Goal: Task Accomplishment & Management: Manage account settings

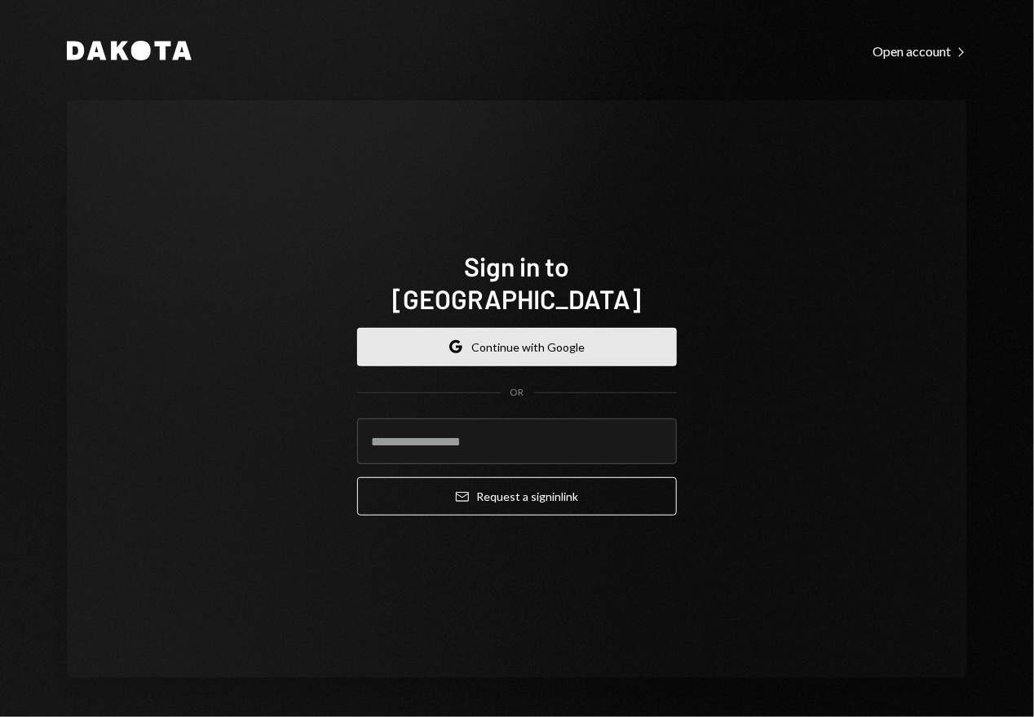
click at [530, 337] on button "Google Continue with Google" at bounding box center [517, 347] width 320 height 38
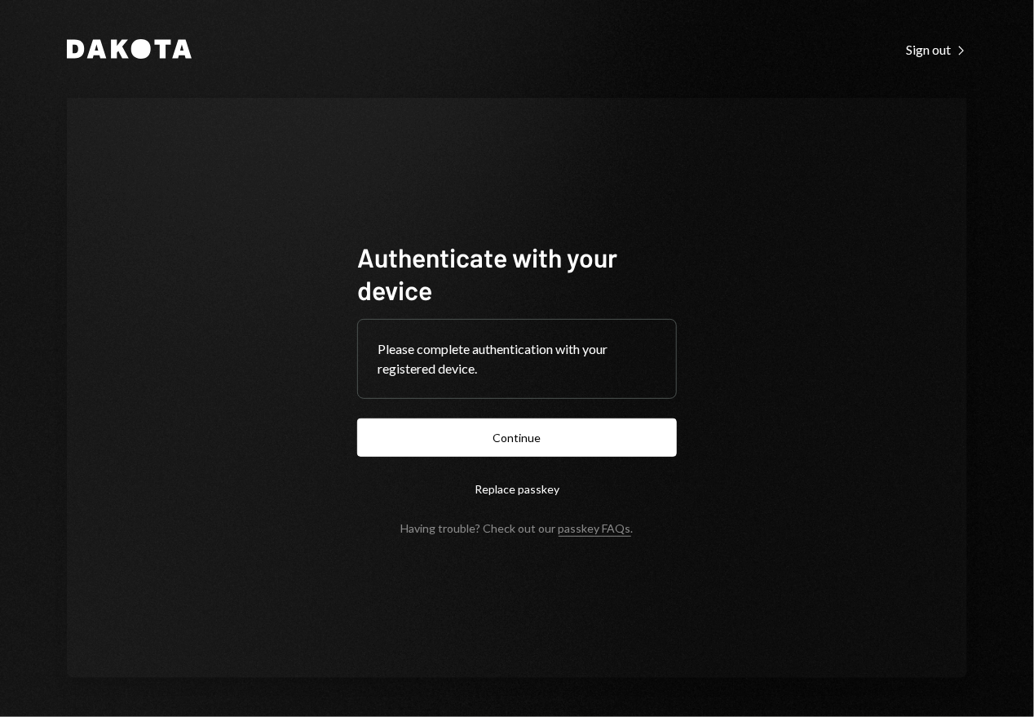
click at [987, 175] on div "Dakota Sign out Right Caret Authenticate with your device Please complete authe…" at bounding box center [517, 358] width 979 height 717
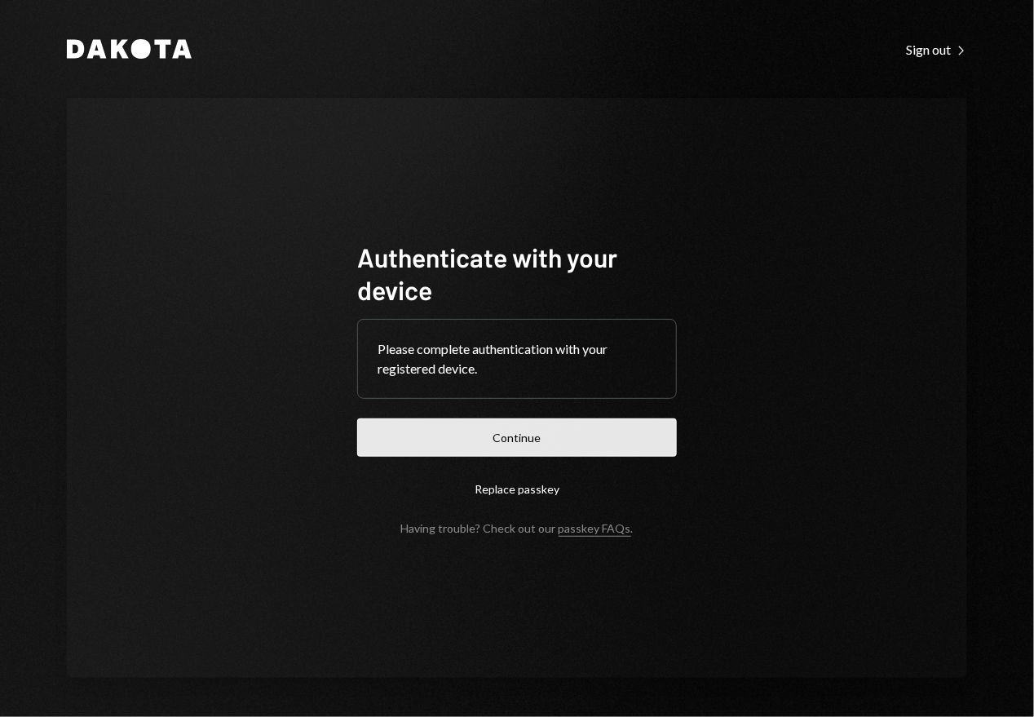
click at [520, 435] on button "Continue" at bounding box center [517, 437] width 320 height 38
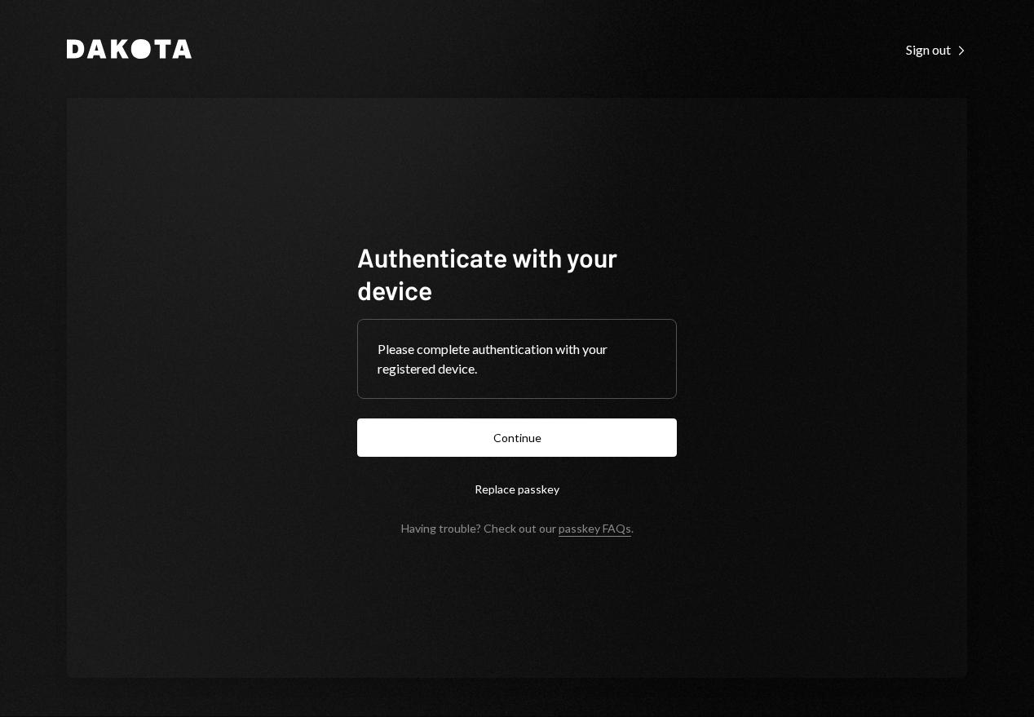
click at [526, 448] on button "Continue" at bounding box center [517, 437] width 320 height 38
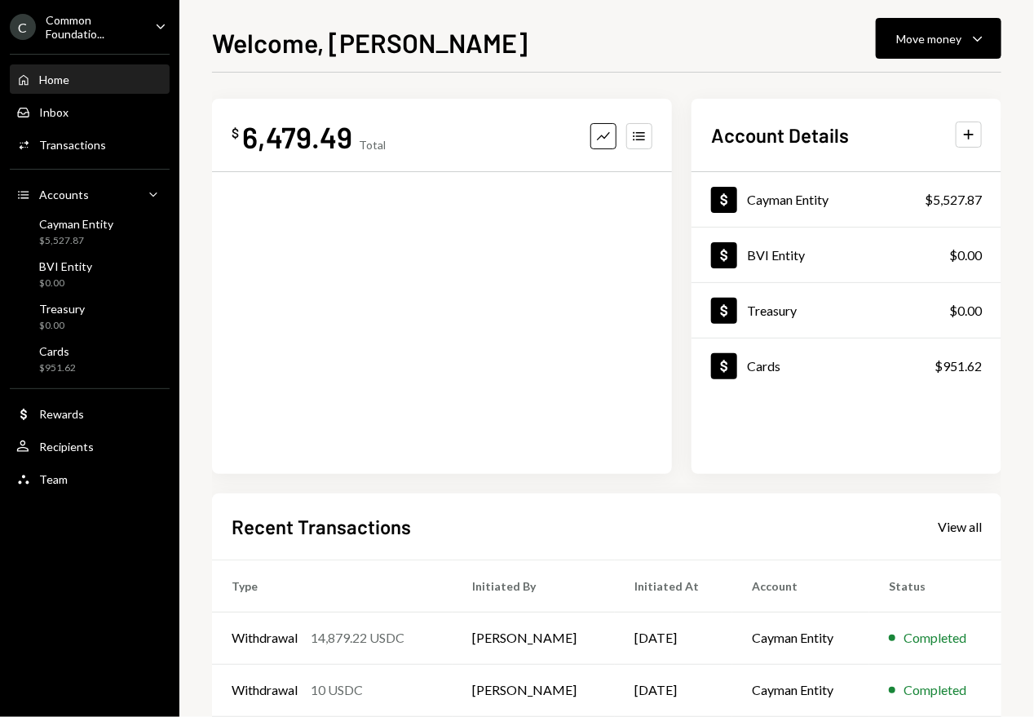
click at [145, 27] on div "C Common Foundatio... Caret Down" at bounding box center [89, 27] width 179 height 28
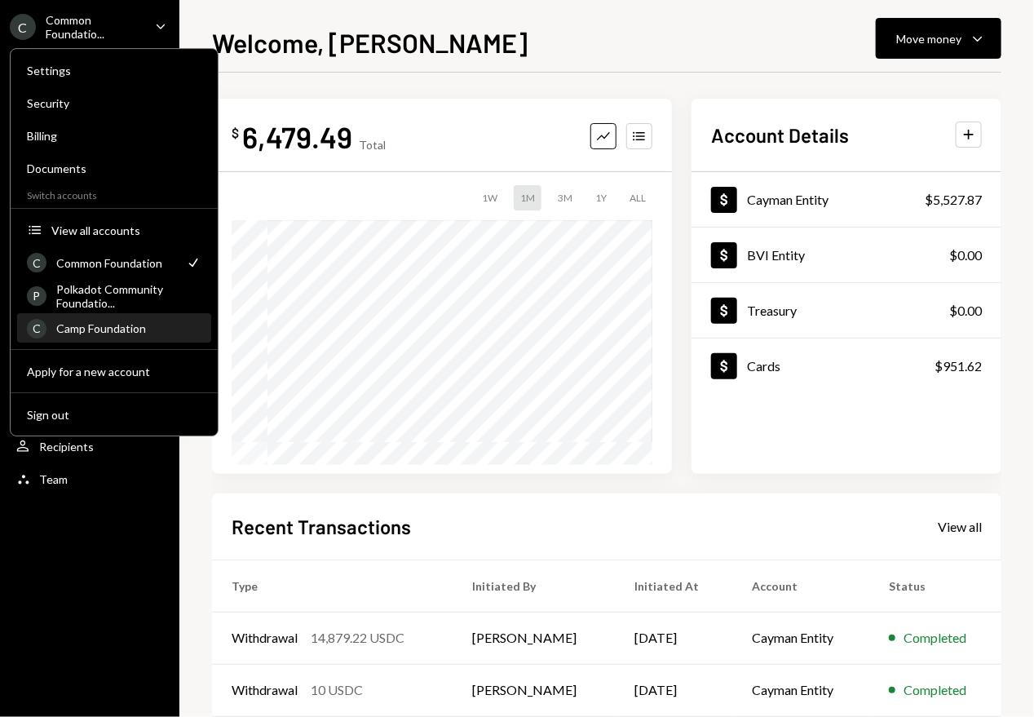
click at [110, 321] on div "Camp Foundation" at bounding box center [128, 328] width 145 height 14
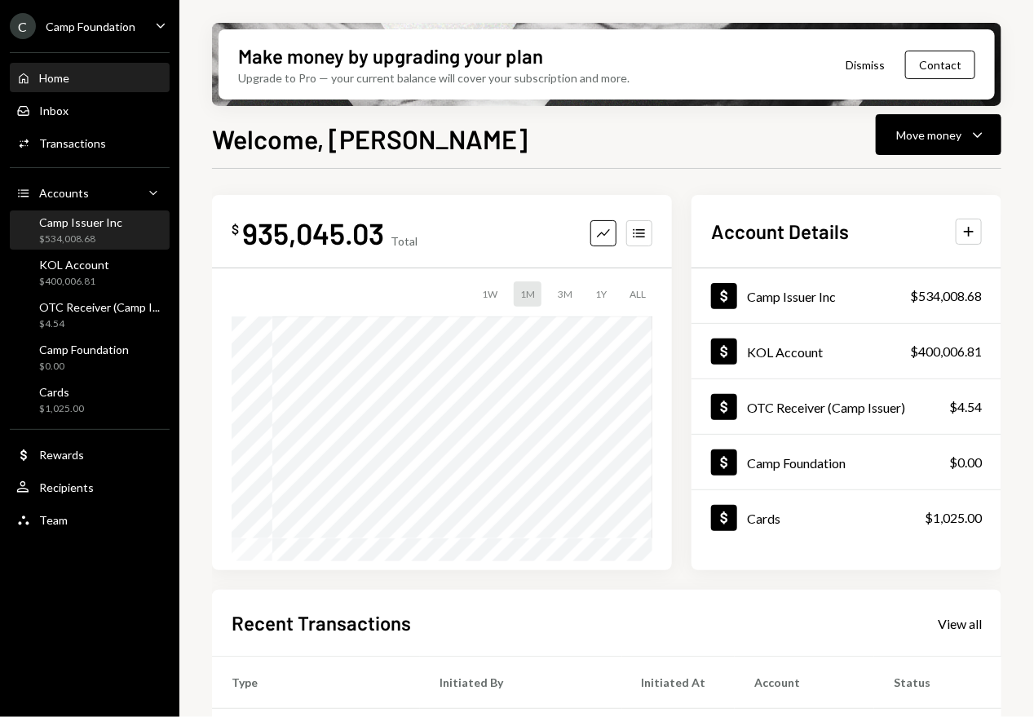
click at [72, 238] on div "$534,008.68" at bounding box center [80, 239] width 83 height 14
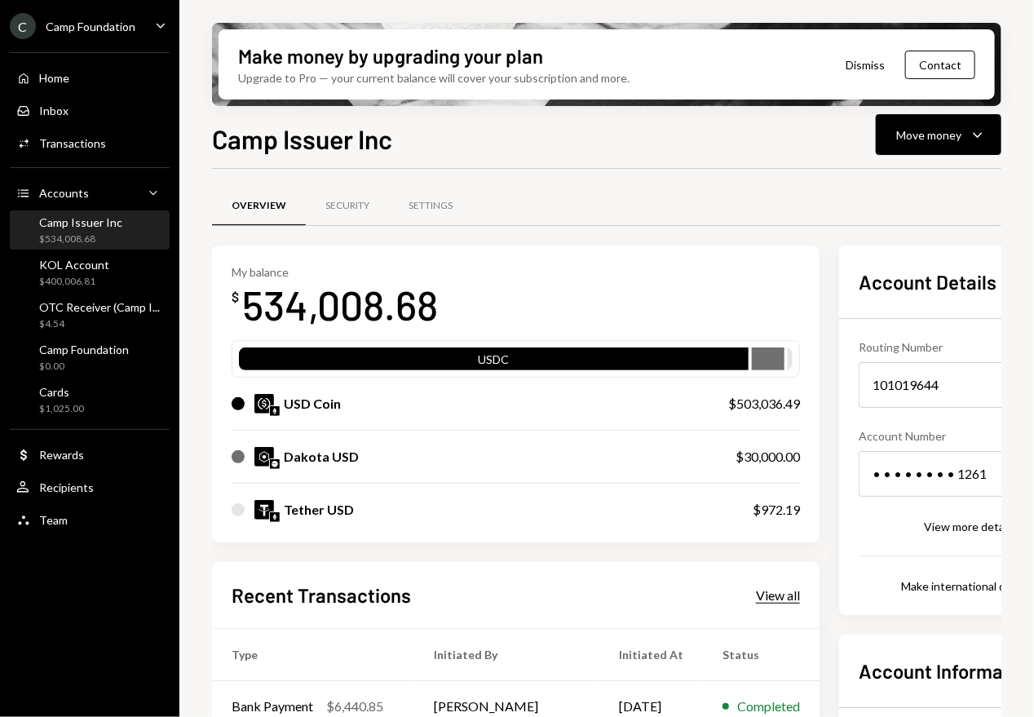
click at [759, 596] on div "View all" at bounding box center [778, 595] width 44 height 16
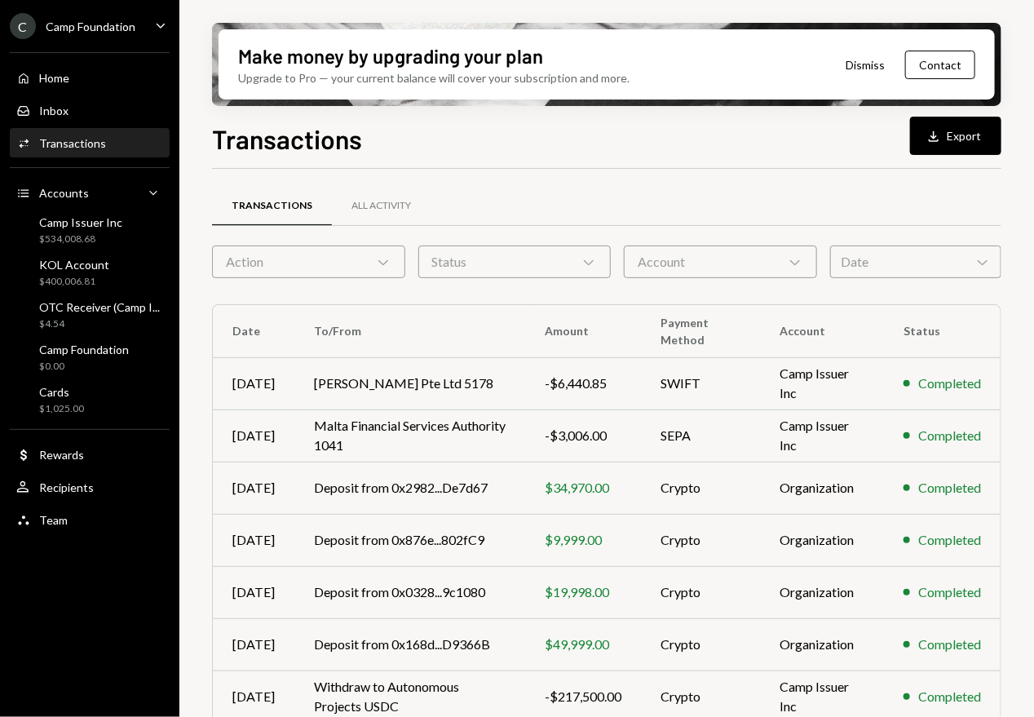
click at [387, 263] on icon "Chevron Down" at bounding box center [383, 262] width 16 height 16
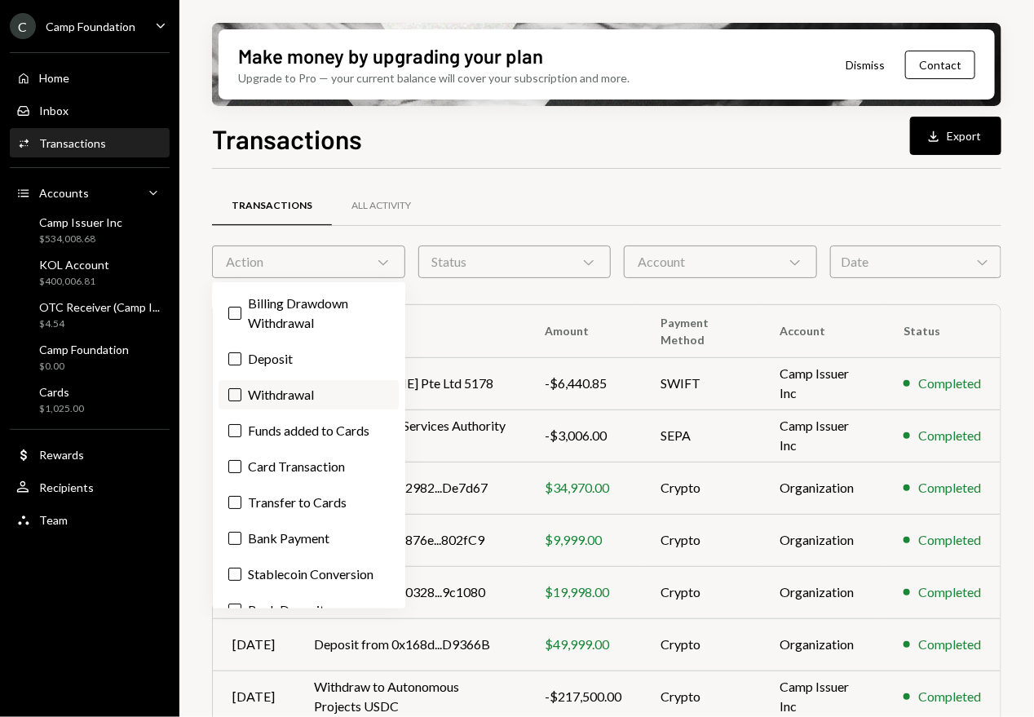
click at [285, 396] on label "Withdrawal" at bounding box center [309, 394] width 180 height 29
click at [241, 396] on button "Withdrawal" at bounding box center [234, 394] width 13 height 13
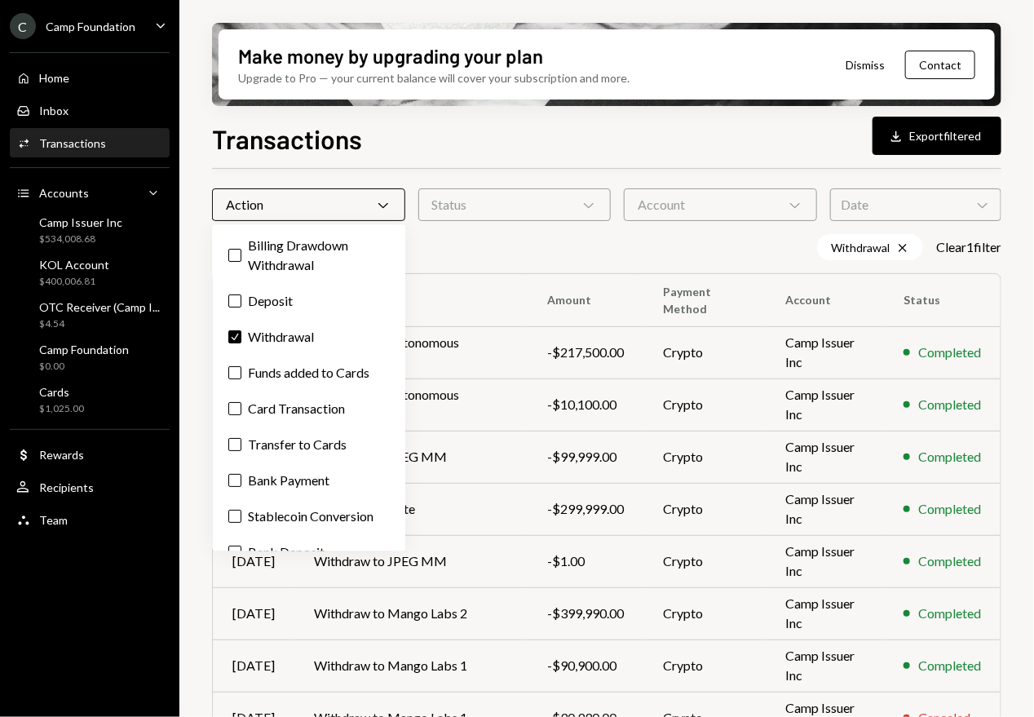
scroll to position [58, 0]
click at [447, 227] on div "Transactions All Activity Action Chevron Down Status Chevron Down Account Chevr…" at bounding box center [607, 526] width 790 height 779
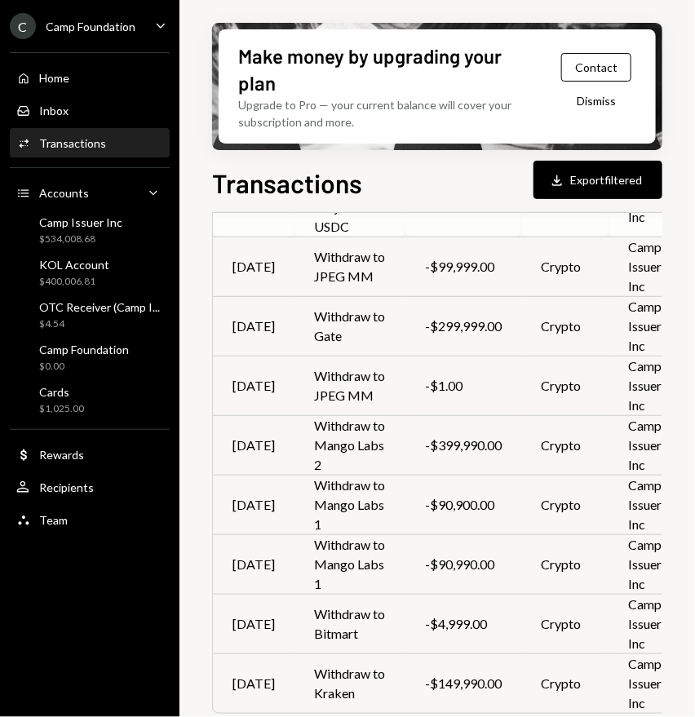
scroll to position [0, 0]
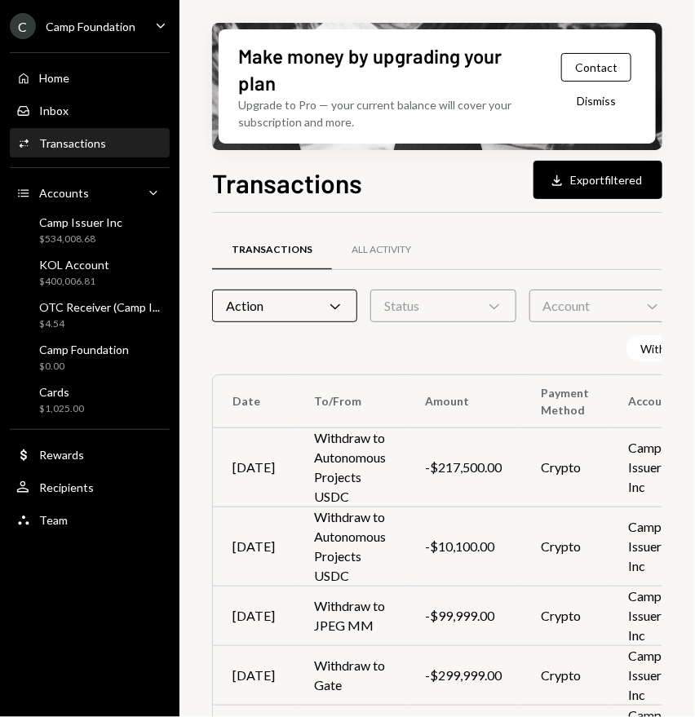
click at [339, 311] on icon "Chevron Down" at bounding box center [335, 306] width 16 height 16
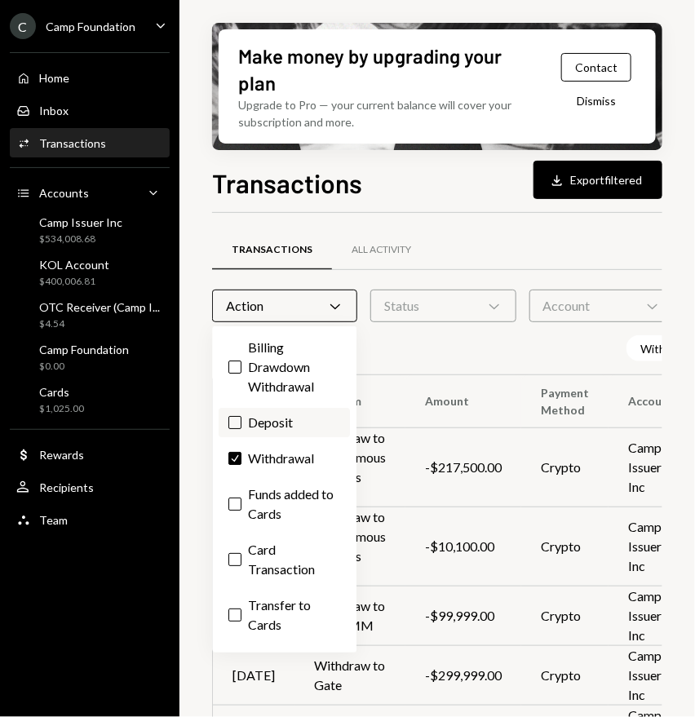
click at [272, 424] on label "Deposit" at bounding box center [284, 422] width 131 height 29
click at [241, 424] on button "Deposit" at bounding box center [234, 422] width 13 height 13
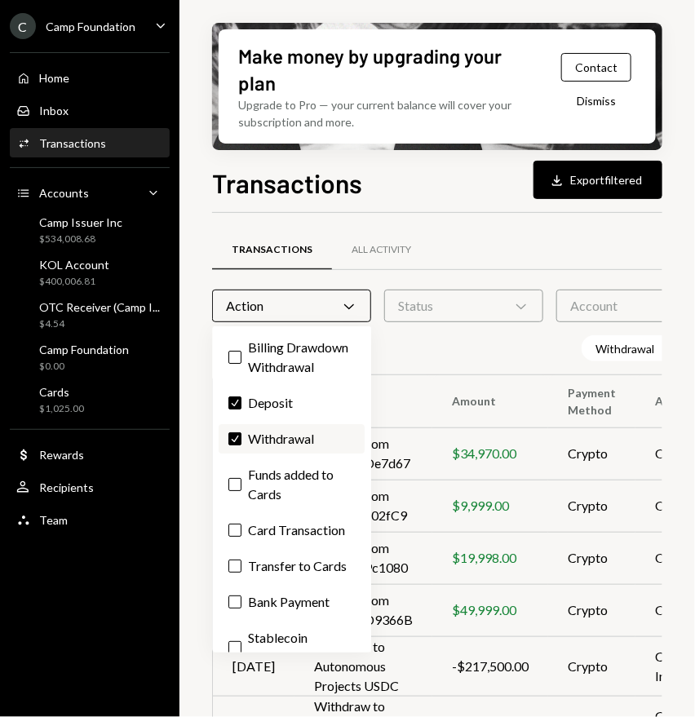
click at [269, 452] on label "Check Withdrawal" at bounding box center [292, 438] width 146 height 29
click at [241, 445] on button "Check" at bounding box center [234, 438] width 13 height 13
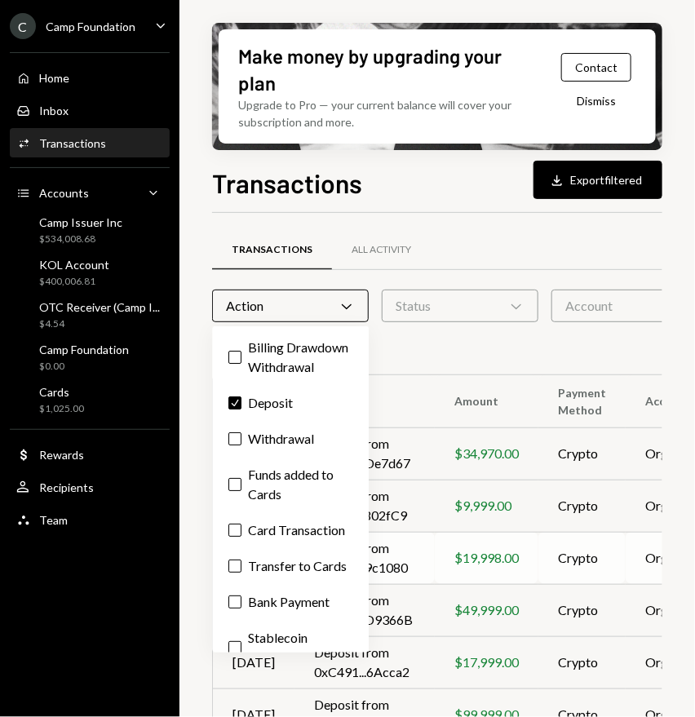
scroll to position [237, 0]
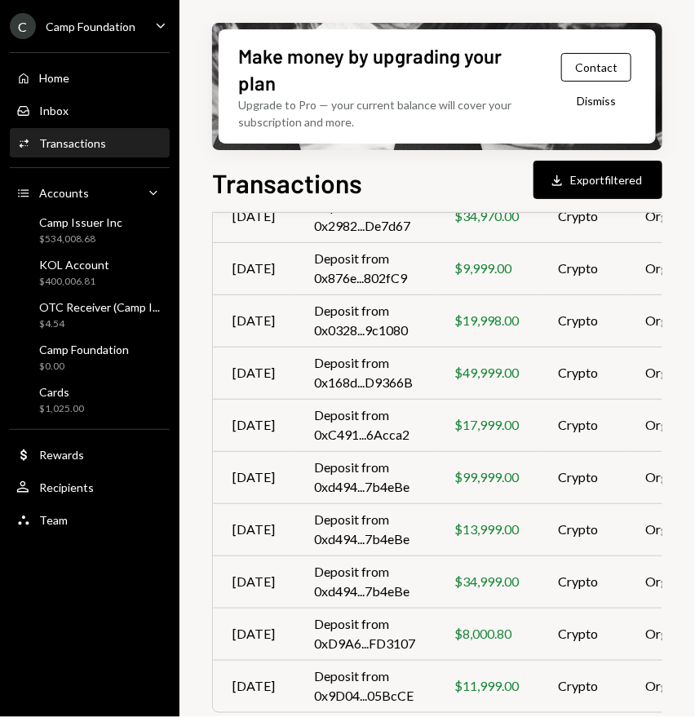
click at [410, 193] on div "Transactions Download Export filtered" at bounding box center [437, 181] width 450 height 36
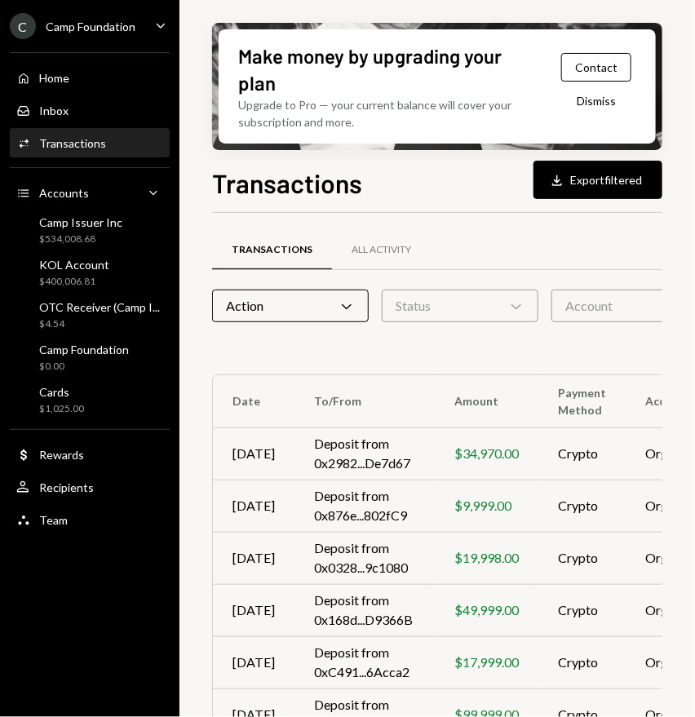
click at [616, 307] on div "Account Chevron Down" at bounding box center [629, 306] width 157 height 33
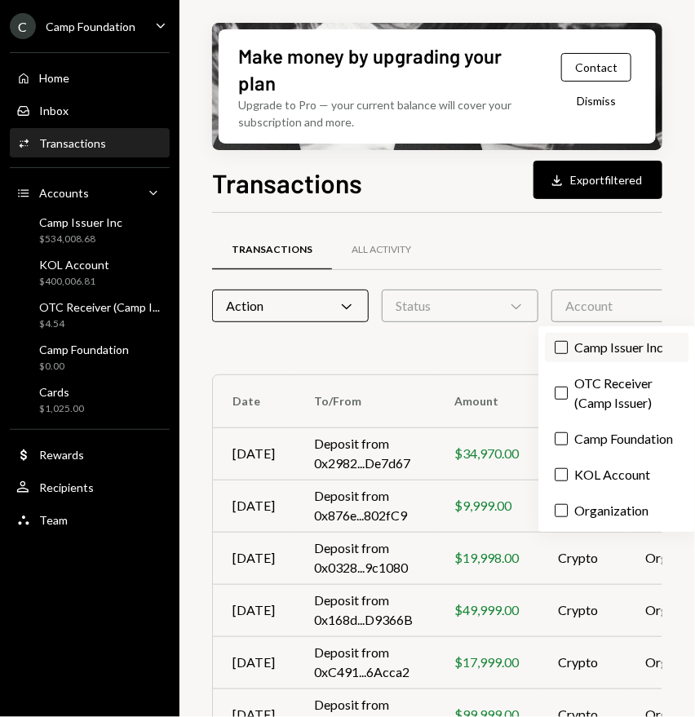
click at [619, 349] on label "Camp Issuer Inc" at bounding box center [617, 347] width 144 height 29
click at [568, 349] on button "Camp Issuer Inc" at bounding box center [561, 347] width 13 height 13
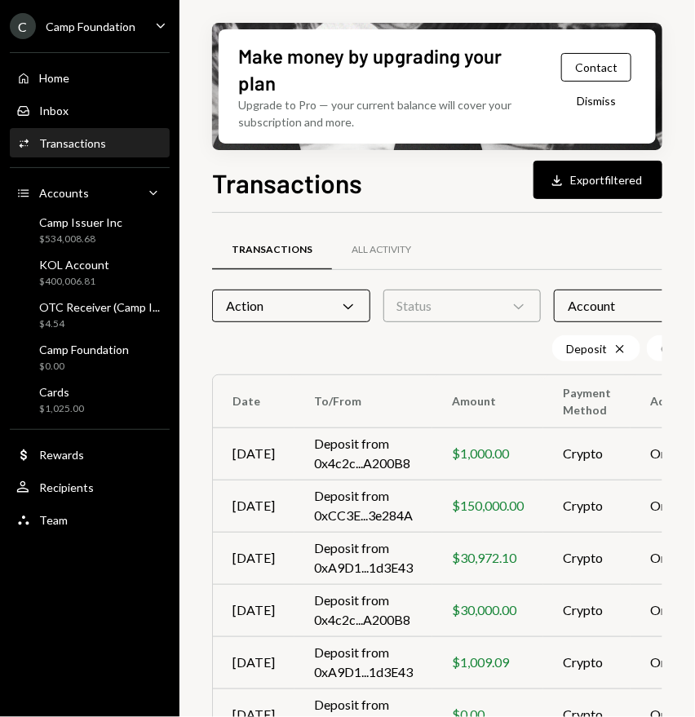
click at [341, 337] on div "Deposit Cross Camp Issuer Inc Cross Clear 2 filter s" at bounding box center [536, 348] width 649 height 26
click at [334, 298] on div "Action Chevron Down" at bounding box center [291, 306] width 158 height 33
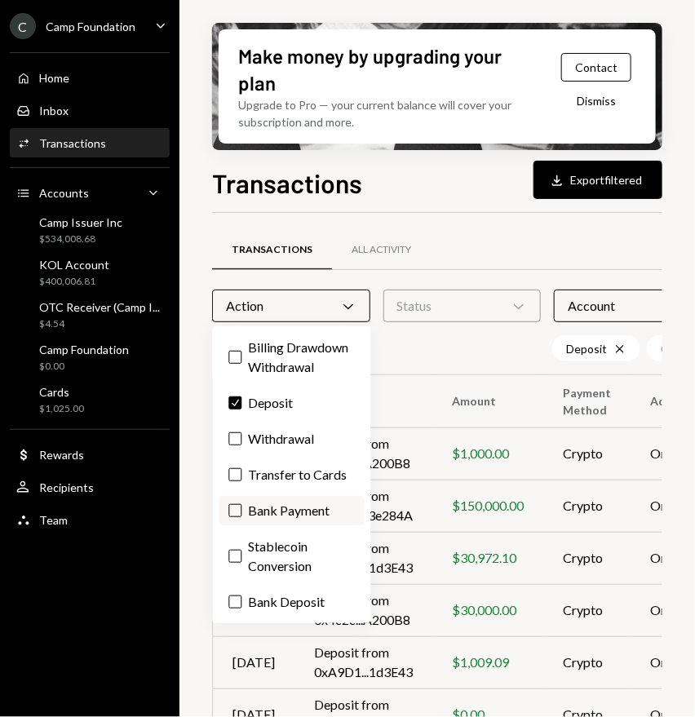
click at [291, 512] on label "Bank Payment" at bounding box center [291, 510] width 145 height 29
click at [241, 512] on button "Bank Payment" at bounding box center [234, 510] width 13 height 13
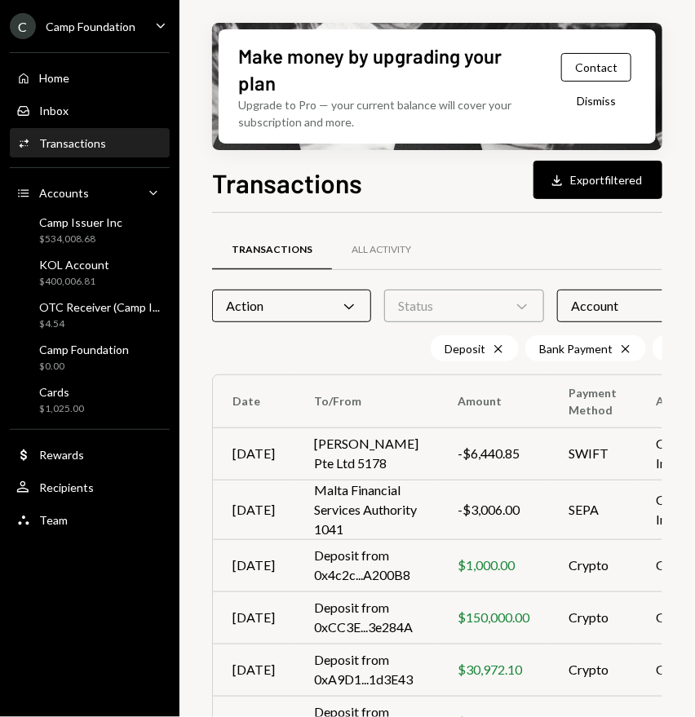
click at [411, 380] on th "To/From" at bounding box center [366, 401] width 144 height 52
click at [346, 320] on div "Action Chevron Down" at bounding box center [291, 306] width 159 height 33
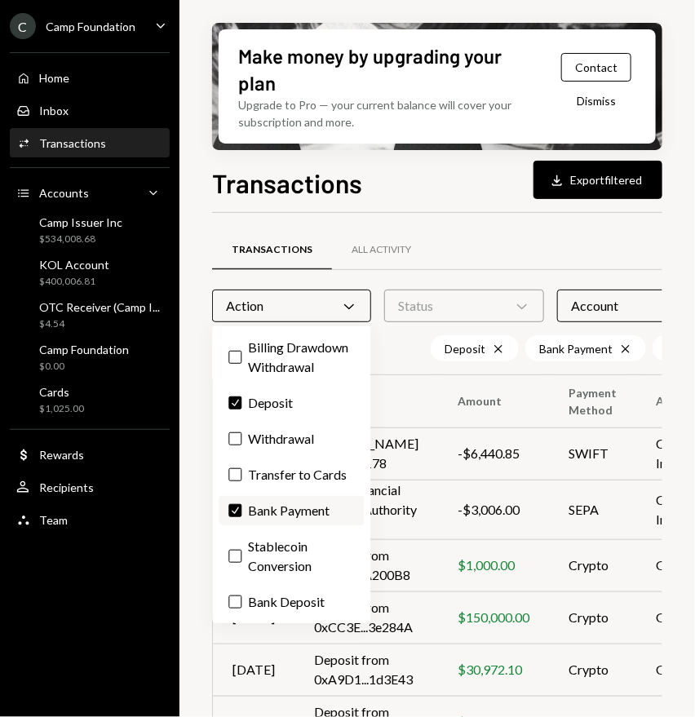
click at [261, 502] on label "Check Bank Payment" at bounding box center [291, 510] width 145 height 29
click at [241, 504] on button "Check" at bounding box center [234, 510] width 13 height 13
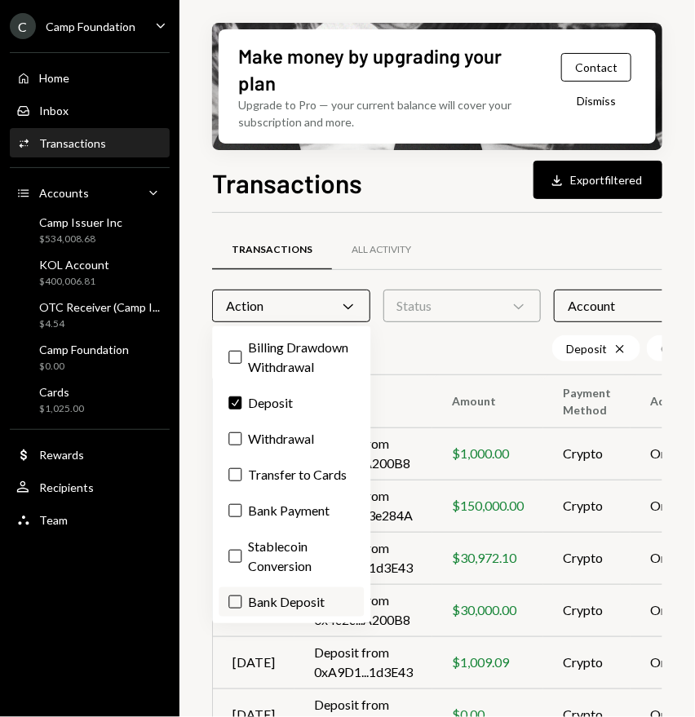
click at [287, 609] on label "Bank Deposit" at bounding box center [291, 601] width 145 height 29
click at [241, 609] on button "Bank Deposit" at bounding box center [234, 602] width 13 height 13
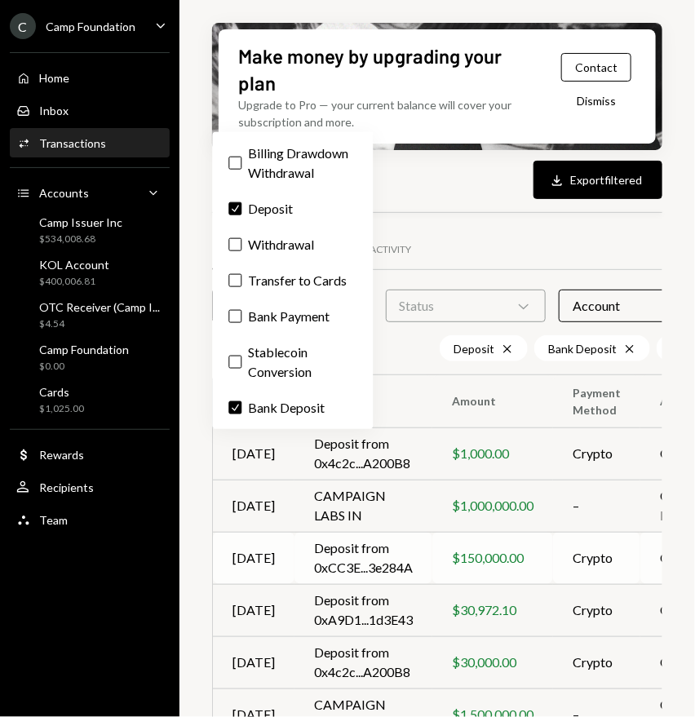
scroll to position [237, 0]
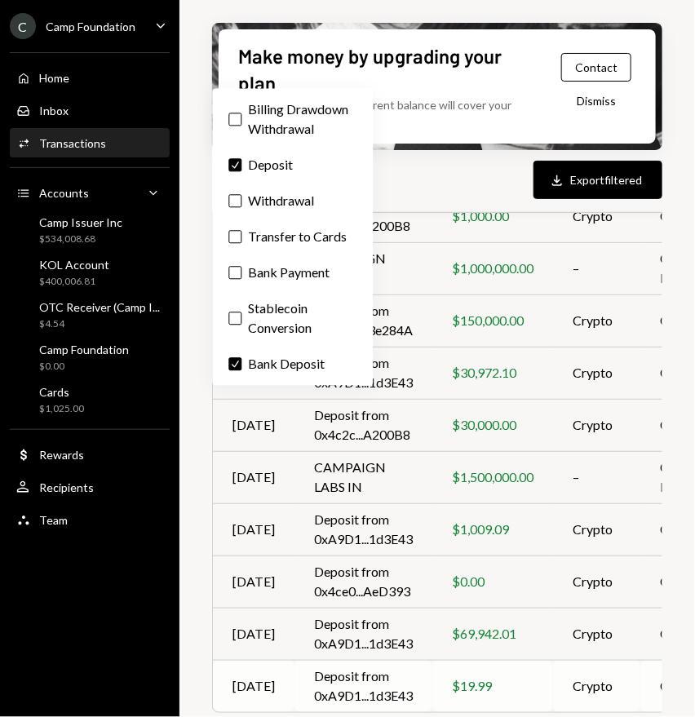
click at [427, 671] on td "Deposit from 0xA9D1...1d3E43" at bounding box center [363, 686] width 138 height 52
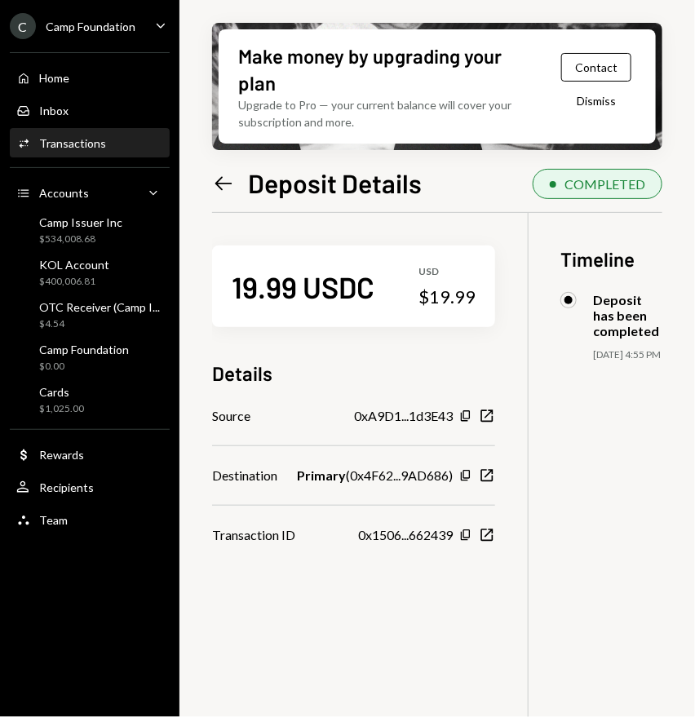
click at [209, 182] on div "Make money by upgrading your plan Upgrade to Pro — your current balance will co…" at bounding box center [437, 358] width 516 height 717
click at [217, 179] on icon "Left Arrow" at bounding box center [223, 183] width 23 height 23
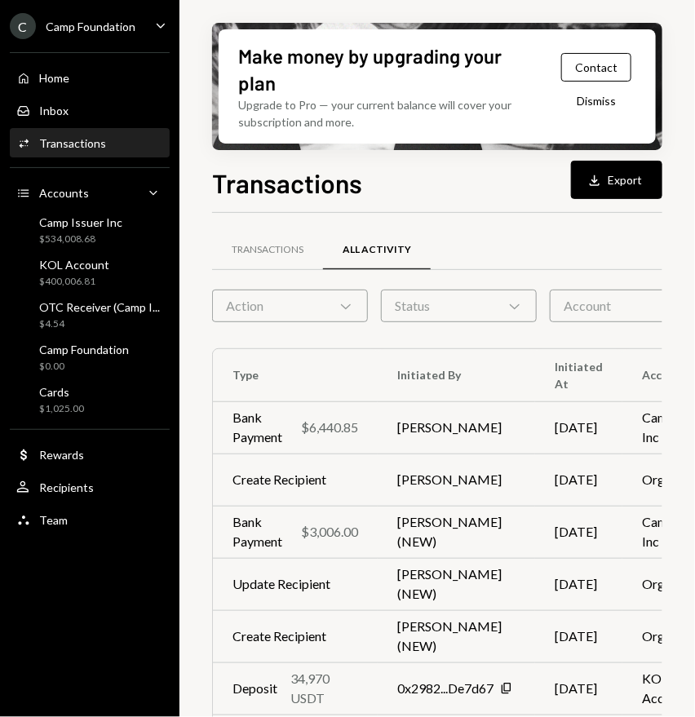
click at [334, 304] on div "Action Chevron Down" at bounding box center [290, 306] width 156 height 33
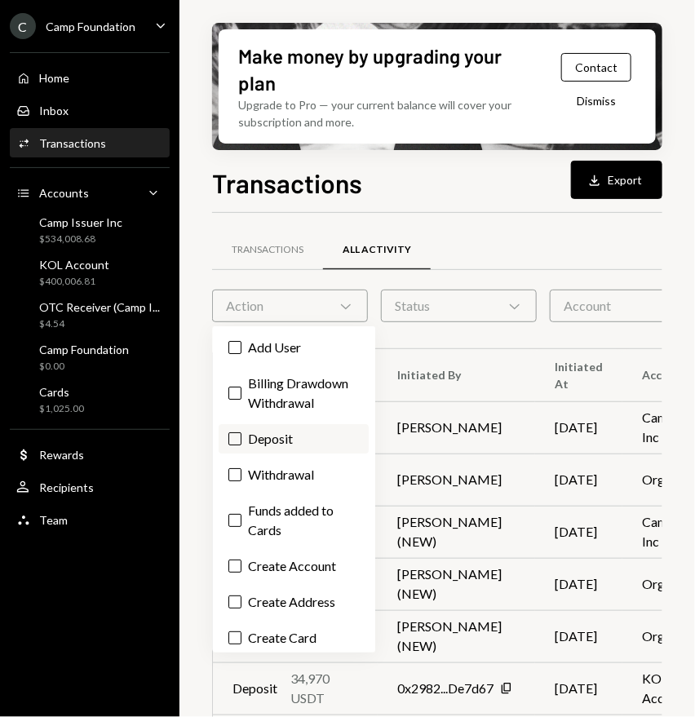
click at [272, 439] on label "Deposit" at bounding box center [294, 438] width 150 height 29
click at [241, 439] on button "Deposit" at bounding box center [234, 438] width 13 height 13
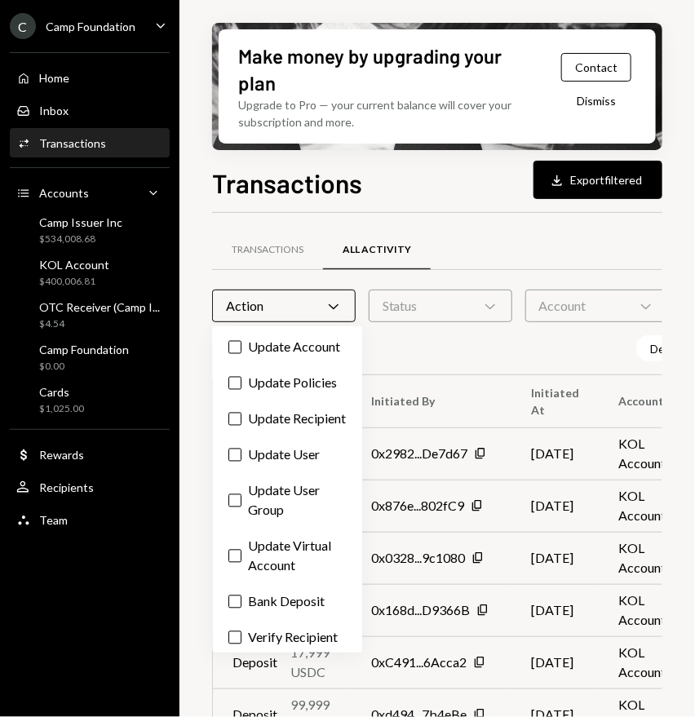
scroll to position [966, 0]
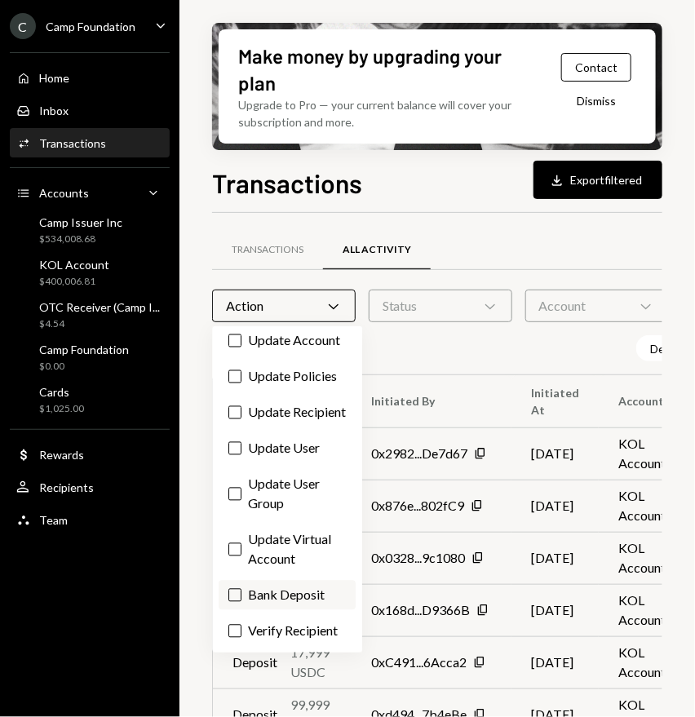
click at [287, 581] on label "Bank Deposit" at bounding box center [287, 595] width 137 height 29
click at [241, 589] on button "Bank Deposit" at bounding box center [234, 595] width 13 height 13
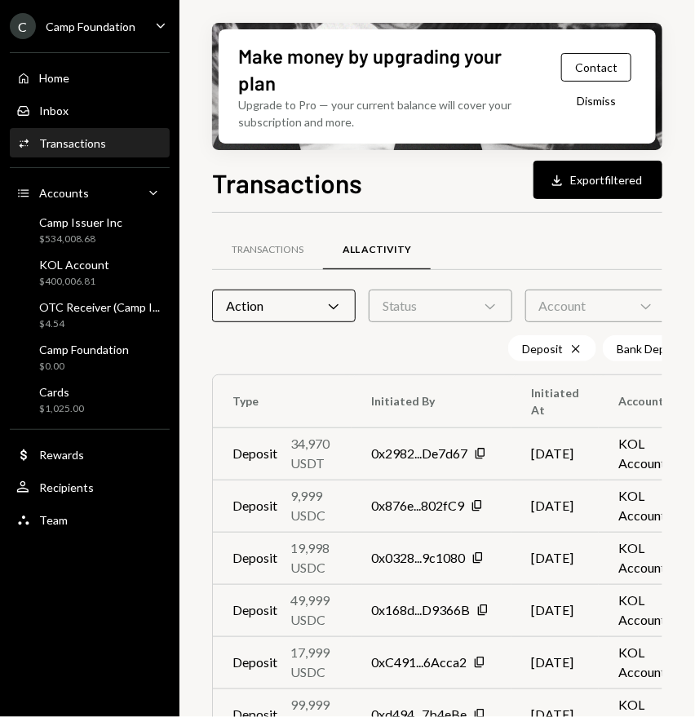
click at [574, 304] on div "Account Chevron Down" at bounding box center [597, 306] width 144 height 33
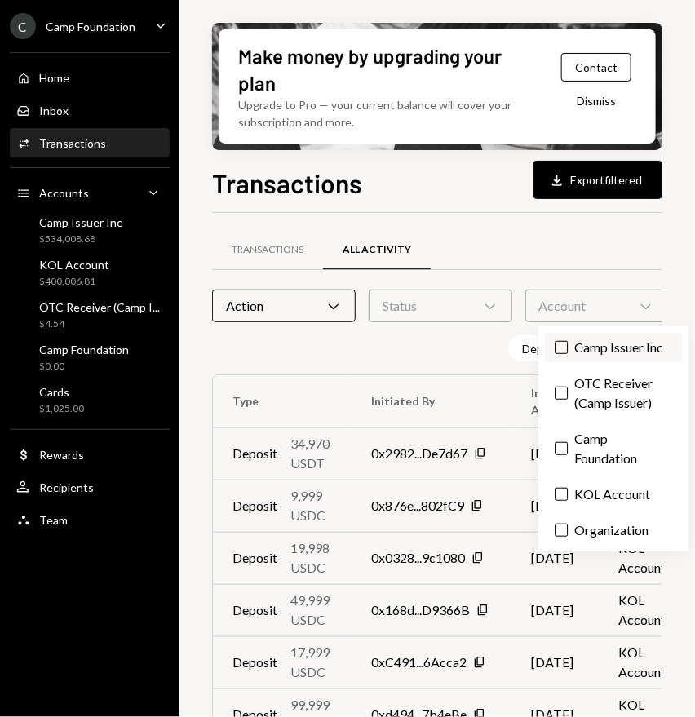
click at [612, 349] on label "Camp Issuer Inc" at bounding box center [613, 347] width 137 height 29
click at [568, 349] on button "Camp Issuer Inc" at bounding box center [561, 347] width 13 height 13
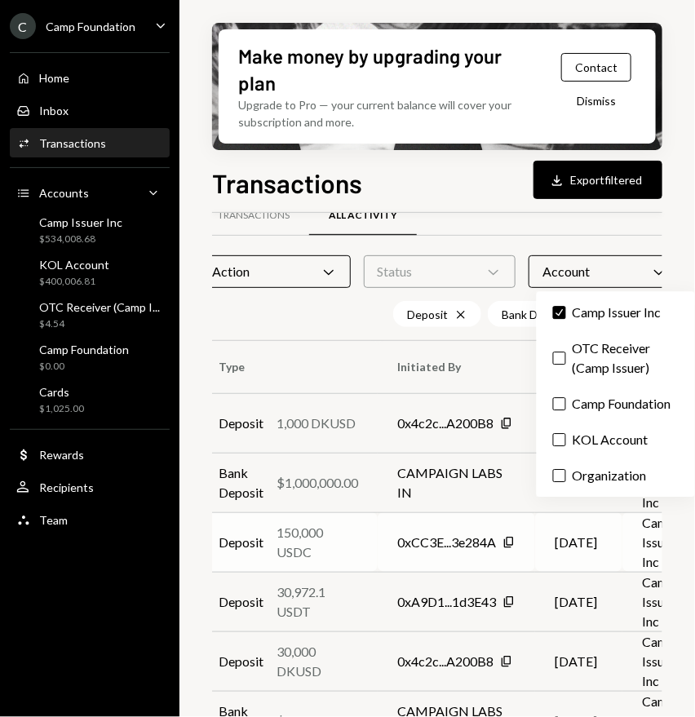
scroll to position [0, 14]
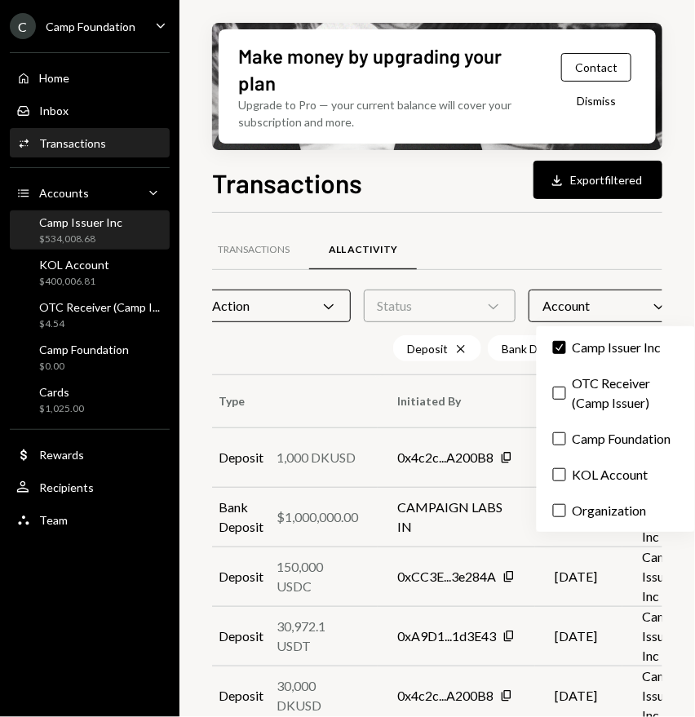
click at [63, 227] on div "Camp Issuer Inc" at bounding box center [80, 222] width 83 height 14
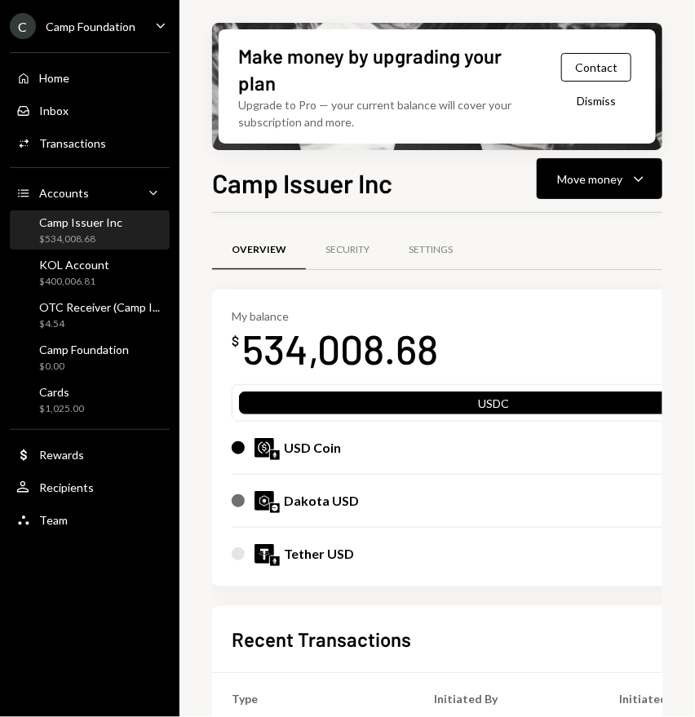
scroll to position [237, 0]
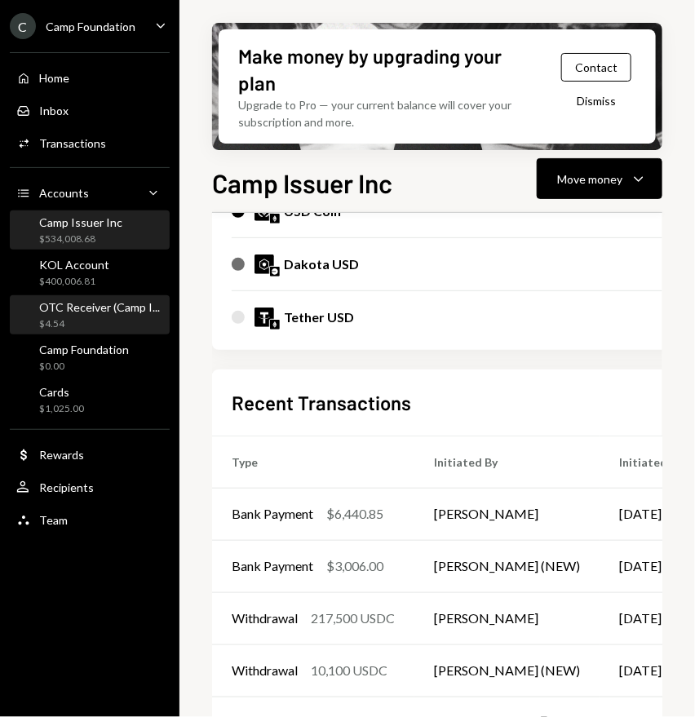
click at [100, 308] on div "OTC Receiver (Camp I..." at bounding box center [99, 307] width 121 height 14
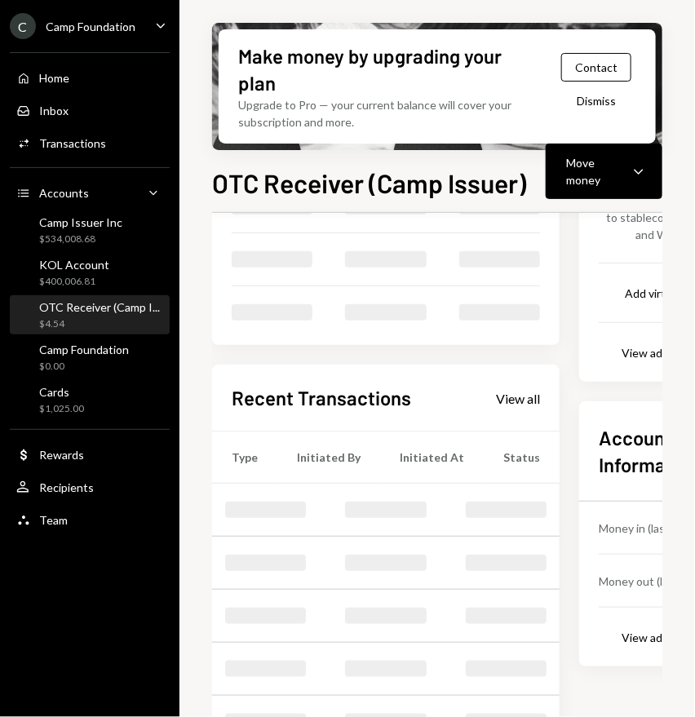
scroll to position [169, 0]
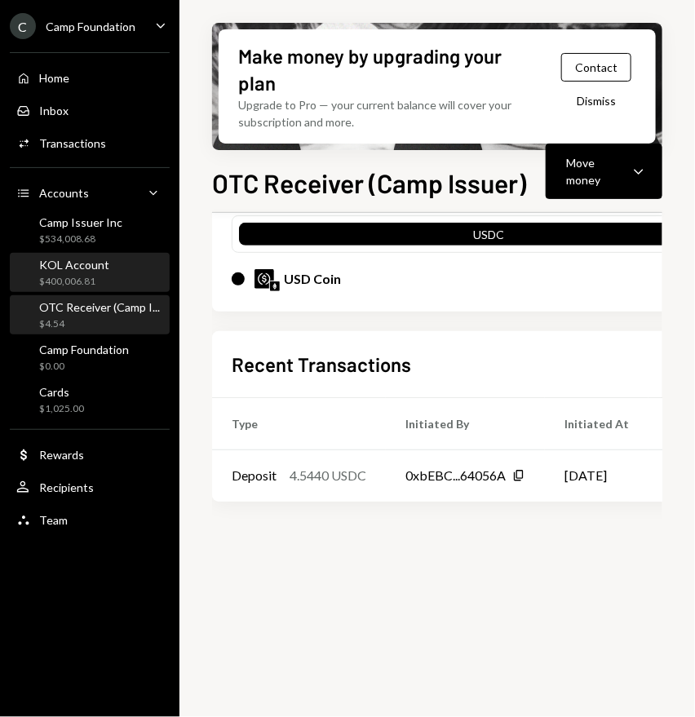
click at [79, 270] on div "KOL Account" at bounding box center [74, 265] width 70 height 14
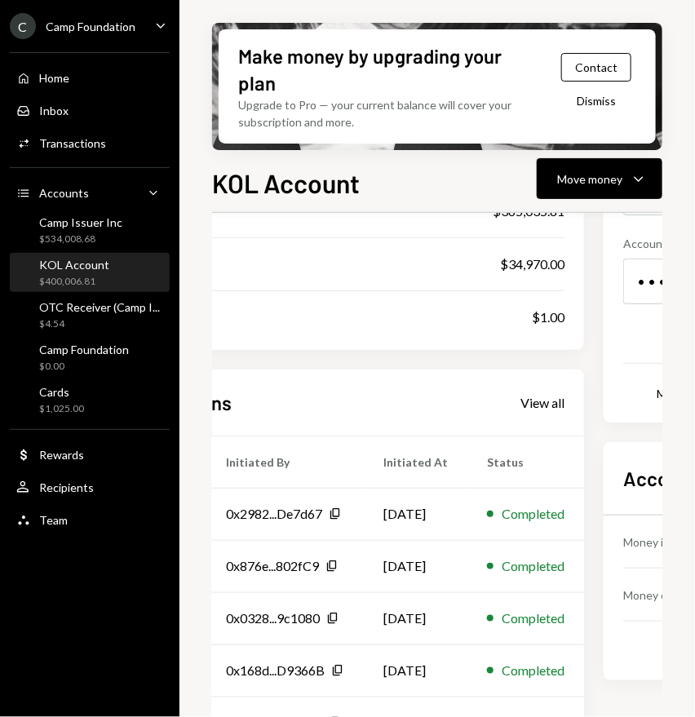
scroll to position [237, 179]
click at [557, 401] on div "View all" at bounding box center [543, 403] width 44 height 16
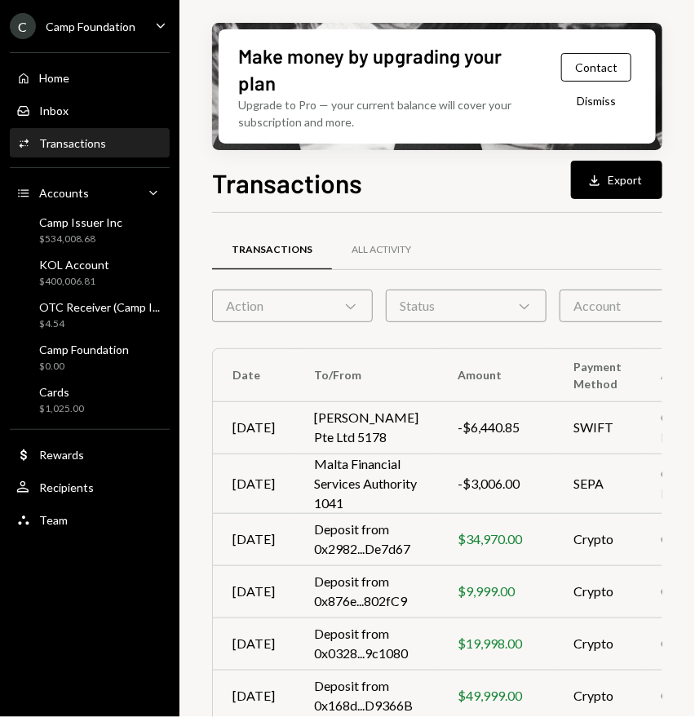
click at [516, 305] on icon "Chevron Down" at bounding box center [524, 306] width 16 height 16
click at [607, 320] on div "Account Chevron Down" at bounding box center [640, 306] width 161 height 33
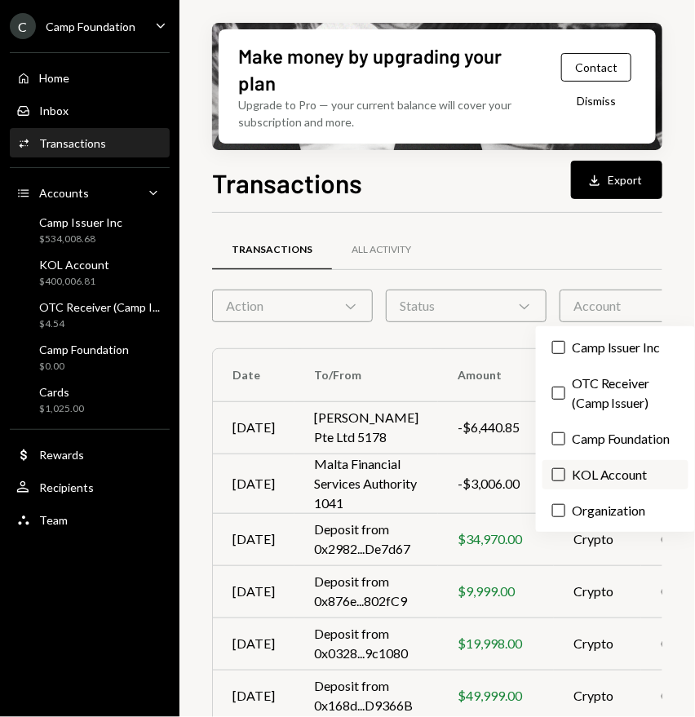
click at [603, 473] on label "KOL Account" at bounding box center [615, 474] width 146 height 29
click at [565, 473] on button "KOL Account" at bounding box center [558, 474] width 13 height 13
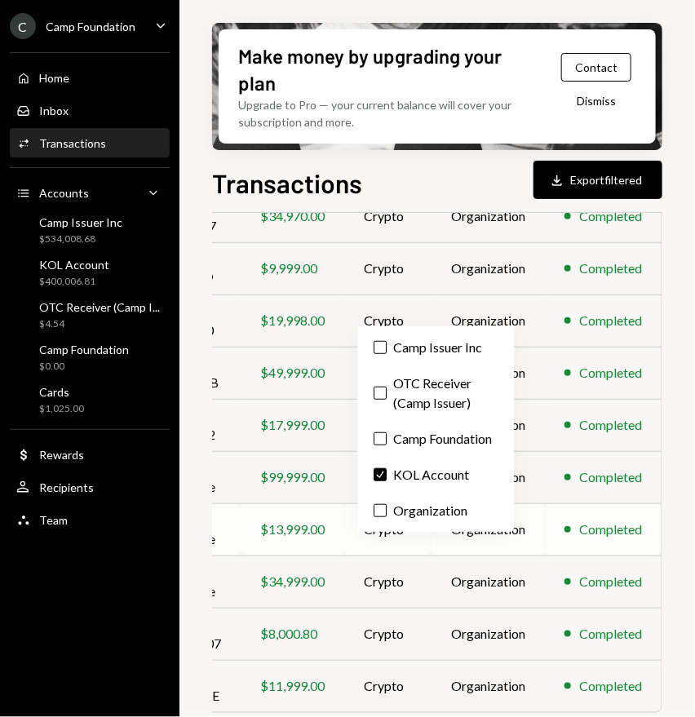
scroll to position [0, 194]
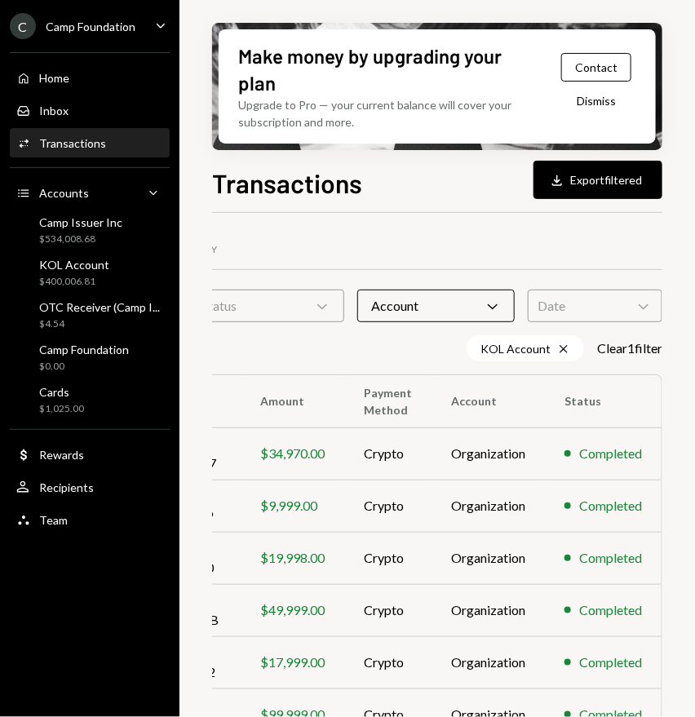
click at [291, 366] on div "Transactions All Activity Action Chevron Down Status Chevron Down Account Chevr…" at bounding box center [340, 628] width 644 height 779
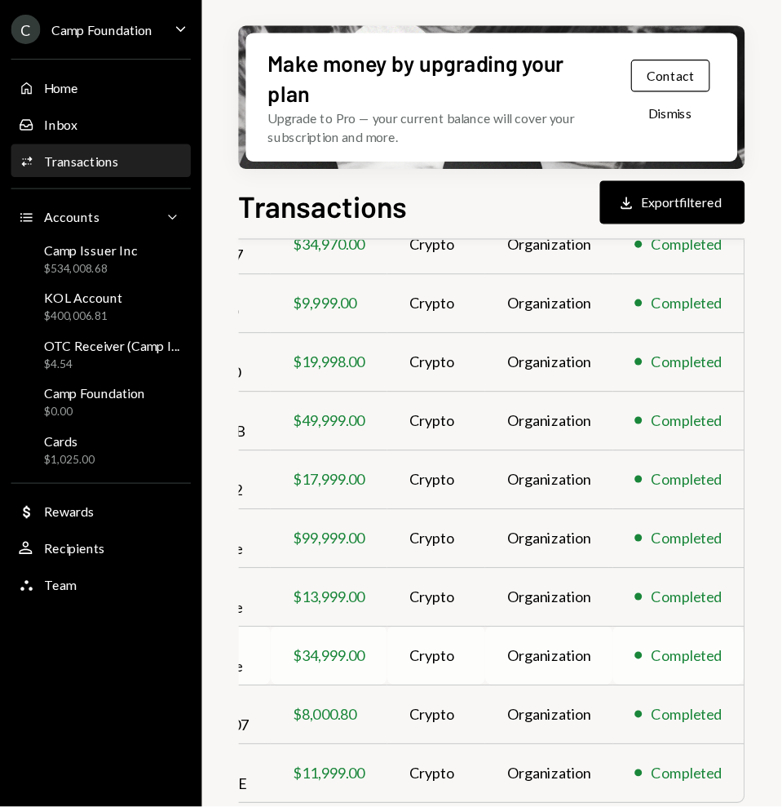
scroll to position [148, 108]
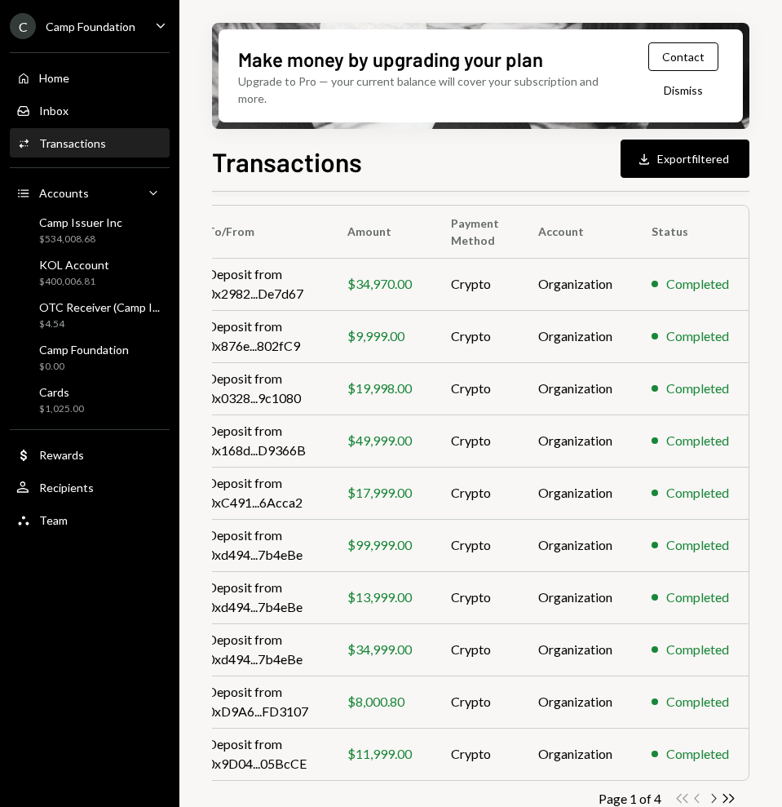
click at [694, 716] on icon "Chevron Right" at bounding box center [713, 797] width 15 height 15
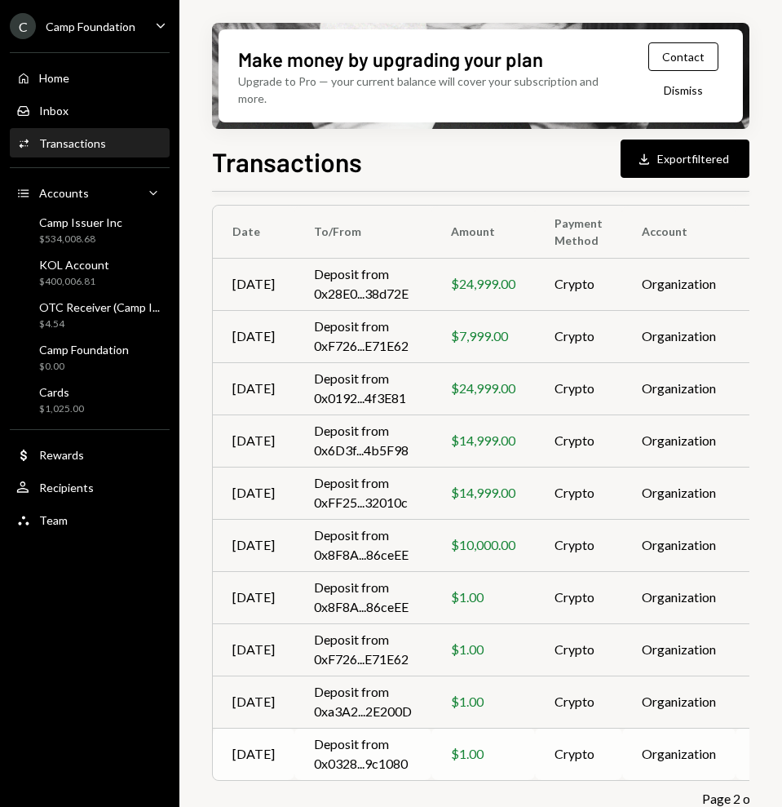
scroll to position [148, 104]
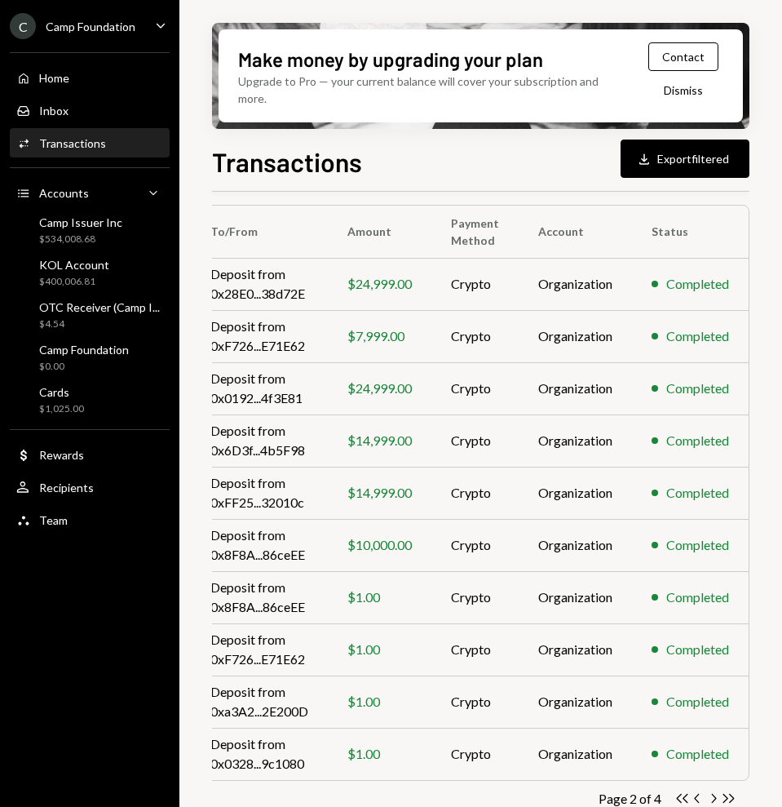
click at [694, 716] on div "Transactions All Activity Action Chevron Down Status Chevron Down Account Chevr…" at bounding box center [428, 458] width 641 height 779
click at [694, 716] on icon "Chevron Right" at bounding box center [713, 797] width 15 height 15
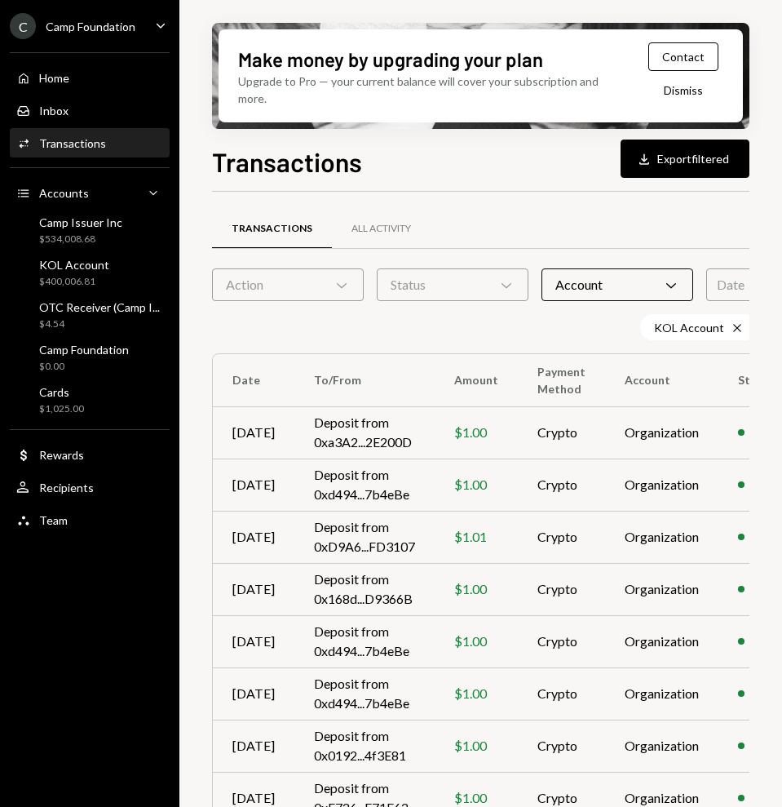
click at [595, 276] on div "Account Chevron Down" at bounding box center [618, 284] width 152 height 33
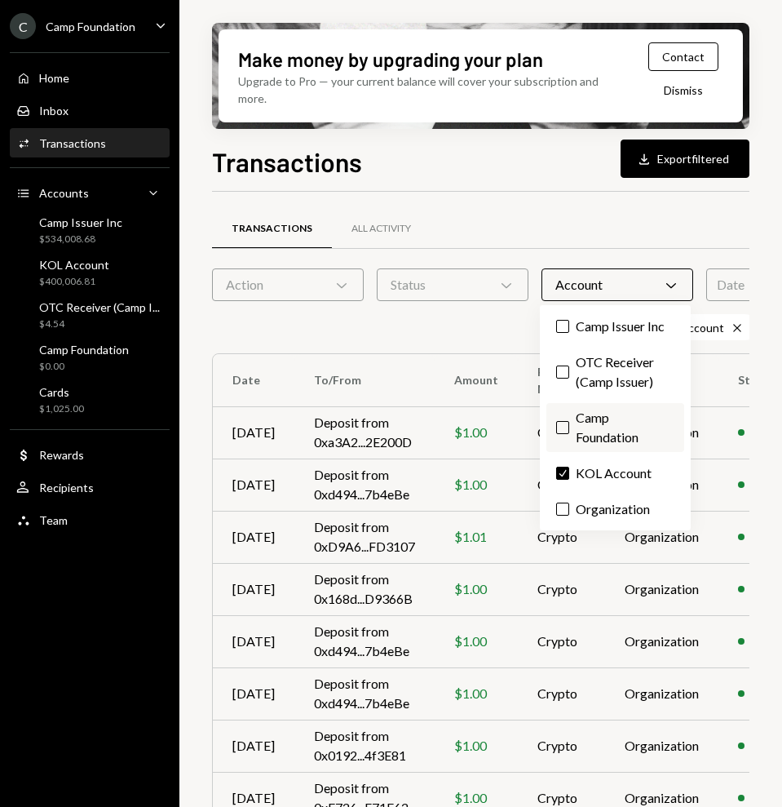
click at [593, 422] on label "Camp Foundation" at bounding box center [616, 427] width 138 height 49
click at [569, 422] on button "Camp Foundation" at bounding box center [562, 427] width 13 height 13
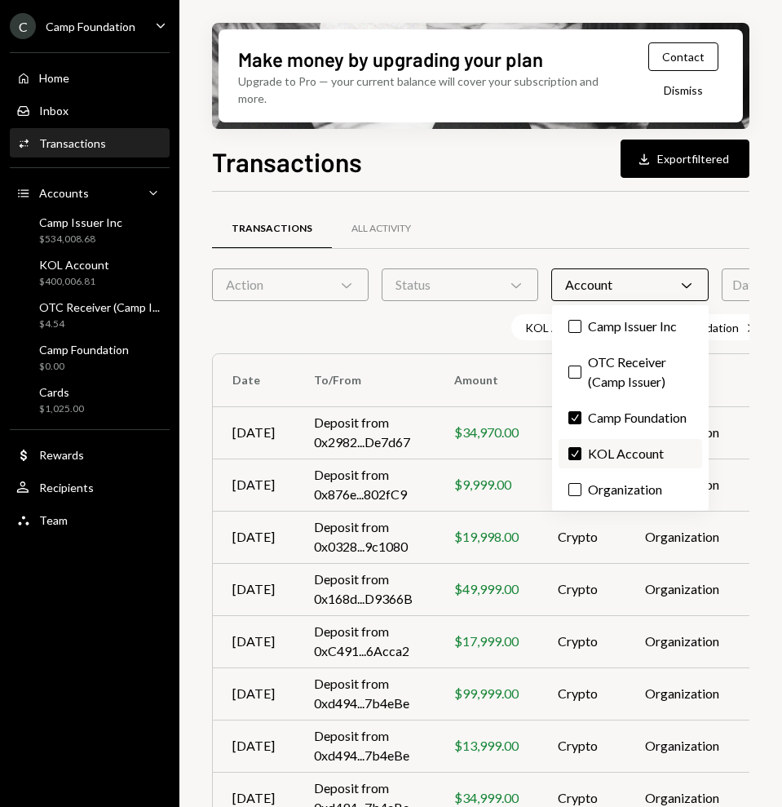
click at [611, 453] on label "Check KOL Account" at bounding box center [631, 453] width 144 height 29
click at [582, 453] on button "Check" at bounding box center [575, 453] width 13 height 13
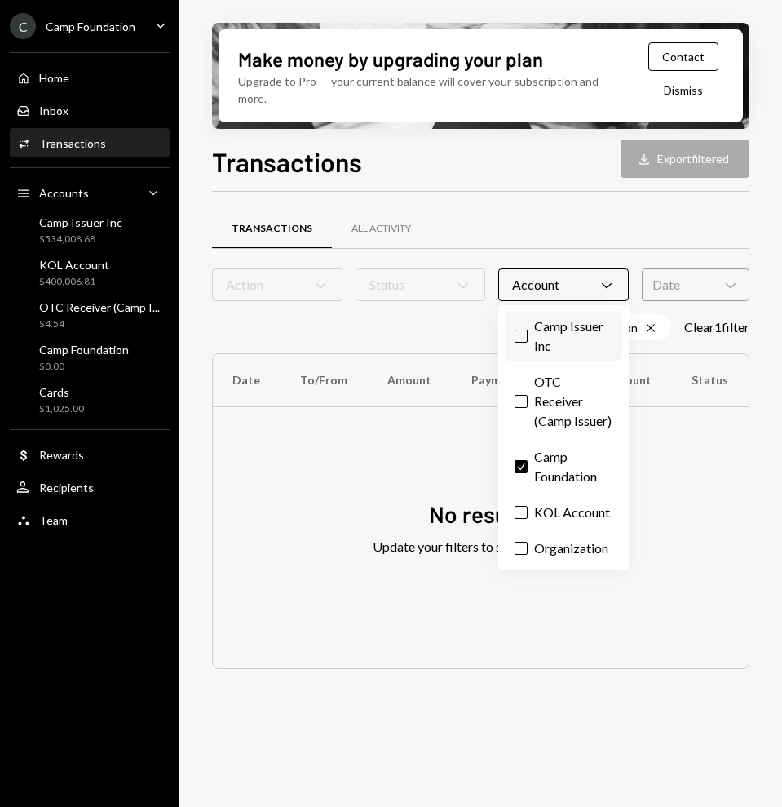
click at [551, 333] on label "Camp Issuer Inc" at bounding box center [563, 336] width 117 height 49
click at [528, 333] on button "Camp Issuer Inc" at bounding box center [521, 336] width 13 height 13
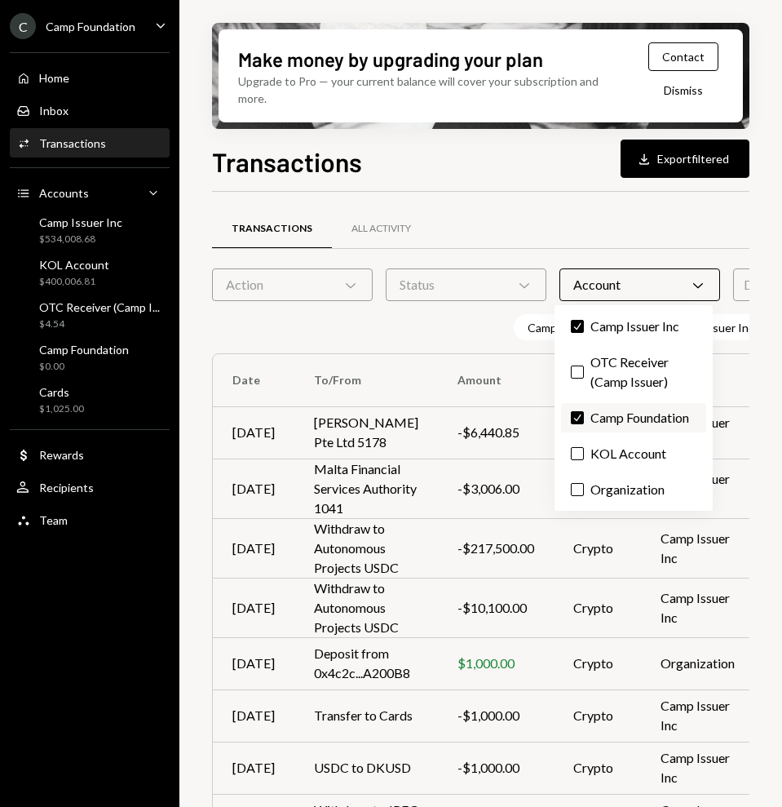
click at [627, 404] on label "Check Camp Foundation" at bounding box center [633, 417] width 145 height 29
click at [584, 411] on button "Check" at bounding box center [577, 417] width 13 height 13
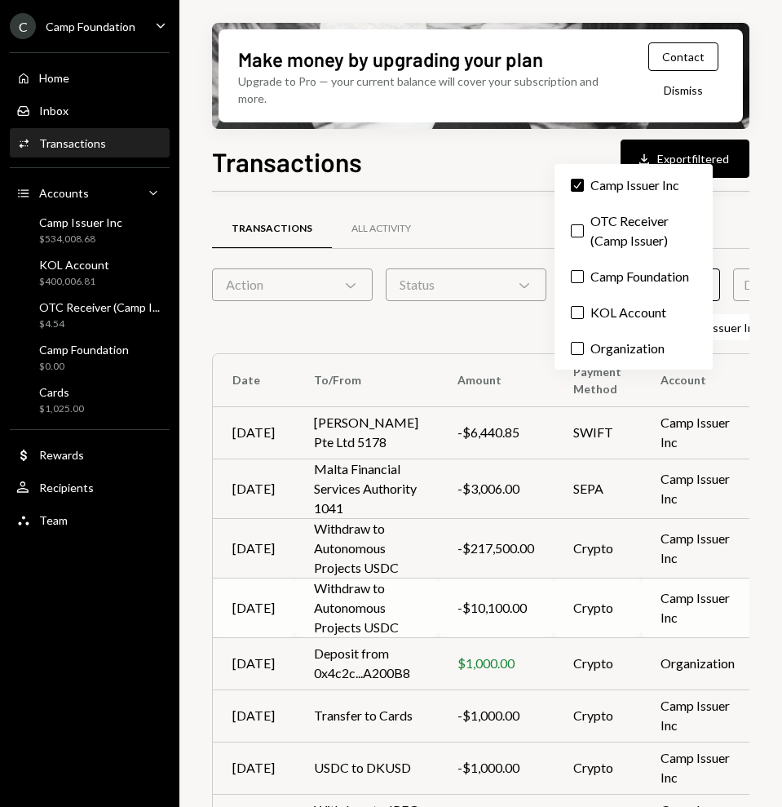
scroll to position [170, 0]
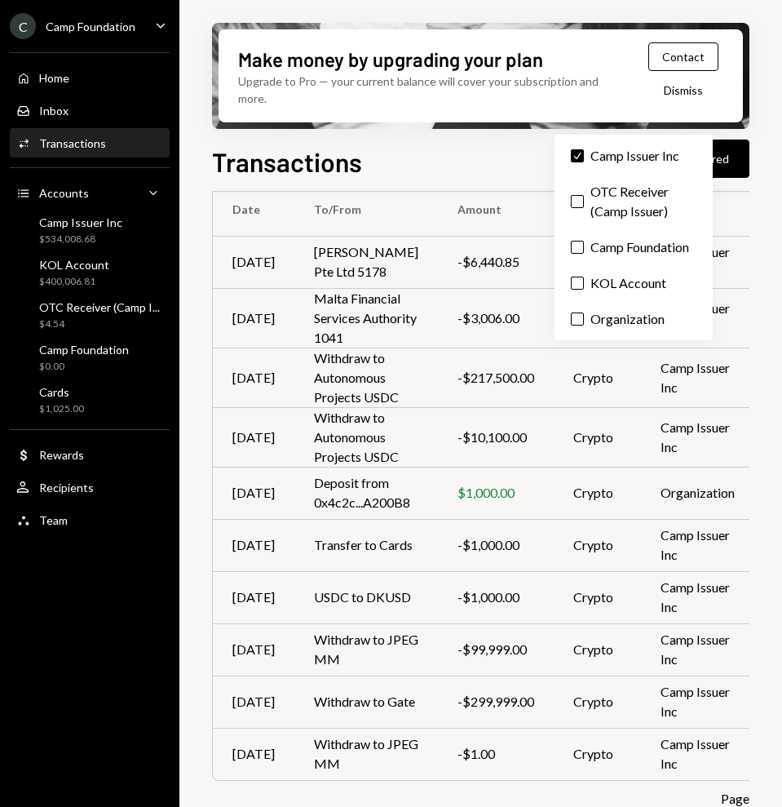
click at [505, 158] on div "Transactions Download Export filtered" at bounding box center [481, 160] width 538 height 36
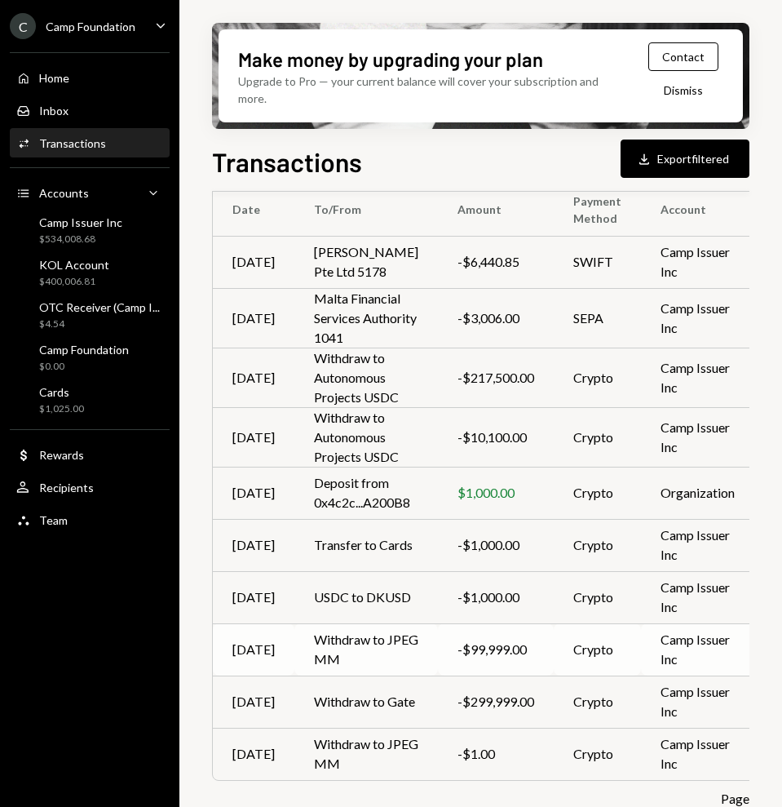
scroll to position [170, 113]
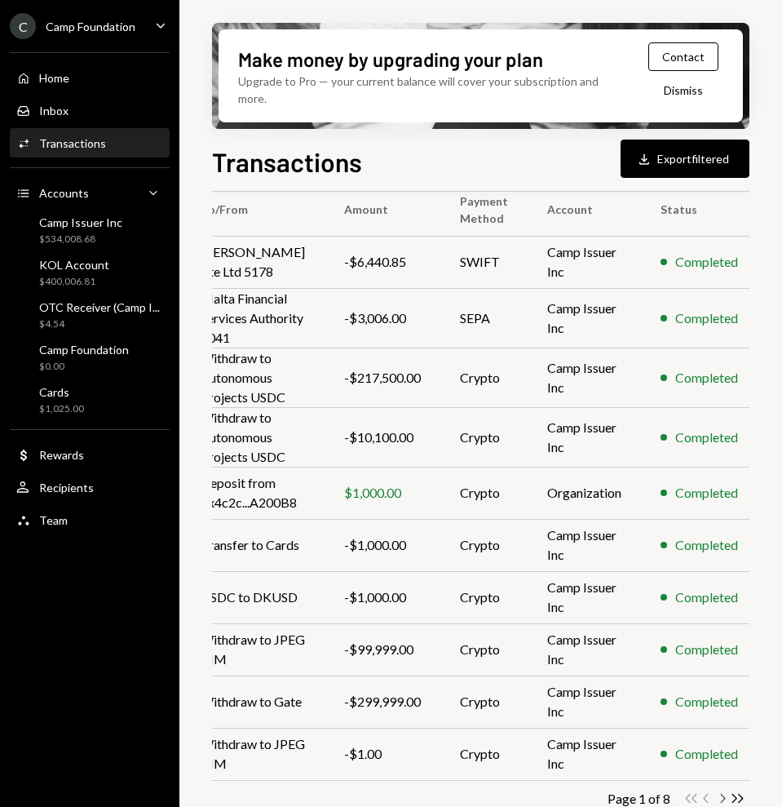
click at [694, 716] on icon "Chevron Right" at bounding box center [722, 797] width 15 height 15
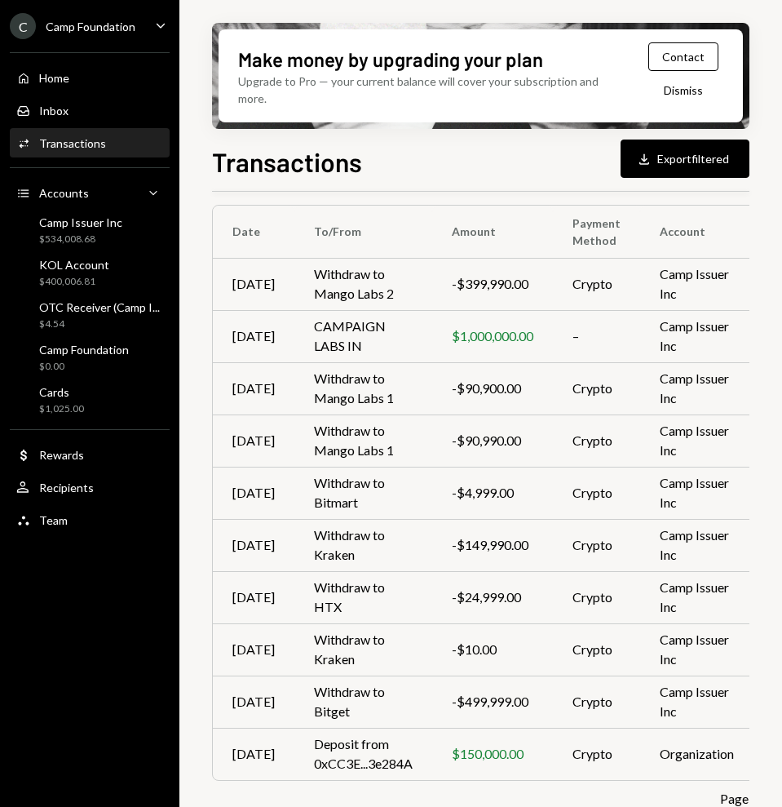
scroll to position [148, 123]
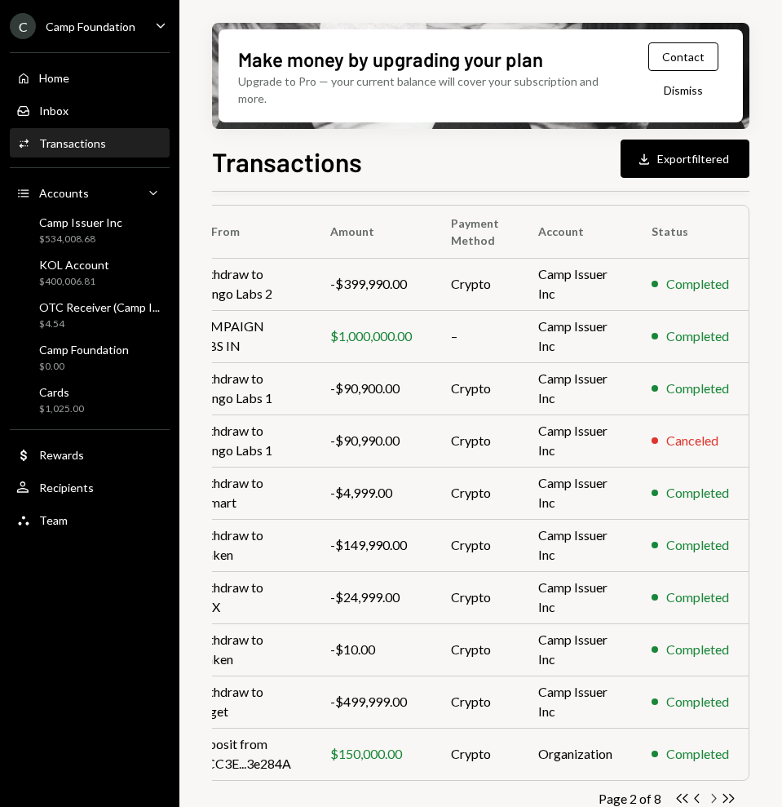
click at [694, 716] on icon "Chevron Right" at bounding box center [713, 797] width 15 height 15
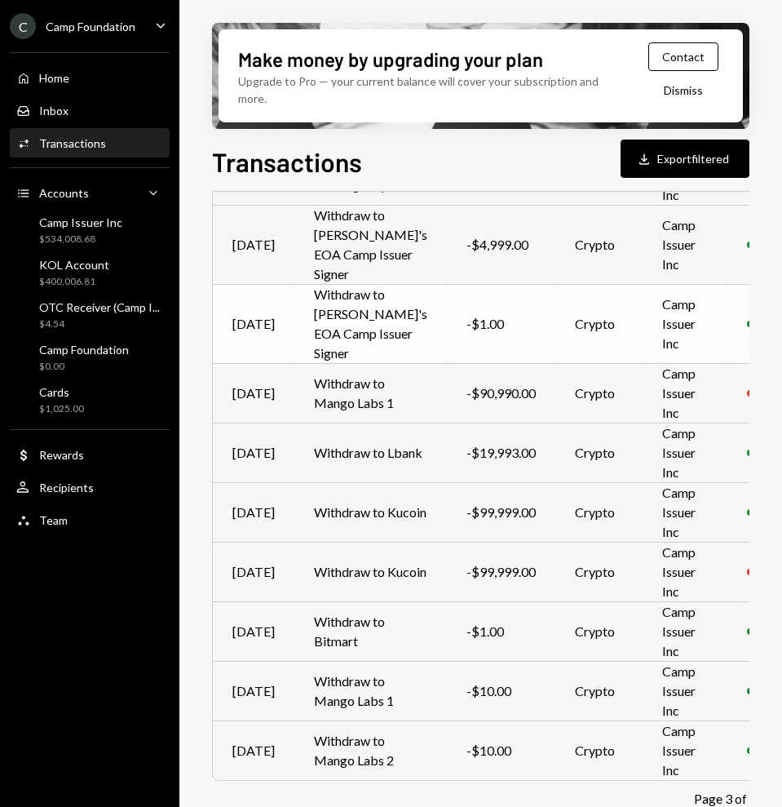
scroll to position [359, 0]
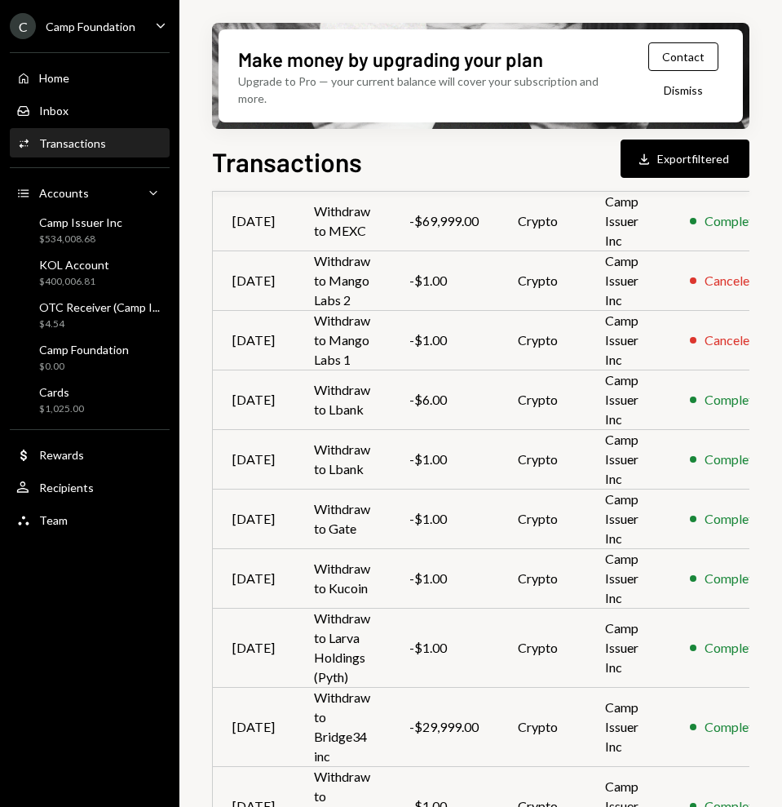
scroll to position [281, 0]
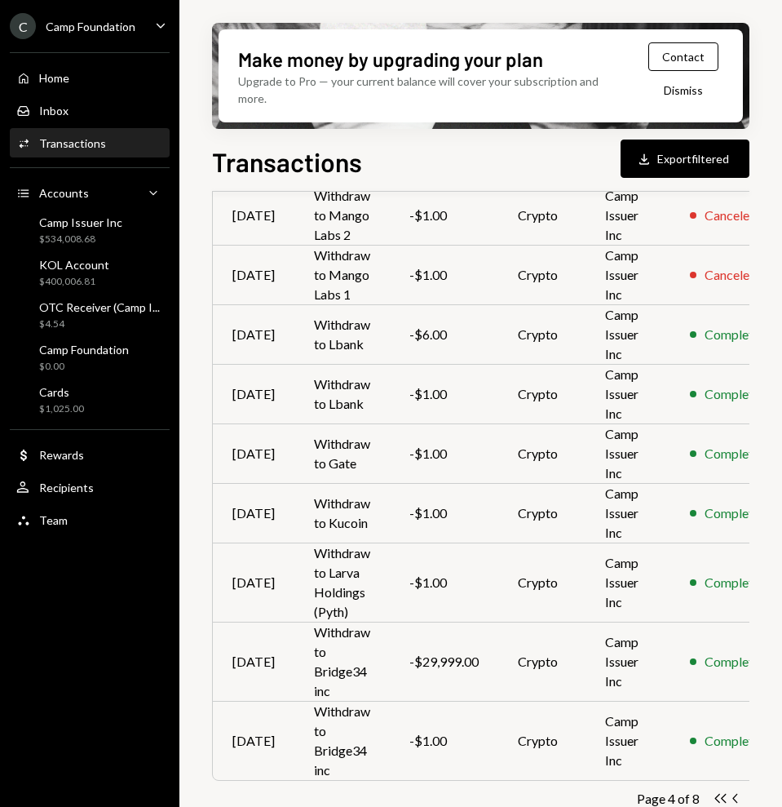
click at [694, 716] on icon "Chevron Right" at bounding box center [751, 797] width 15 height 15
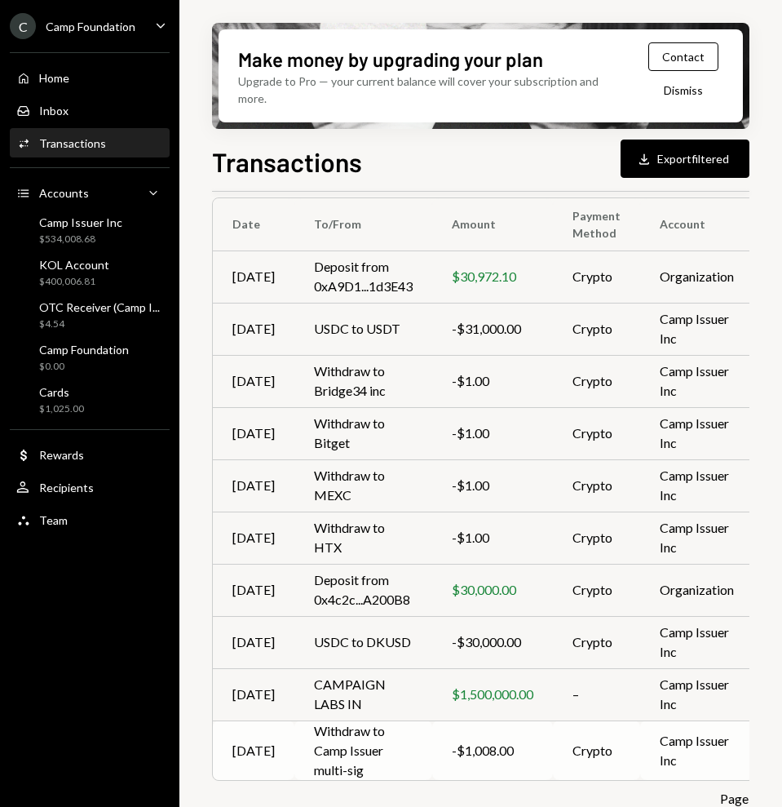
scroll to position [156, 123]
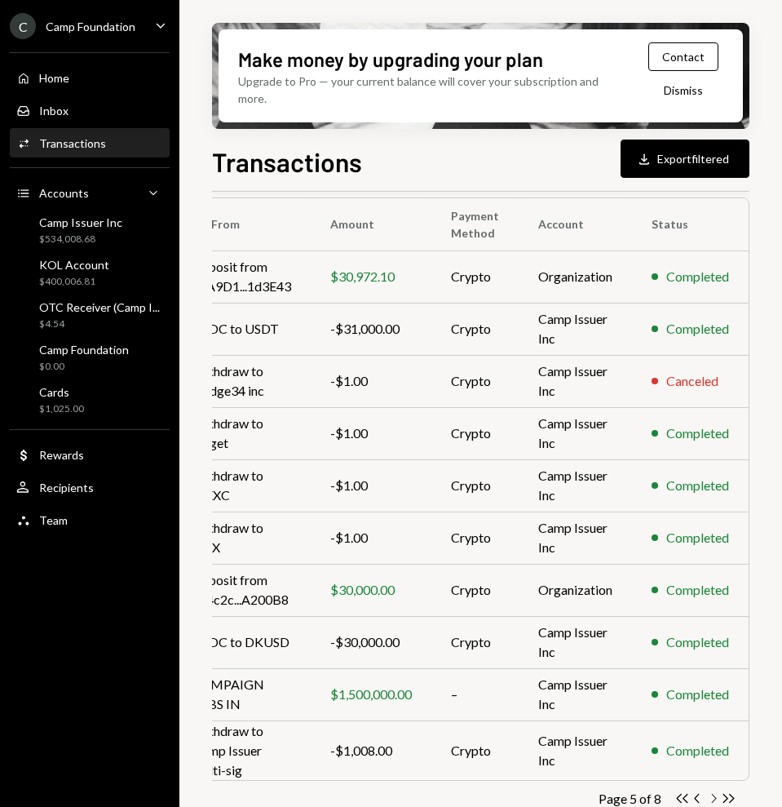
click at [694, 716] on icon "Chevron Right" at bounding box center [713, 797] width 15 height 15
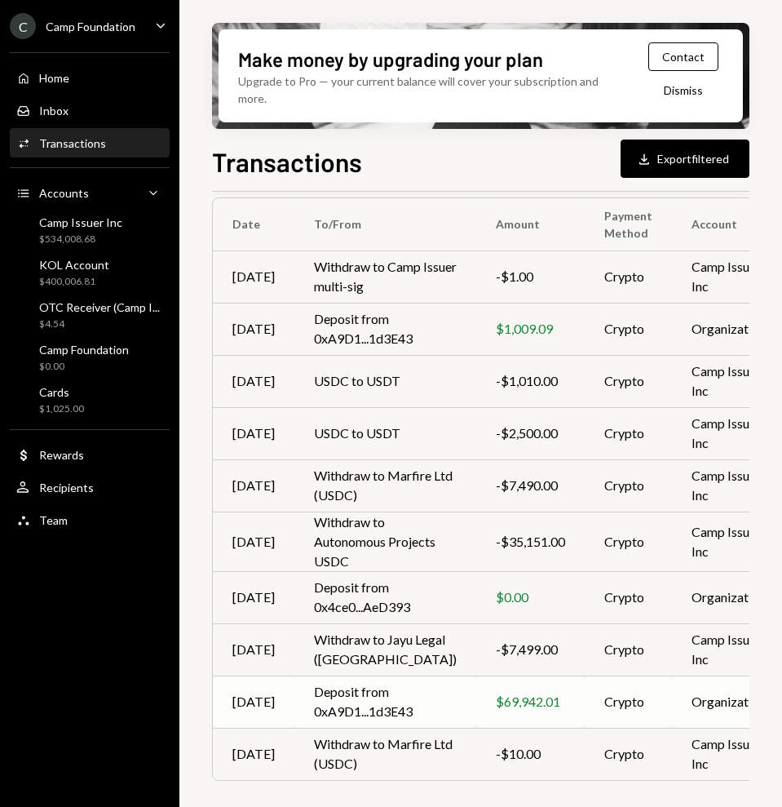
scroll to position [178, 110]
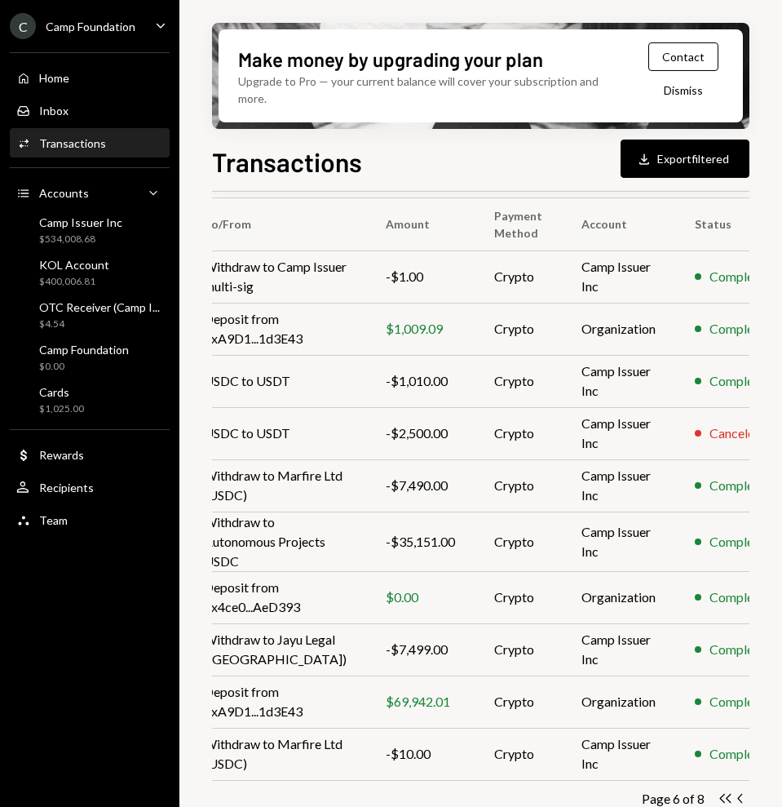
click at [694, 716] on icon "Chevron Right" at bounding box center [756, 797] width 15 height 15
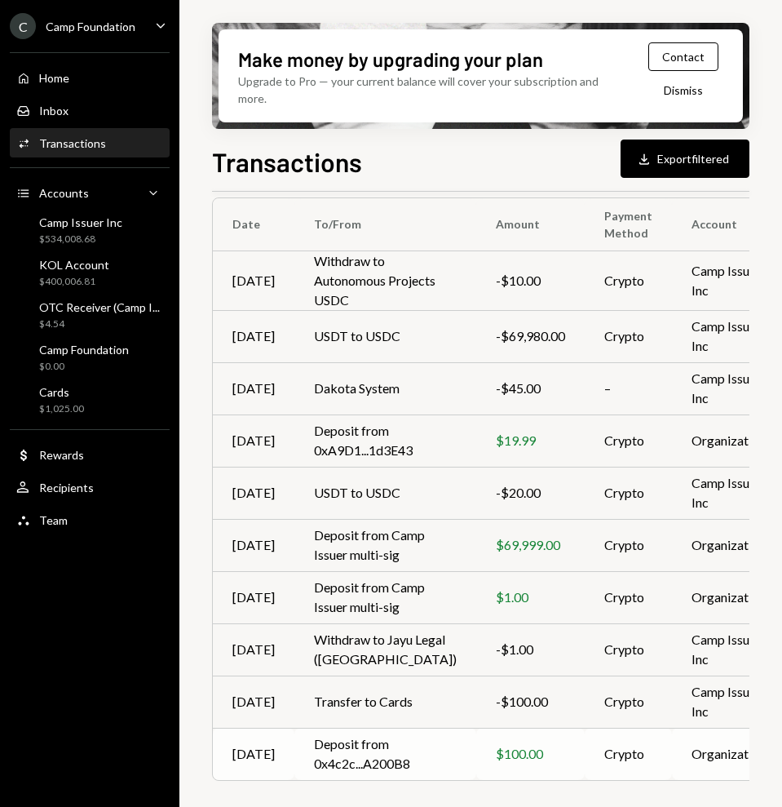
scroll to position [170, 110]
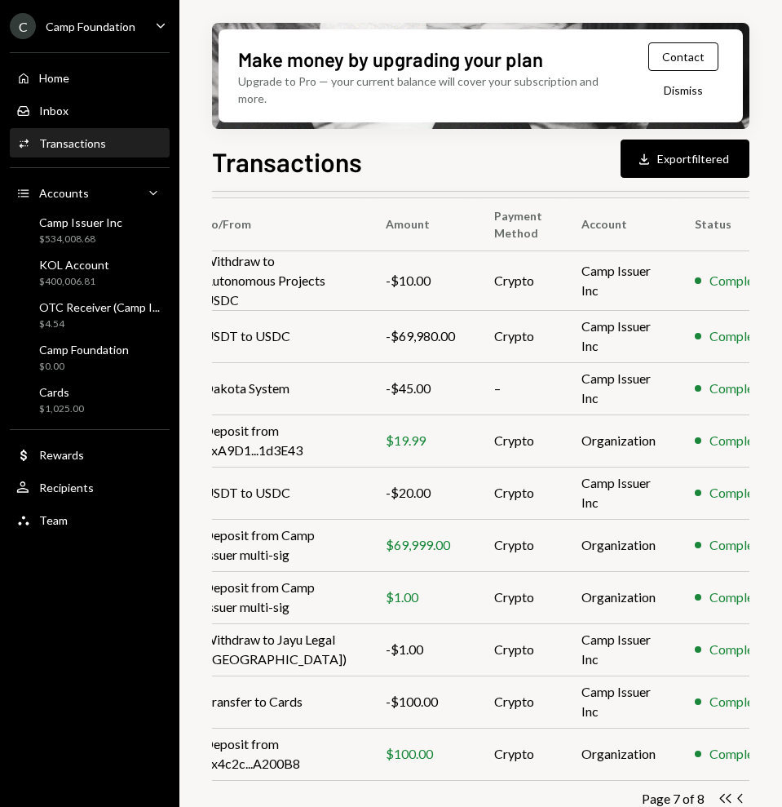
click at [694, 716] on icon "Chevron Right" at bounding box center [756, 797] width 15 height 15
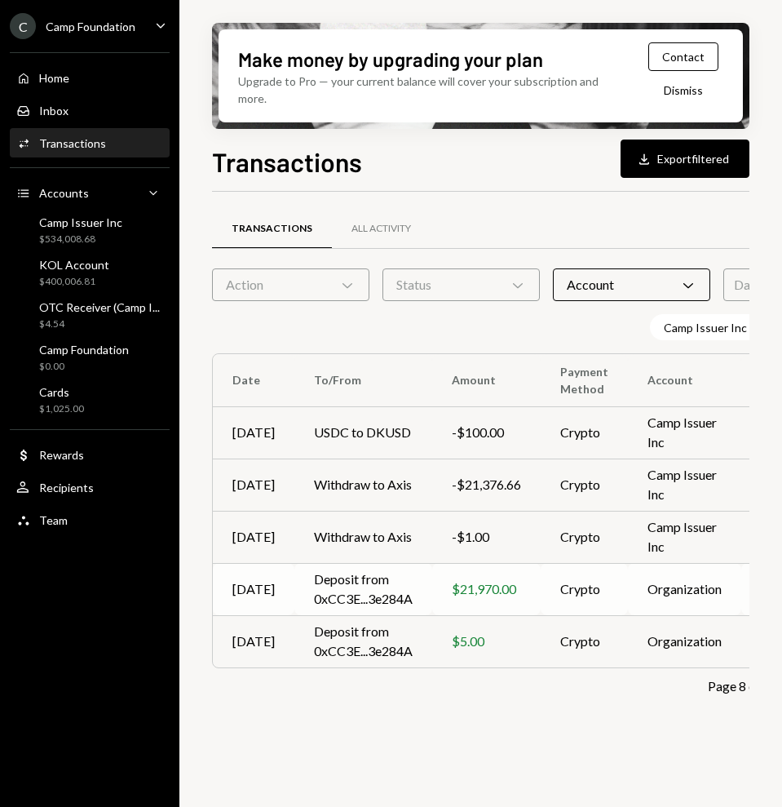
click at [367, 593] on td "Deposit from 0xCC3E...3e284A" at bounding box center [363, 589] width 138 height 52
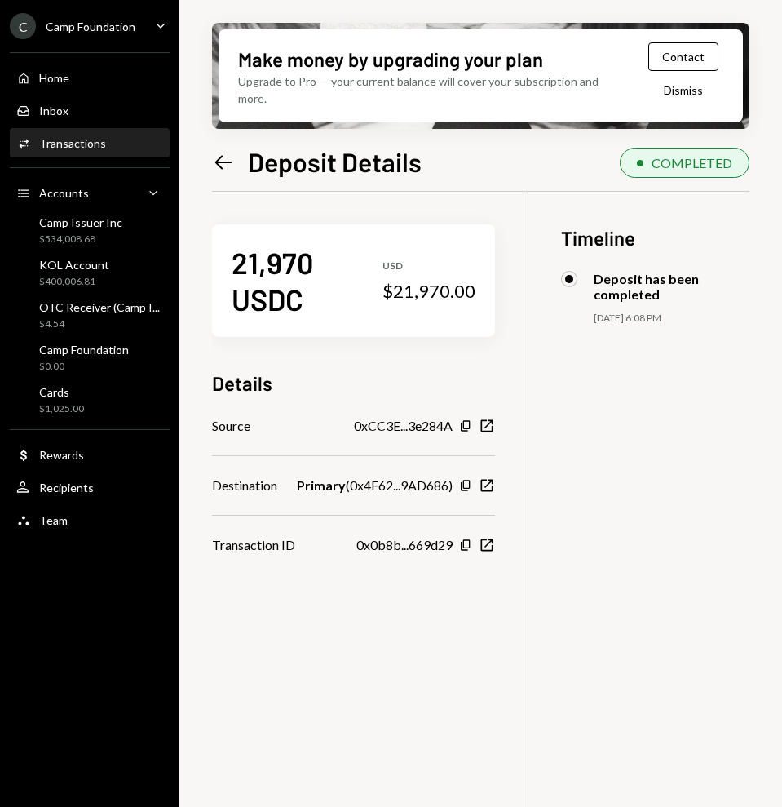
click at [225, 157] on icon "Left Arrow" at bounding box center [223, 162] width 23 height 23
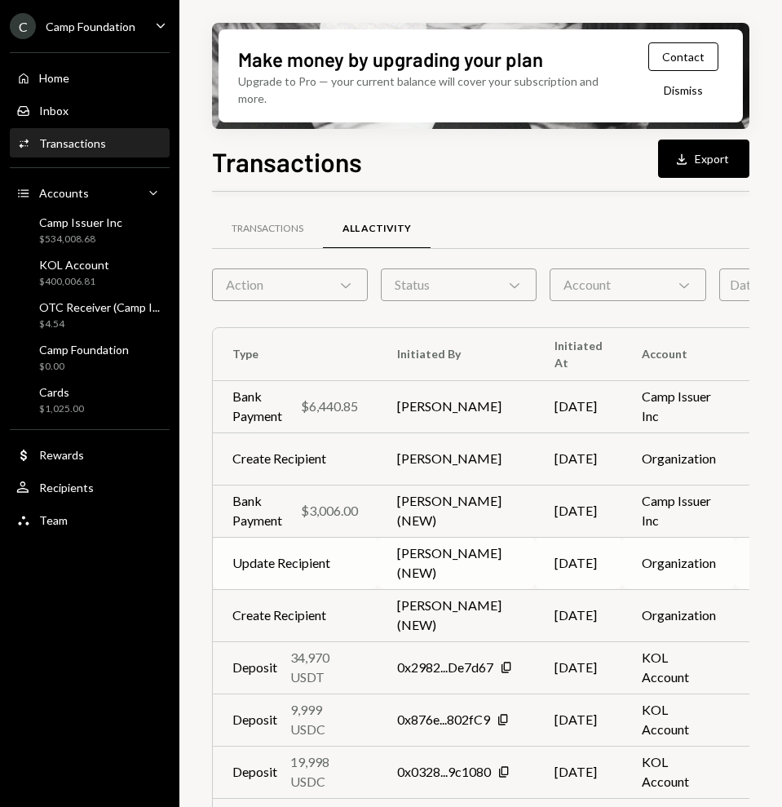
scroll to position [69, 0]
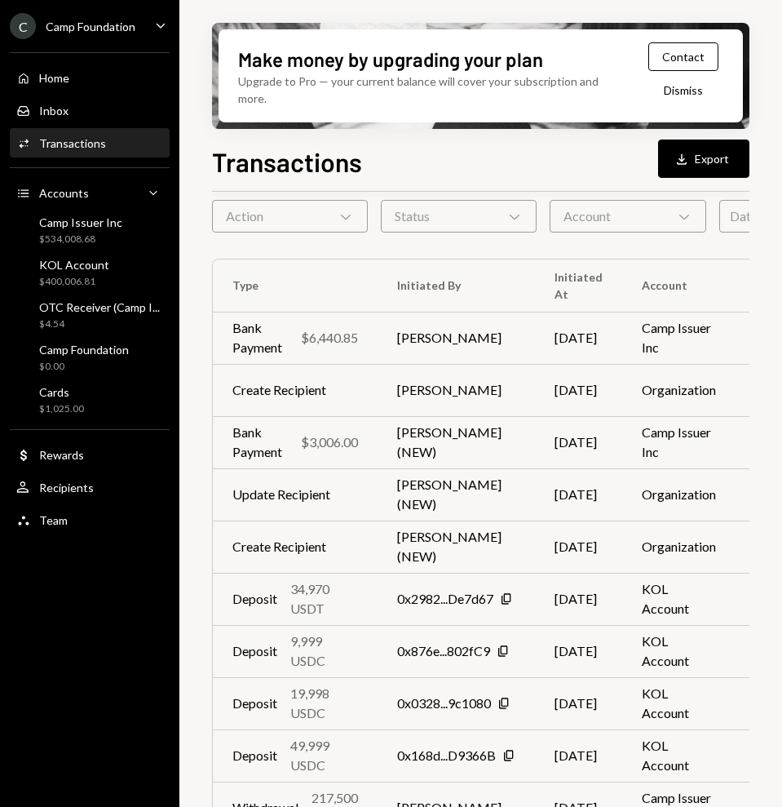
click at [666, 227] on div "Account Chevron Down" at bounding box center [628, 216] width 156 height 33
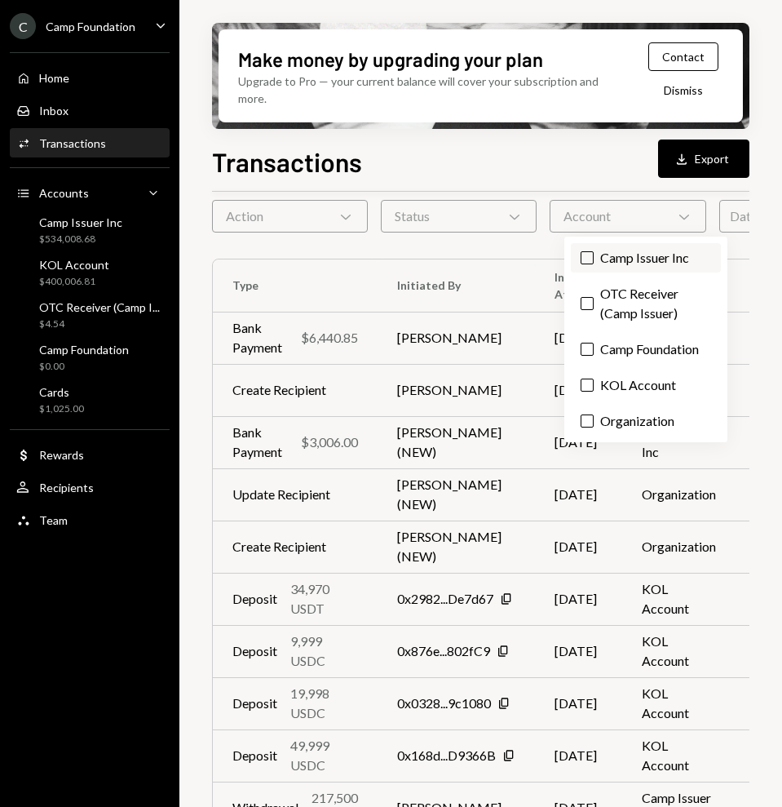
click at [619, 250] on label "Camp Issuer Inc" at bounding box center [646, 257] width 150 height 29
click at [594, 251] on button "Camp Issuer Inc" at bounding box center [587, 257] width 13 height 13
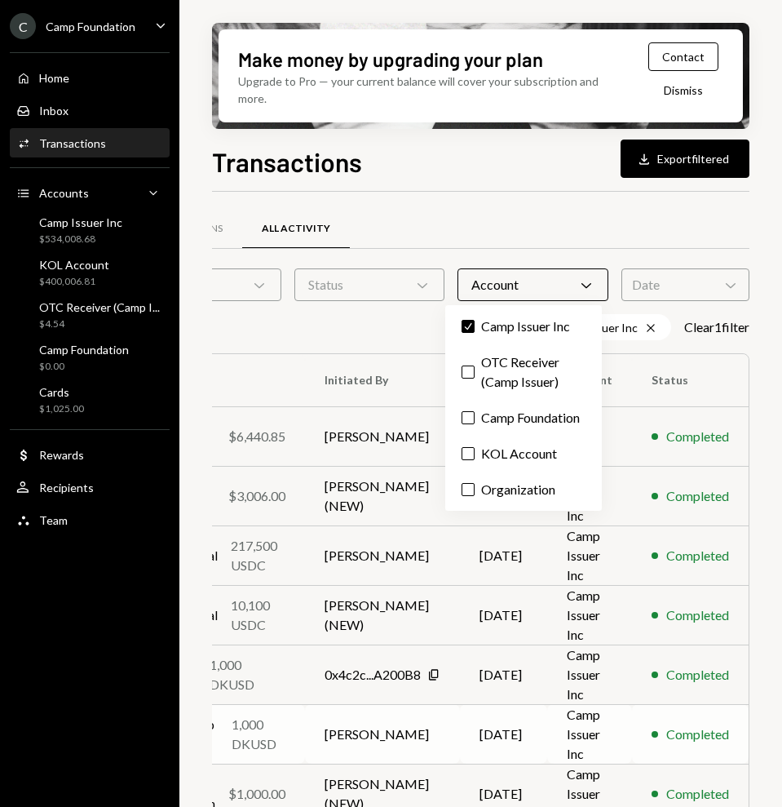
scroll to position [222, 105]
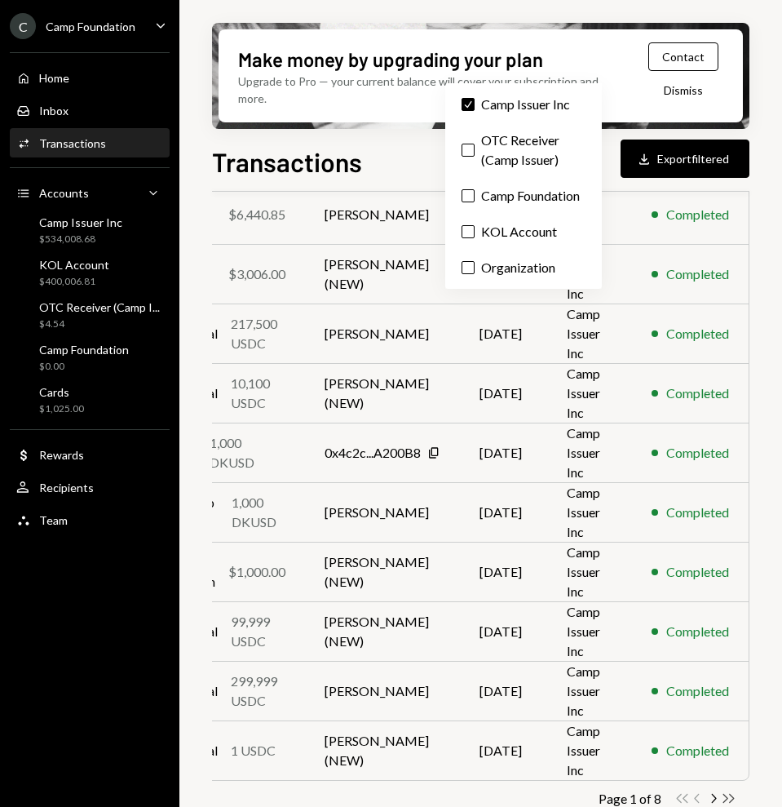
click at [694, 716] on icon "Double Arrow Right" at bounding box center [728, 797] width 15 height 15
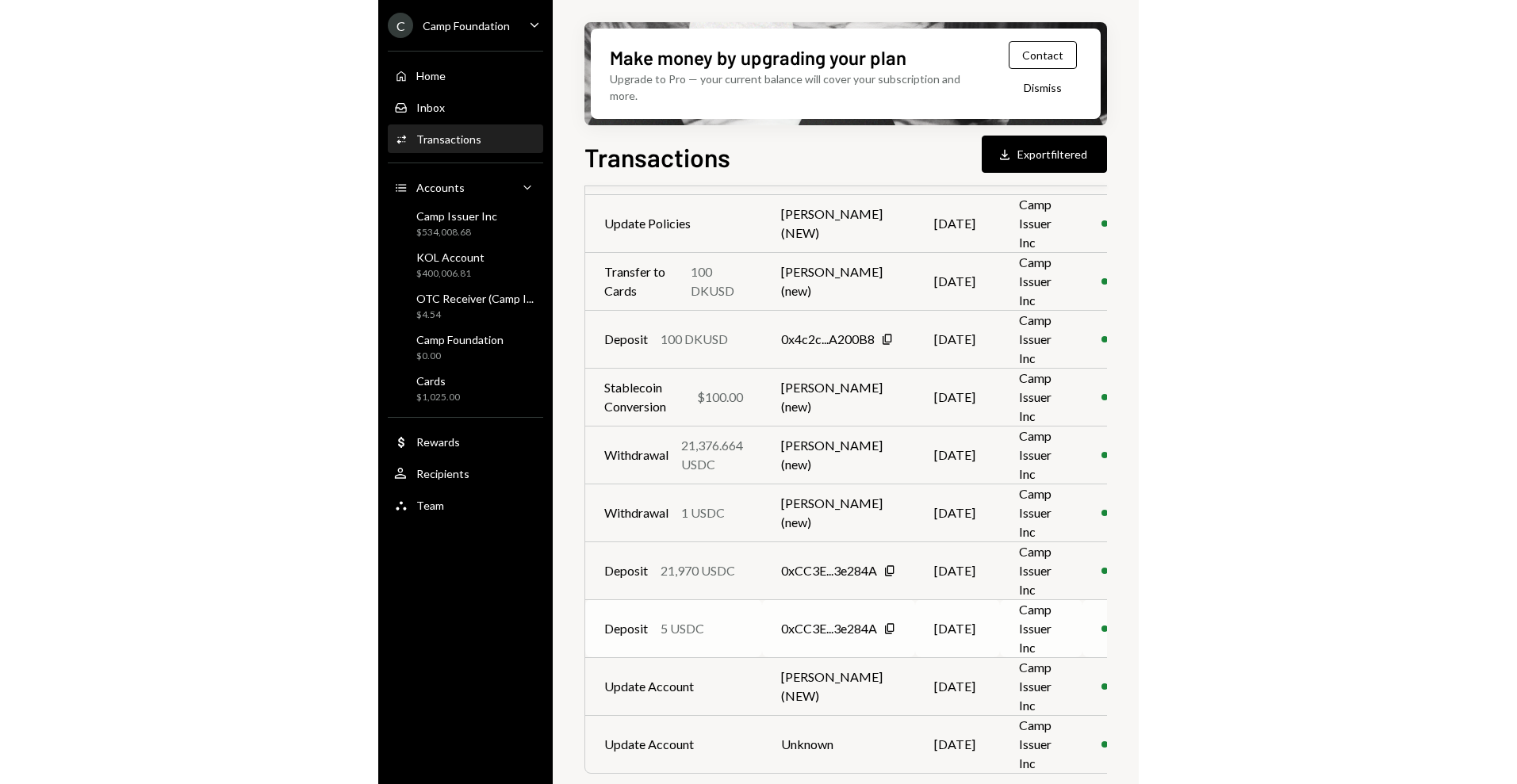
scroll to position [216, 0]
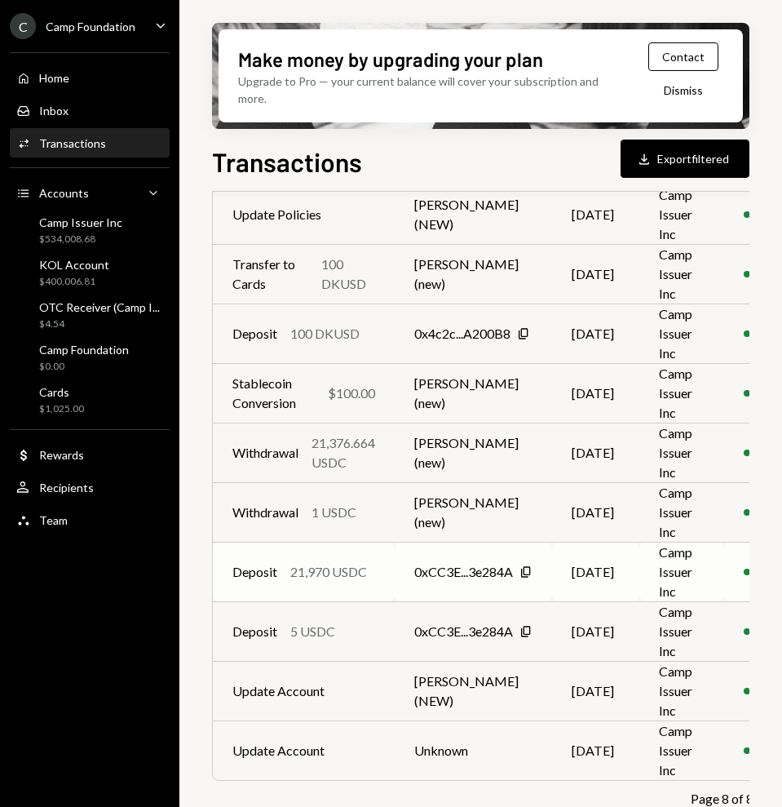
click at [344, 573] on div "21,970 USDC" at bounding box center [328, 572] width 77 height 20
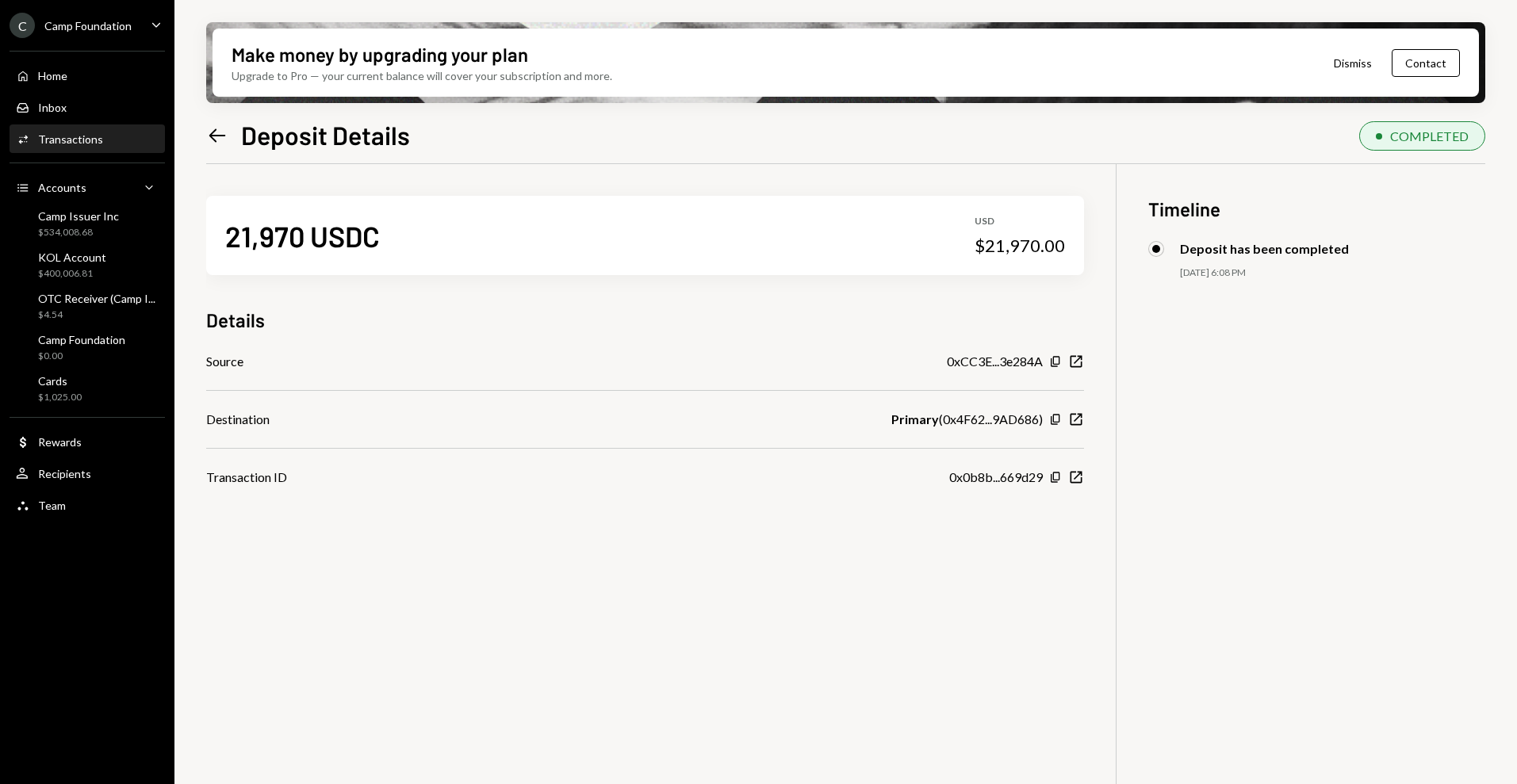
click at [163, 25] on icon "Caret Down" at bounding box center [156, 24] width 17 height 17
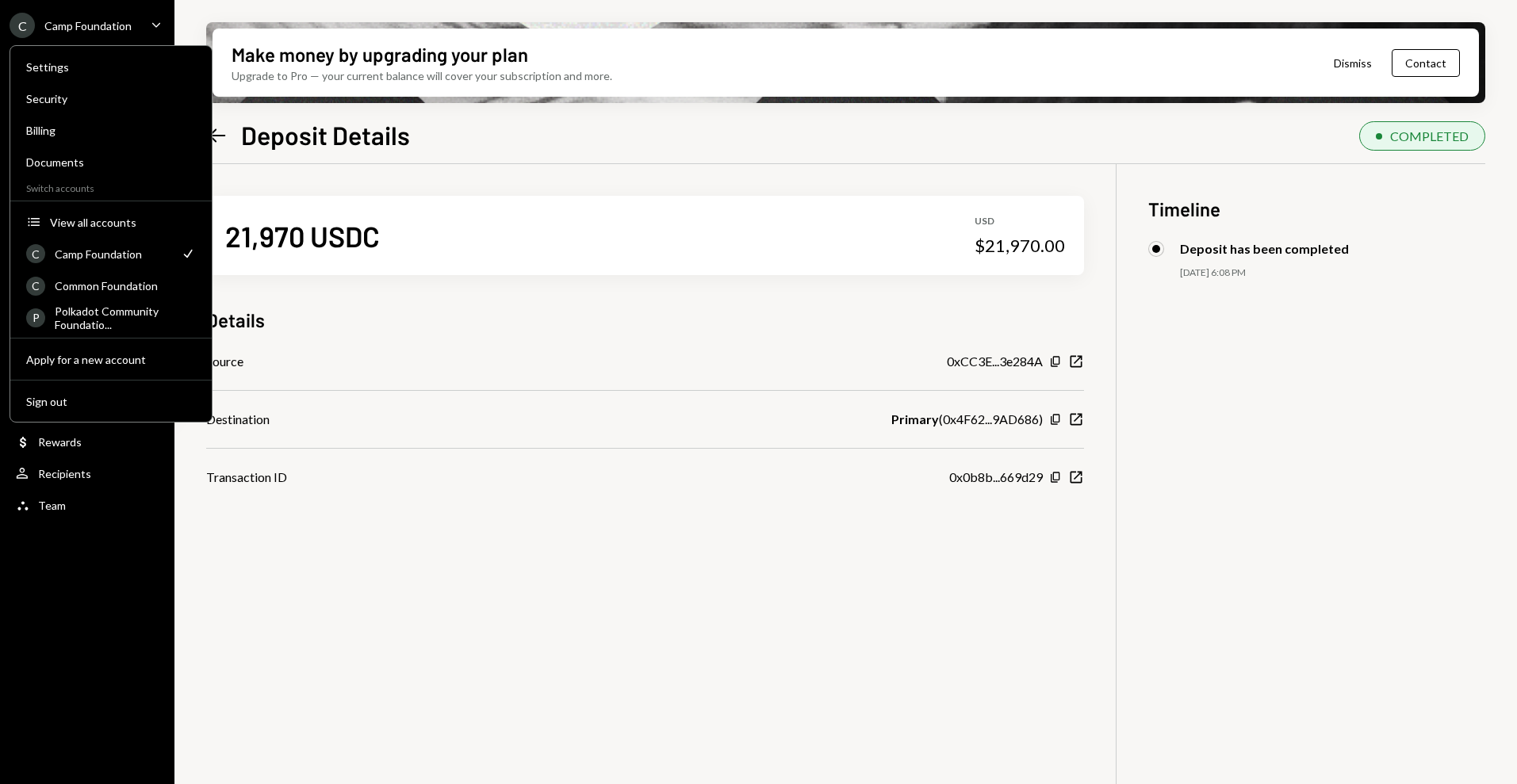
click at [163, 25] on icon "Caret Down" at bounding box center [156, 24] width 17 height 17
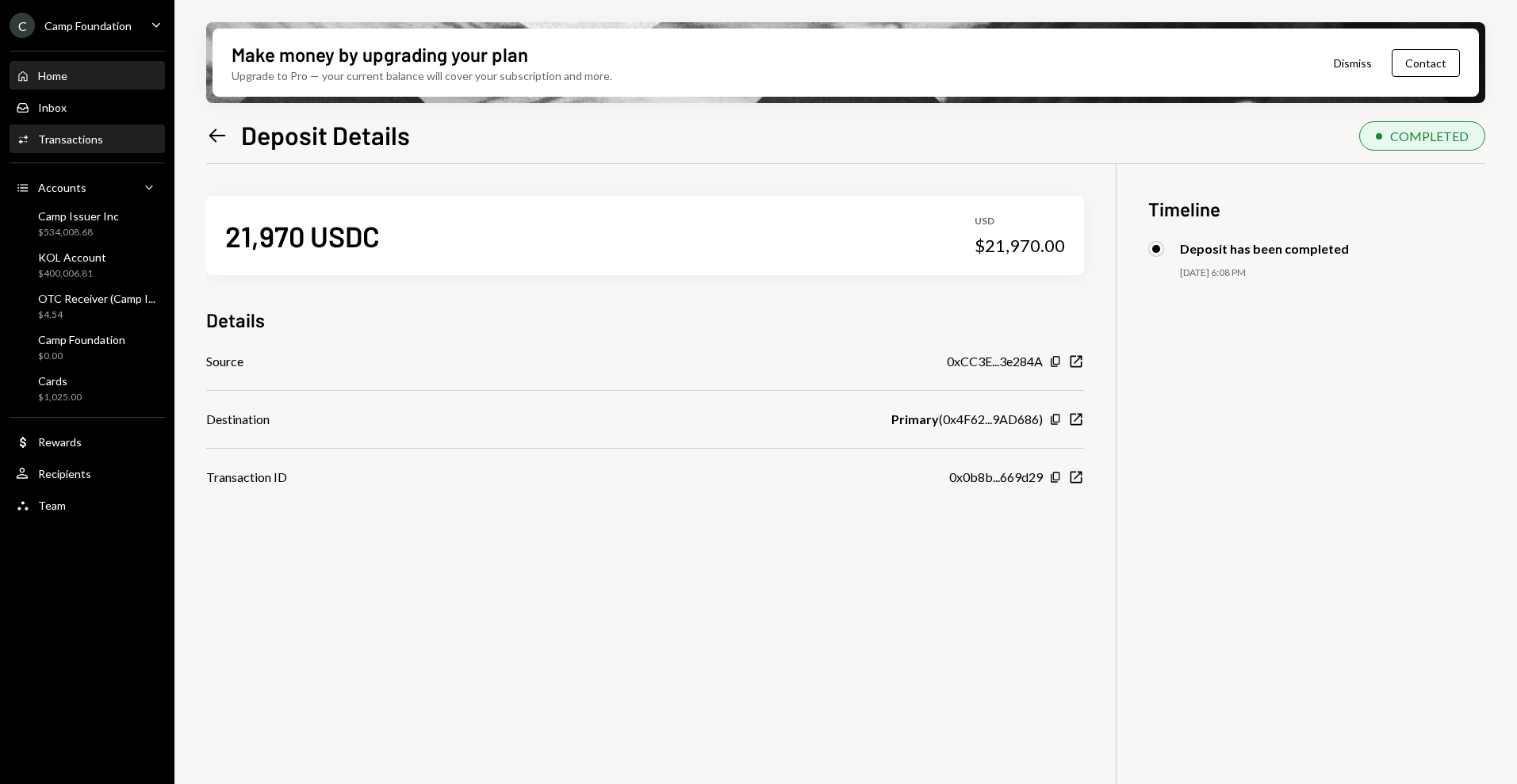
click at [61, 63] on div "Home Home" at bounding box center [86, 76] width 143 height 27
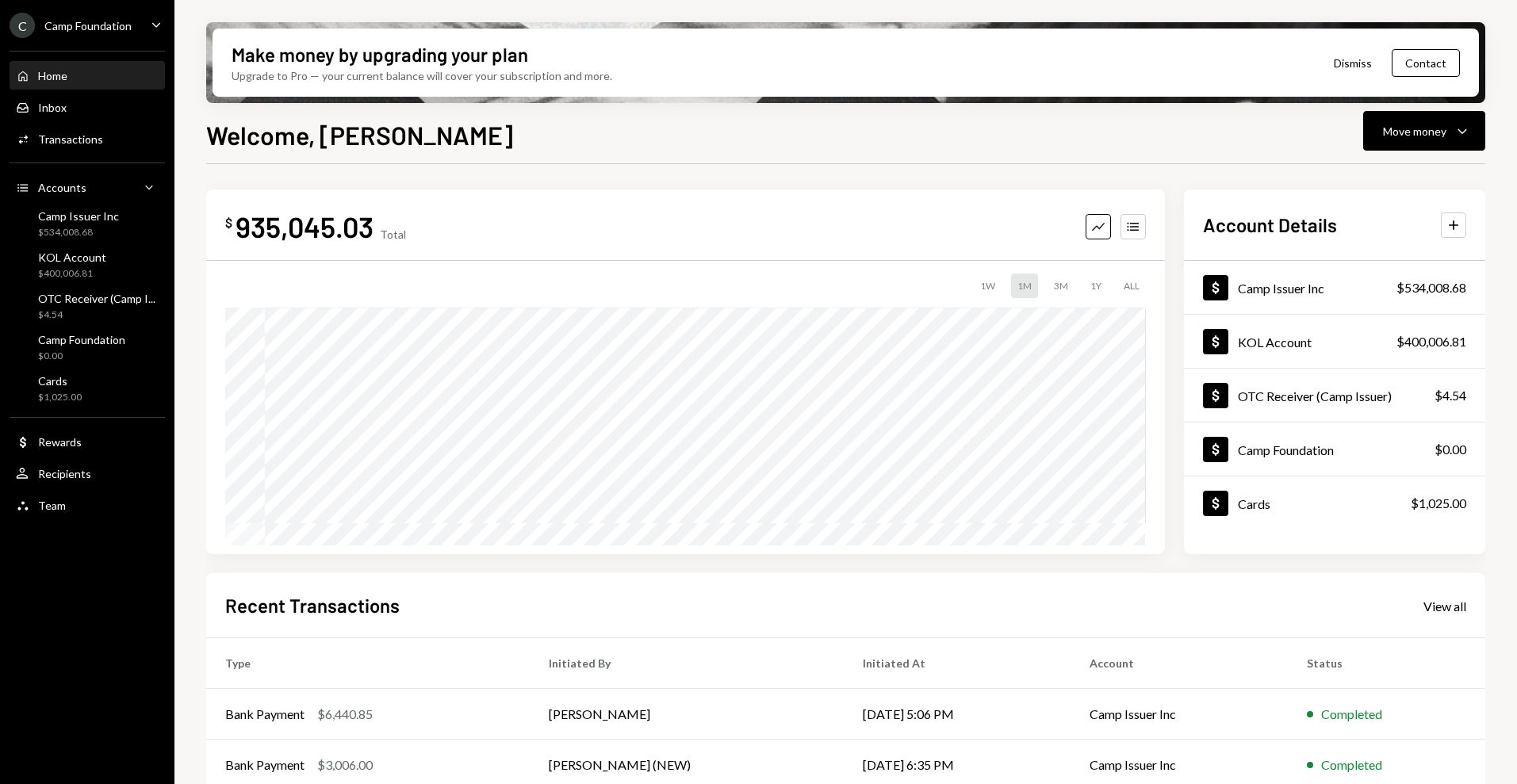
click at [118, 19] on div "Camp Foundation" at bounding box center [88, 26] width 87 height 14
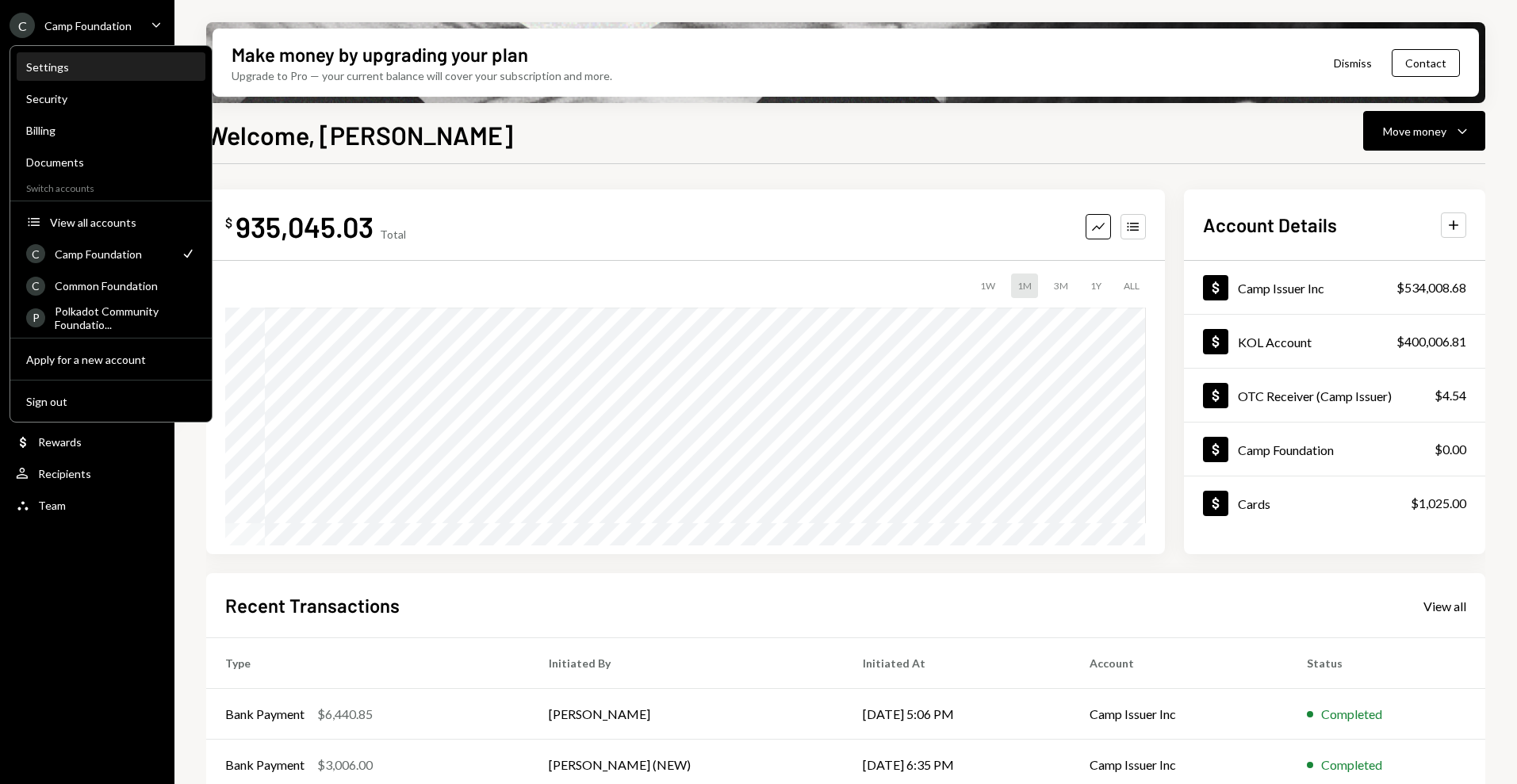
click at [79, 69] on div "Settings" at bounding box center [111, 67] width 170 height 14
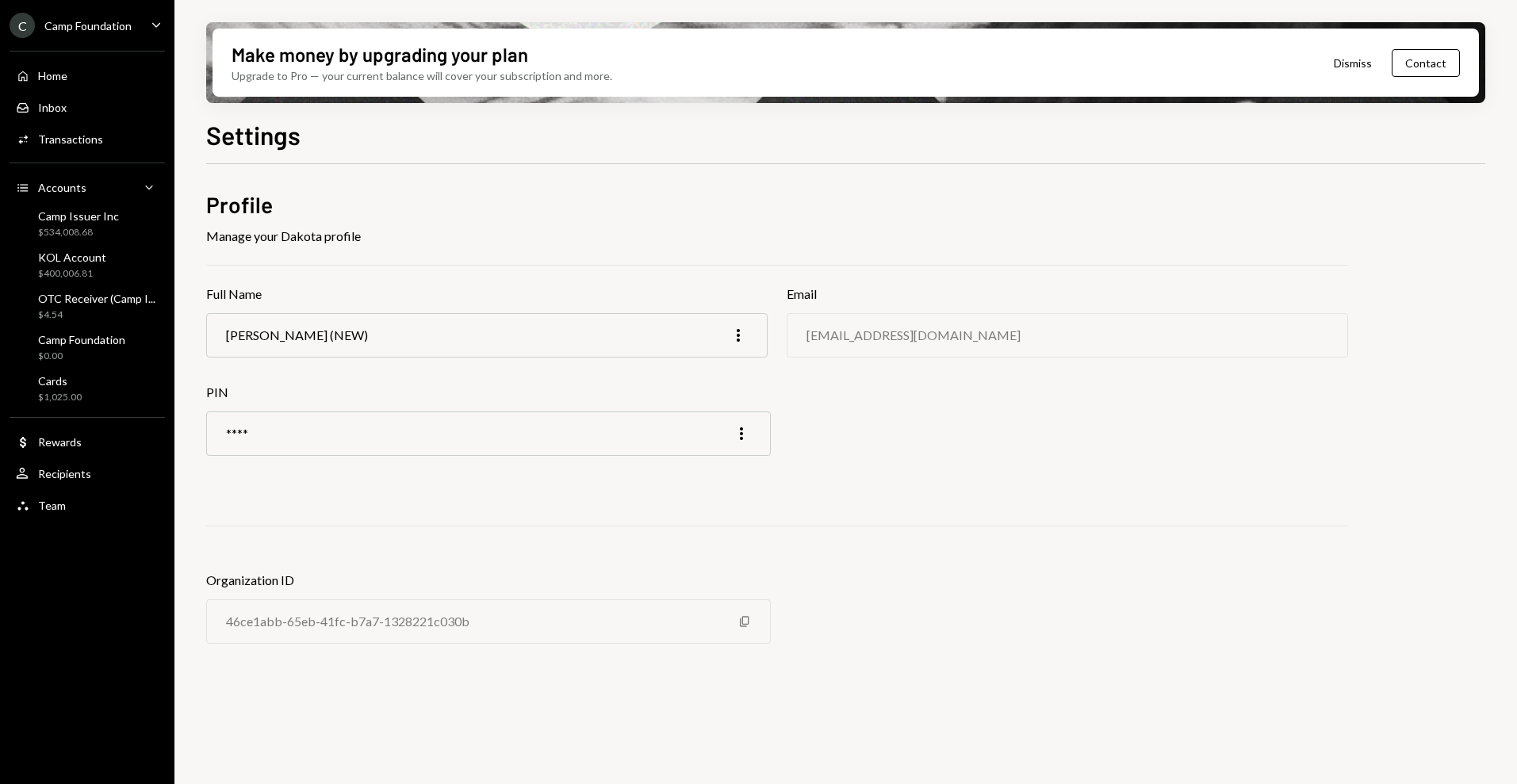
click at [122, 19] on div "Camp Foundation" at bounding box center [88, 26] width 87 height 14
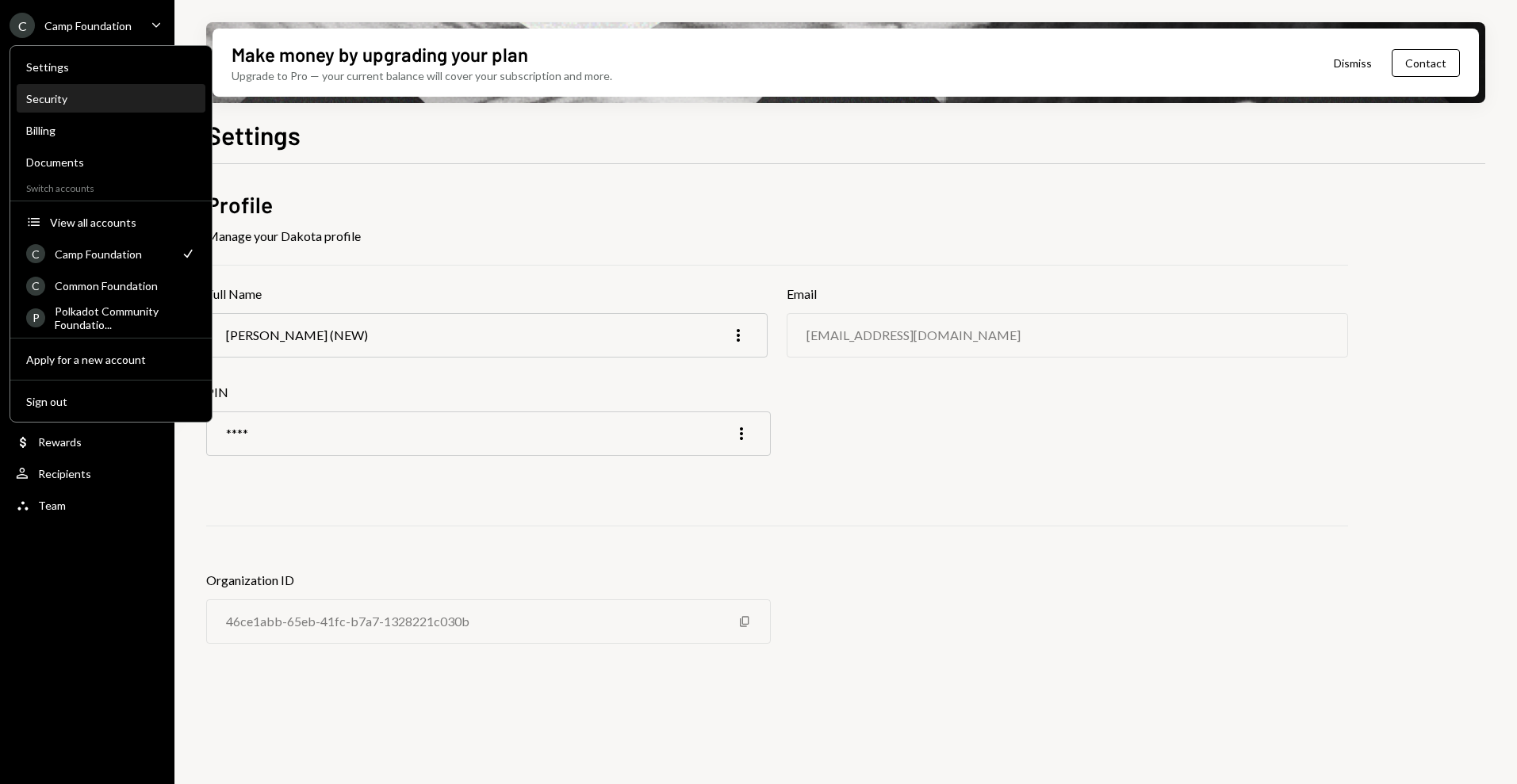
click at [69, 99] on div "Security" at bounding box center [111, 99] width 170 height 14
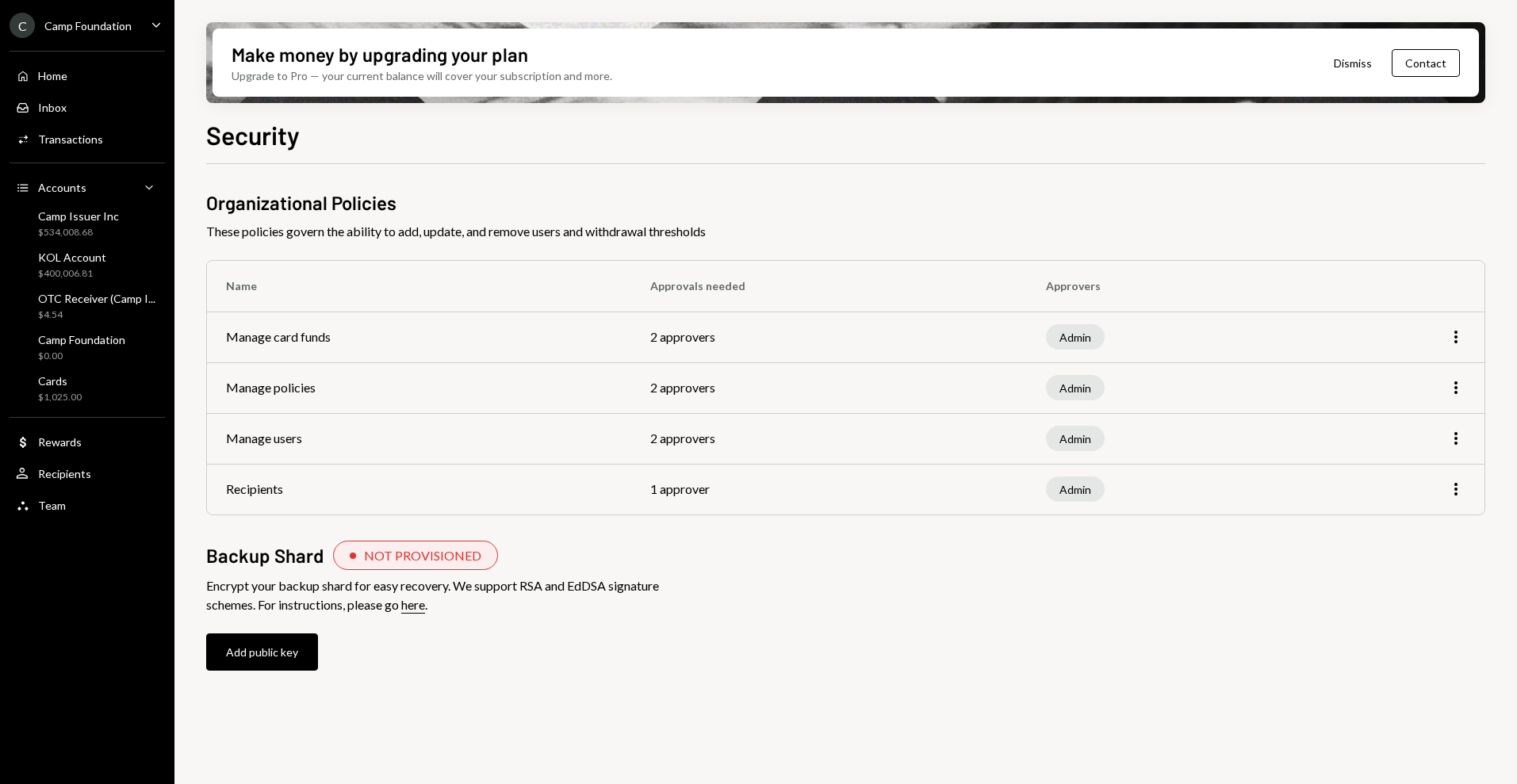
click at [139, 17] on div "C Camp Foundation Caret Down" at bounding box center [86, 25] width 174 height 25
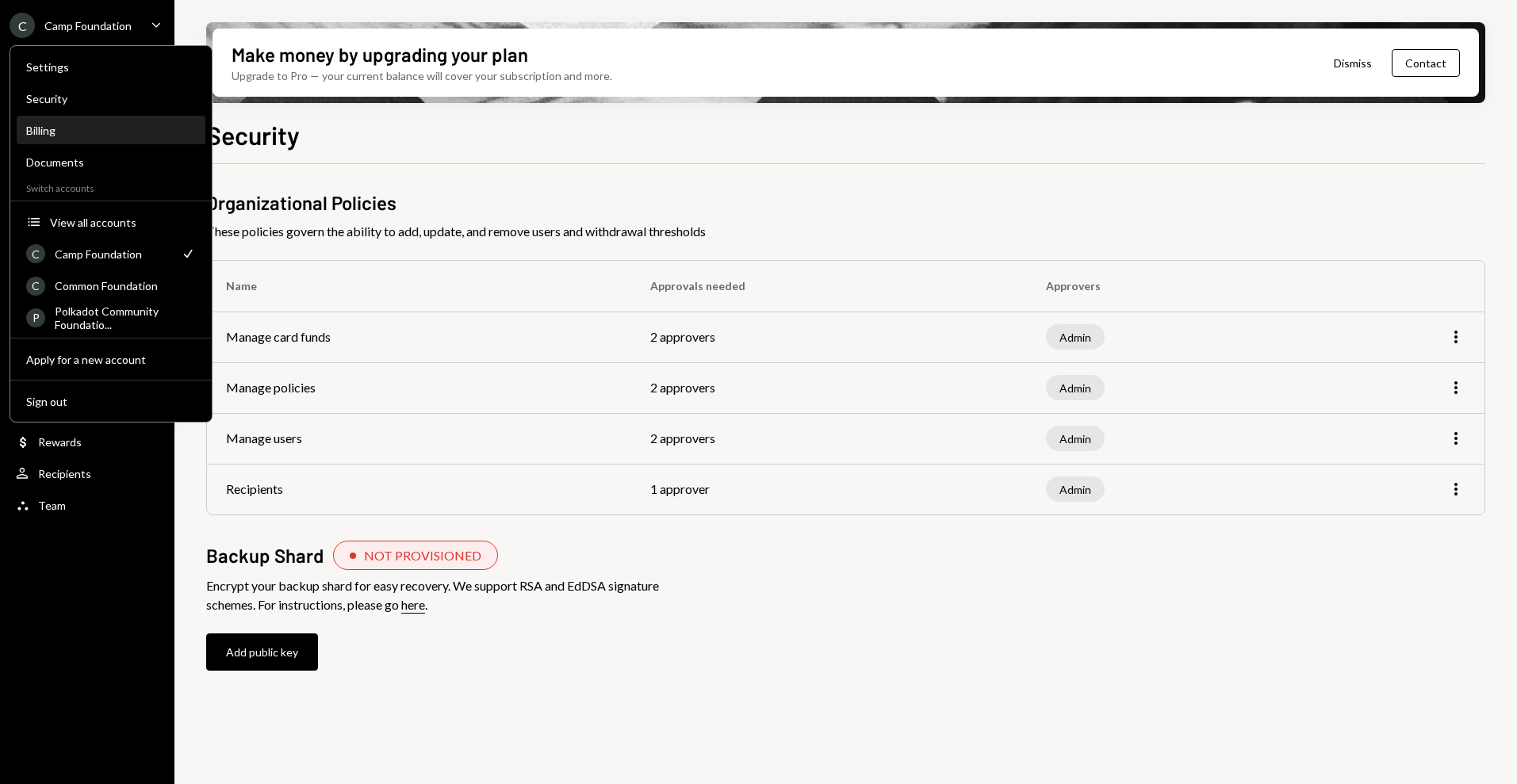
click at [57, 123] on div "Billing" at bounding box center [111, 130] width 170 height 14
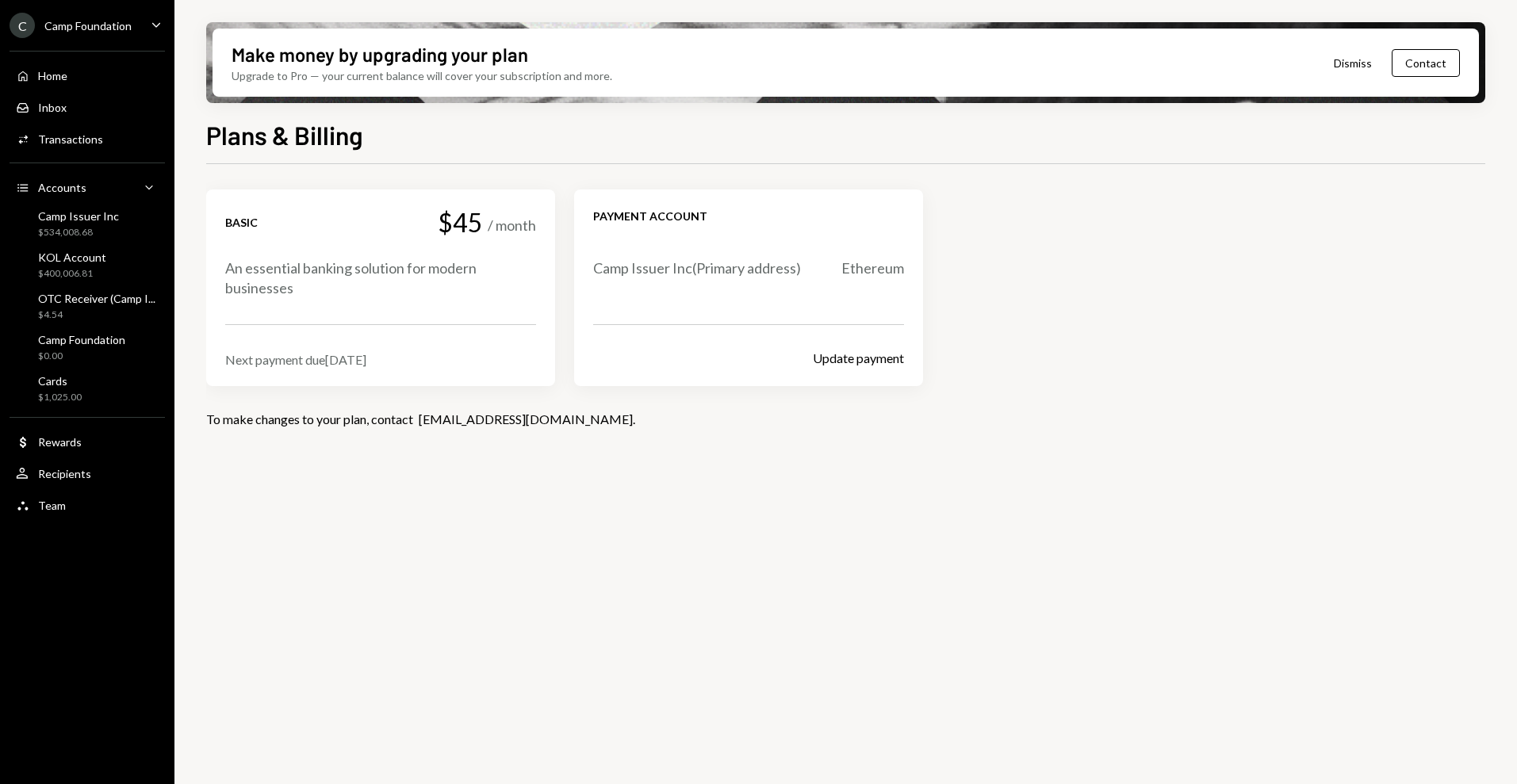
click at [91, 14] on div "C Camp Foundation" at bounding box center [71, 25] width 122 height 25
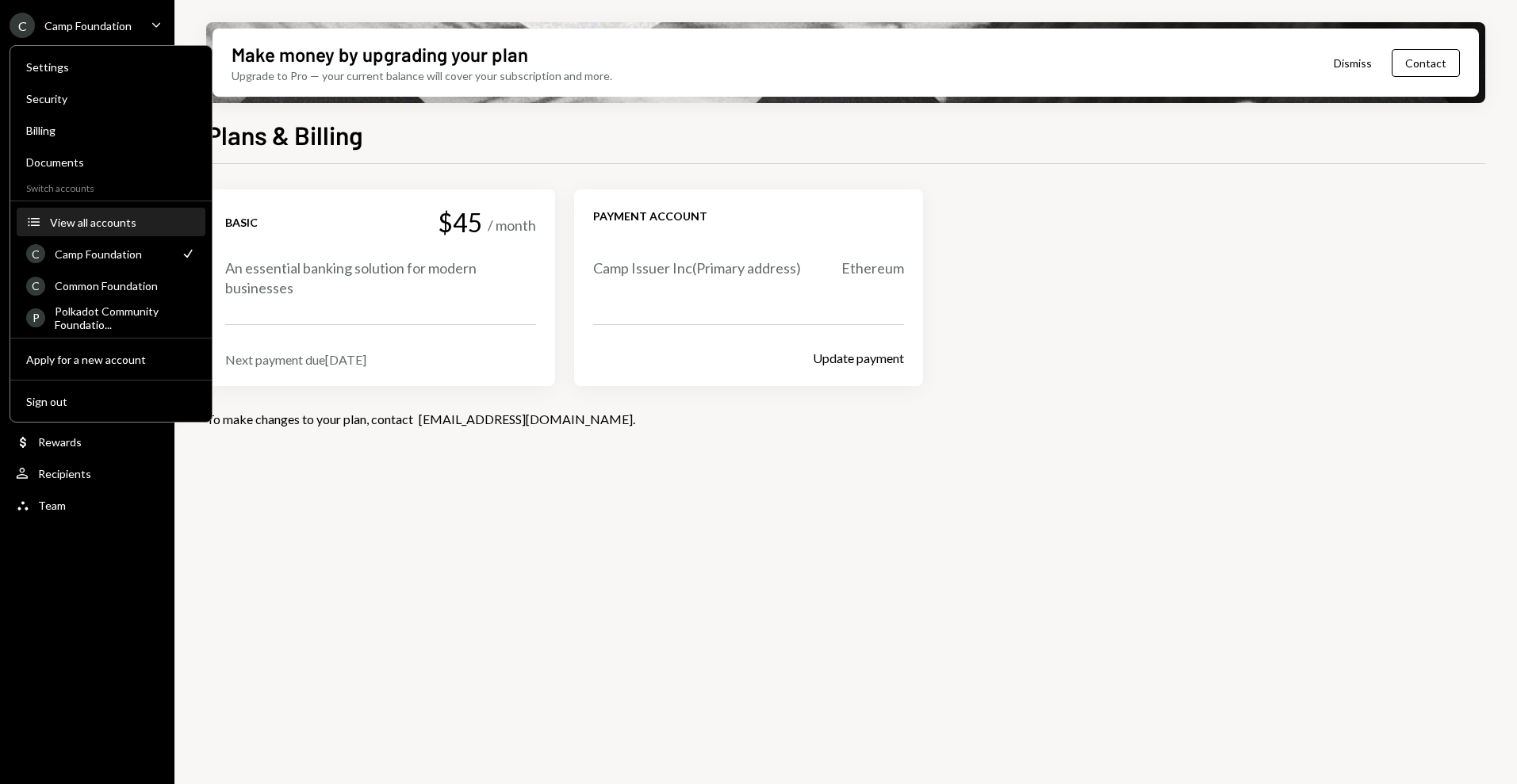
click at [86, 226] on div "View all accounts" at bounding box center [122, 222] width 146 height 14
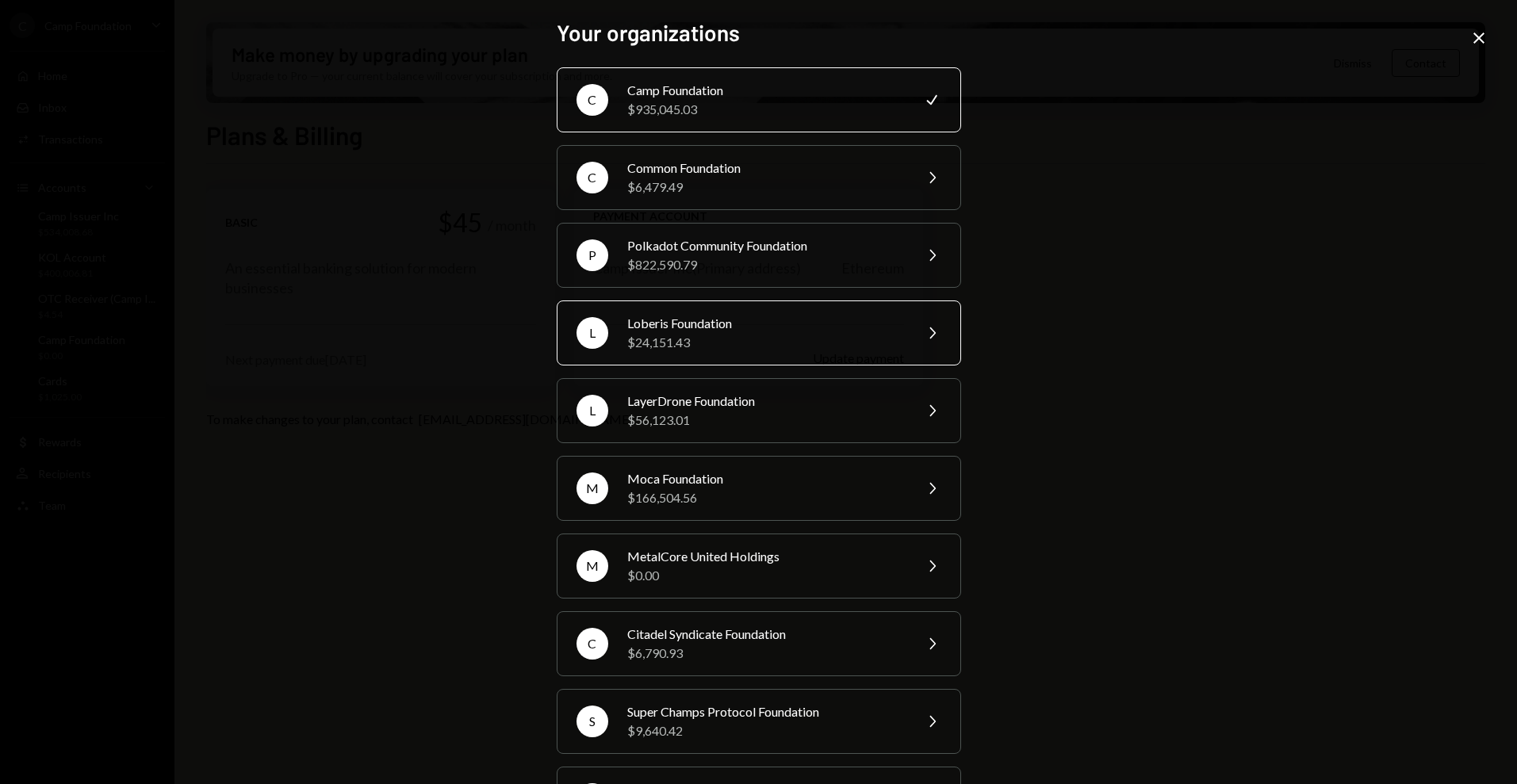
click at [932, 331] on icon "Chevron Right" at bounding box center [932, 333] width 19 height 19
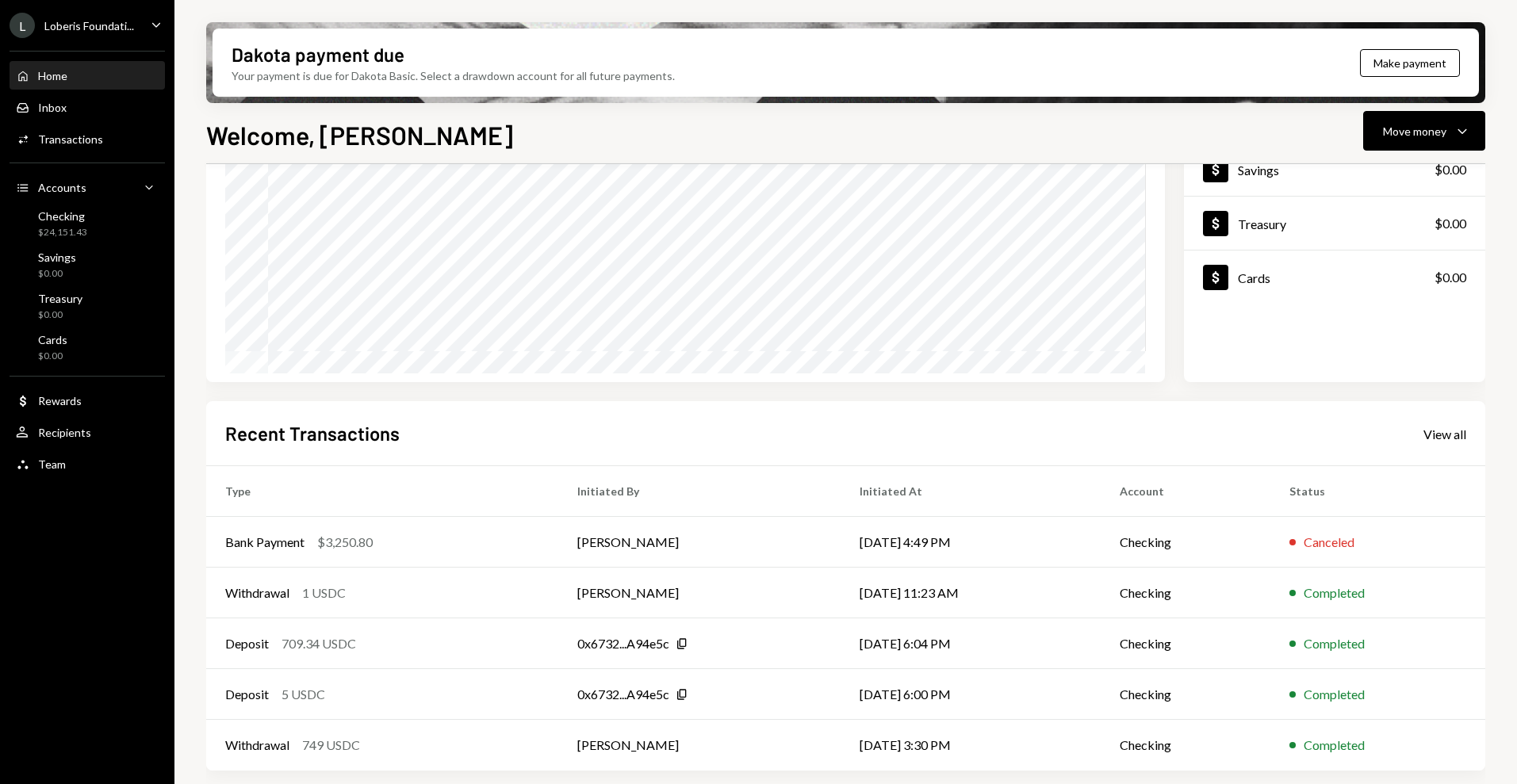
scroll to position [171, 0]
click at [278, 544] on div "Bank Payment" at bounding box center [265, 543] width 80 height 19
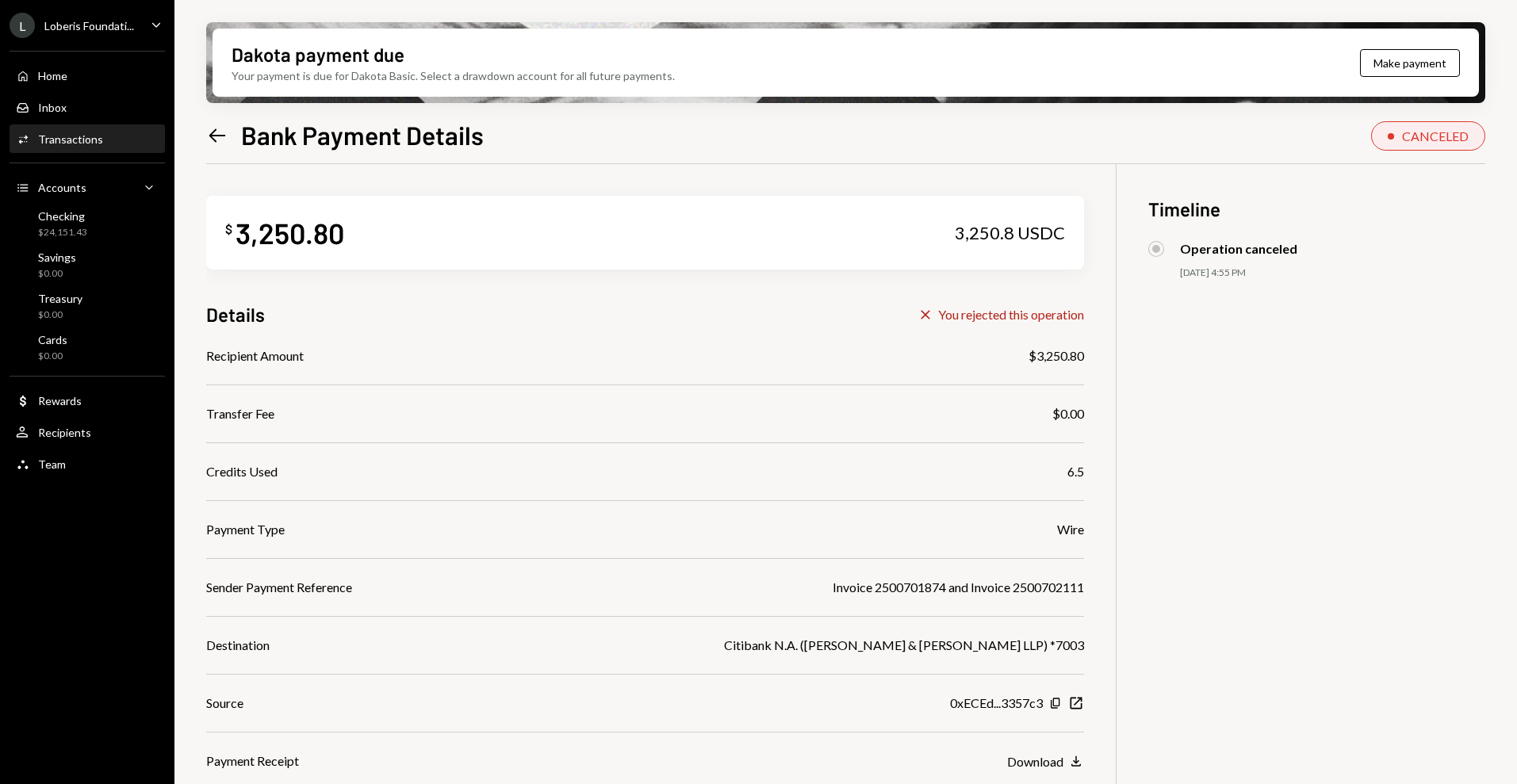
click at [213, 129] on icon "Left Arrow" at bounding box center [217, 135] width 22 height 22
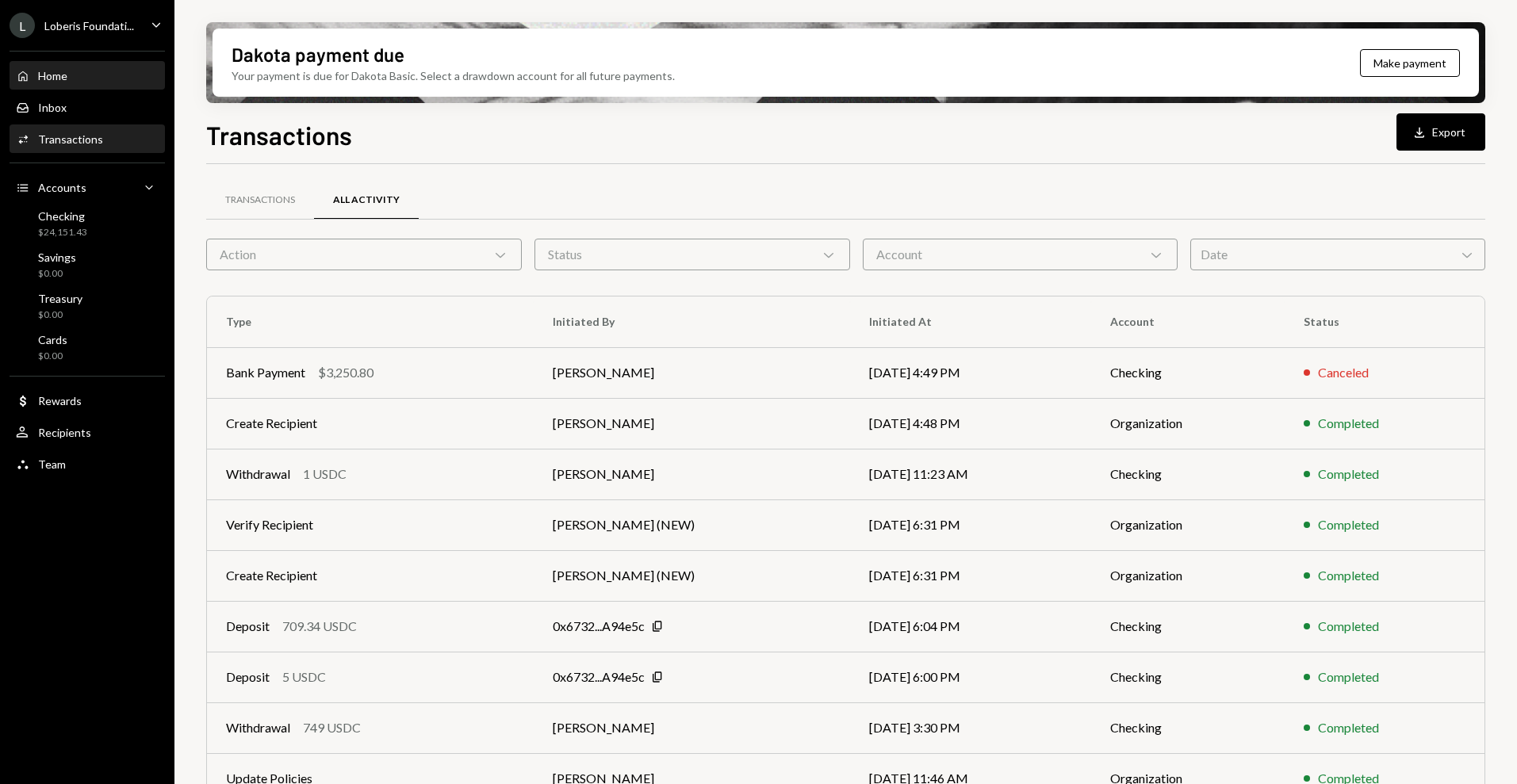
click at [79, 69] on div "Home Home" at bounding box center [86, 76] width 143 height 15
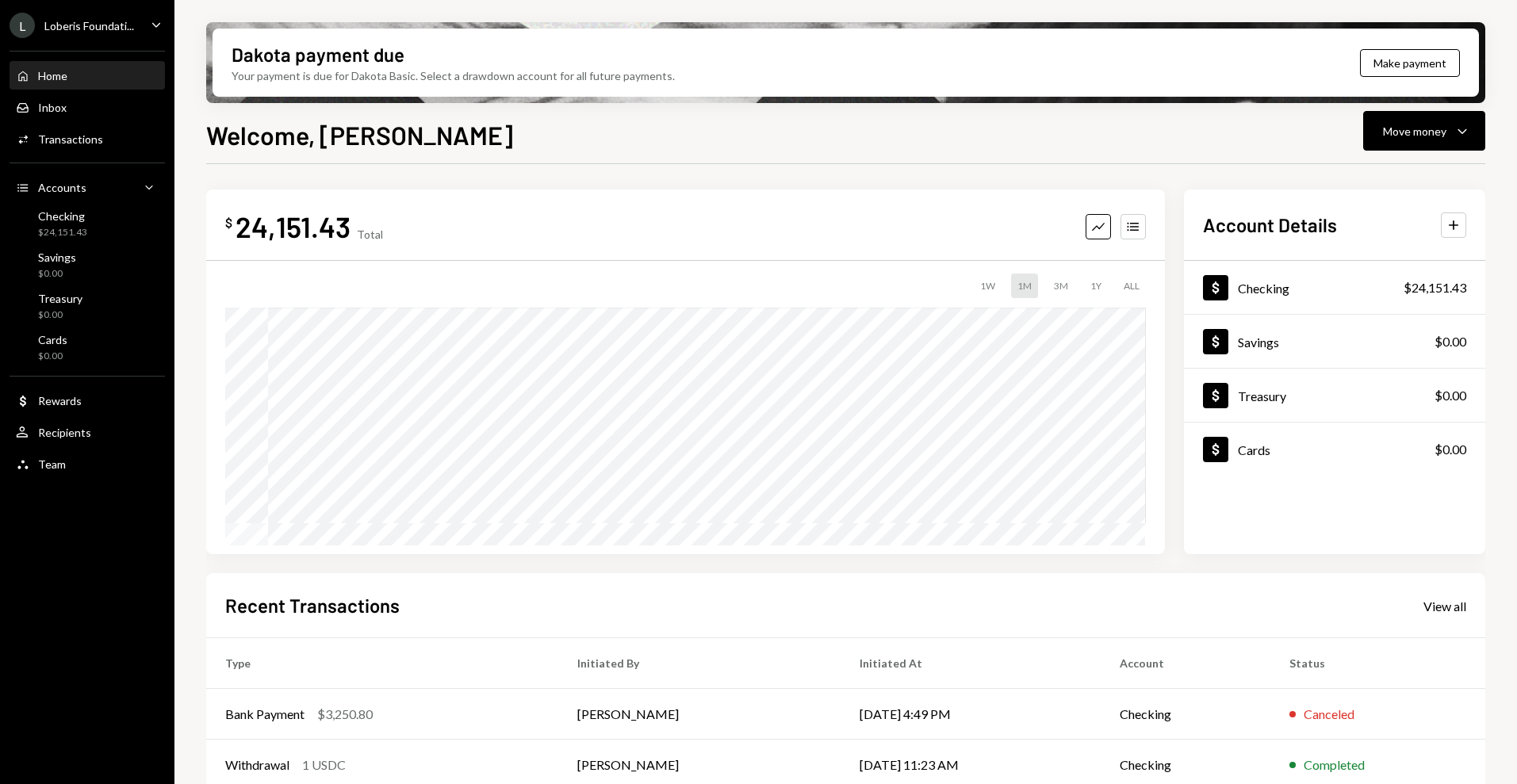
scroll to position [1, 0]
click at [1409, 57] on button "Make payment" at bounding box center [1409, 63] width 100 height 28
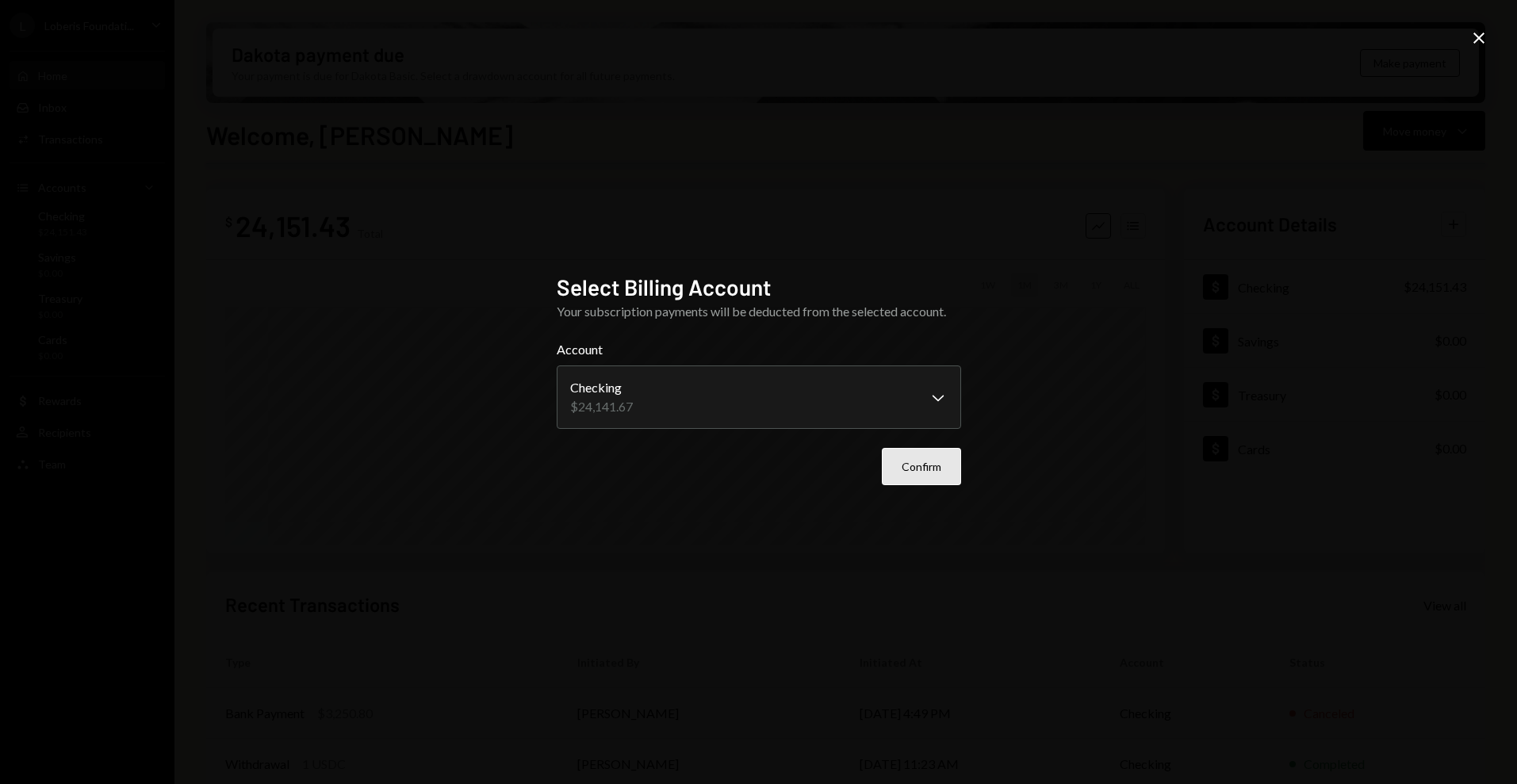
click at [918, 459] on button "Confirm" at bounding box center [921, 466] width 80 height 37
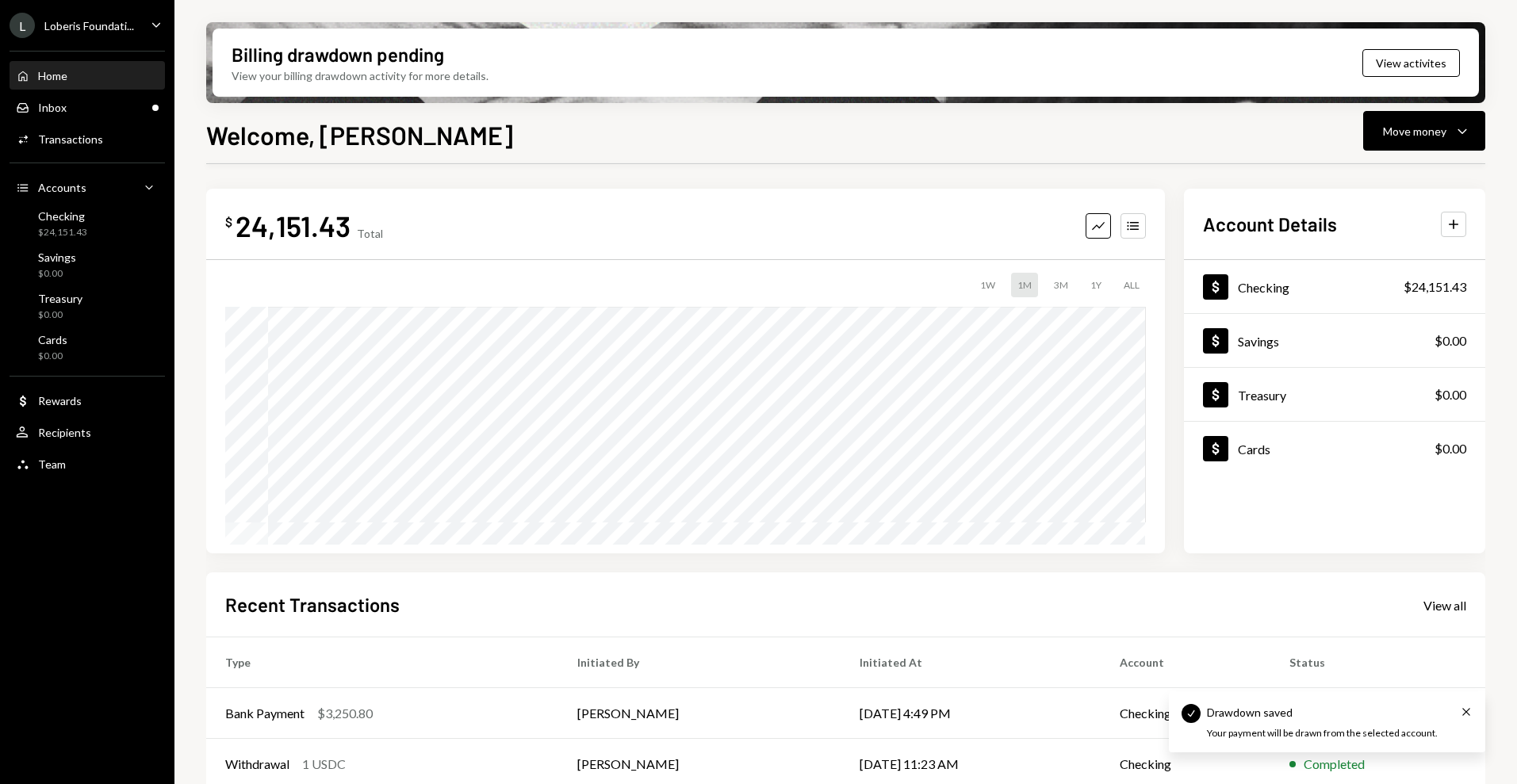
click at [148, 21] on icon "Caret Down" at bounding box center [156, 24] width 17 height 17
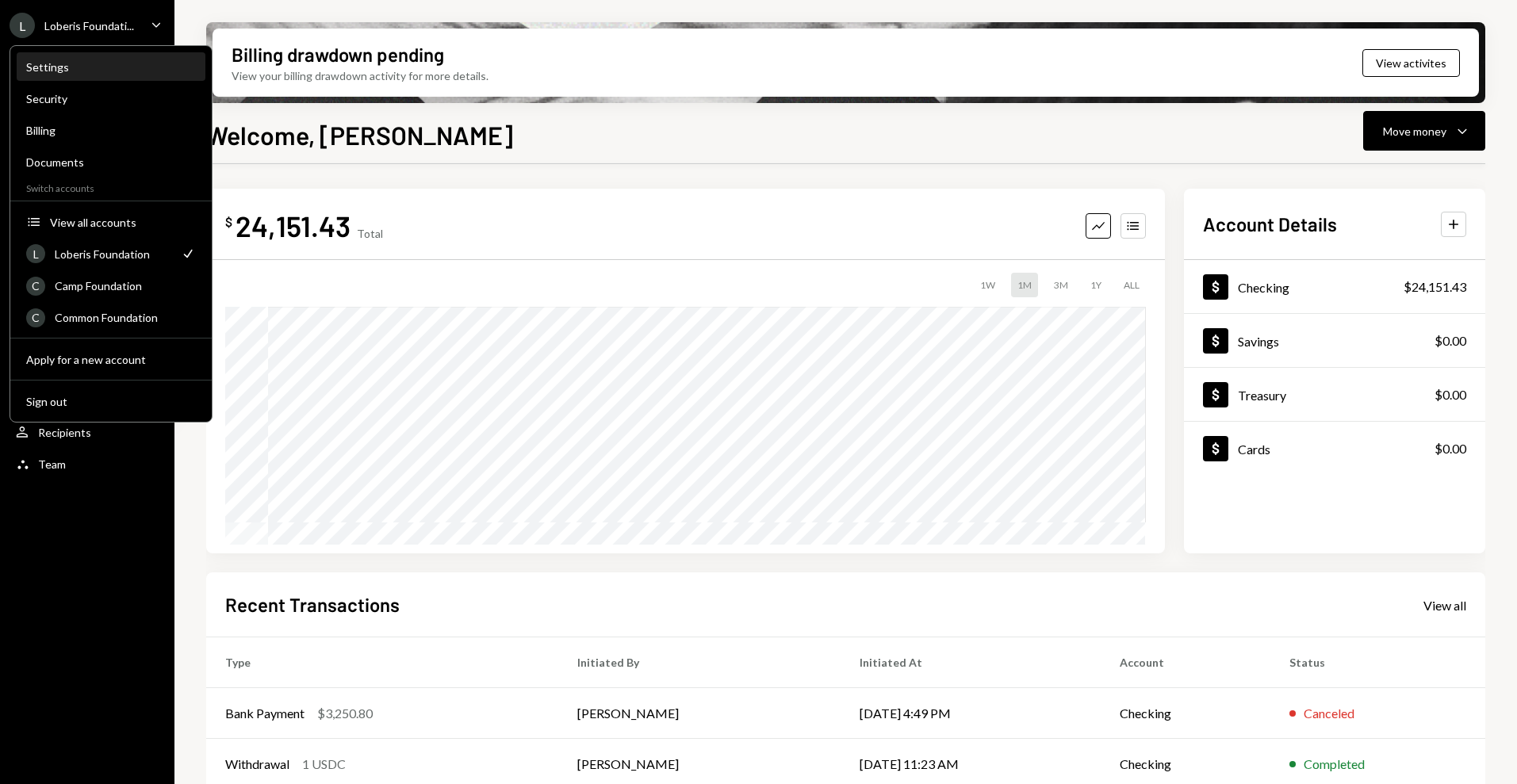
click at [58, 72] on div "Settings" at bounding box center [111, 67] width 170 height 14
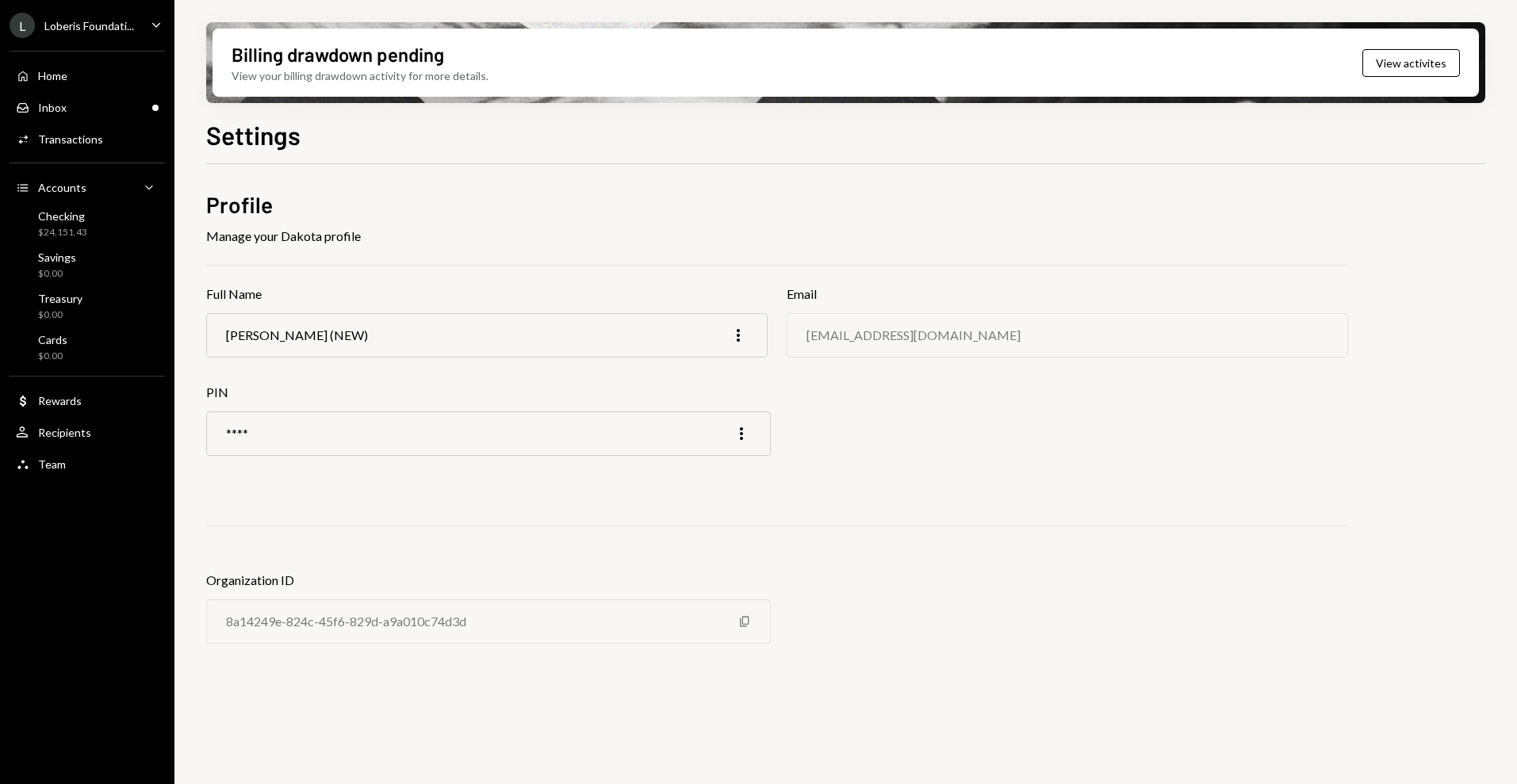
click at [95, 33] on div "L Loberis Foundati..." at bounding box center [72, 25] width 124 height 25
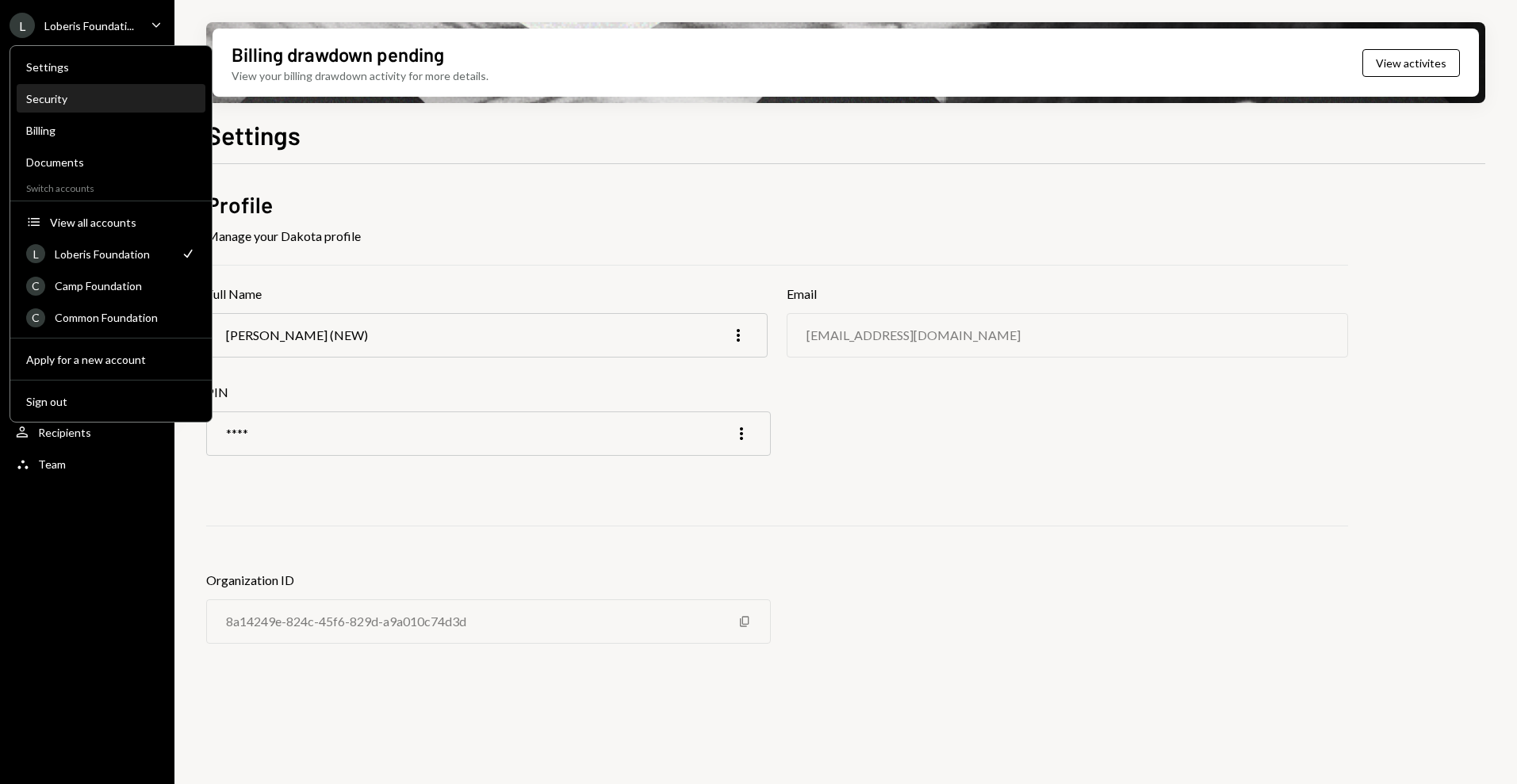
click at [111, 105] on div "Security" at bounding box center [111, 99] width 170 height 27
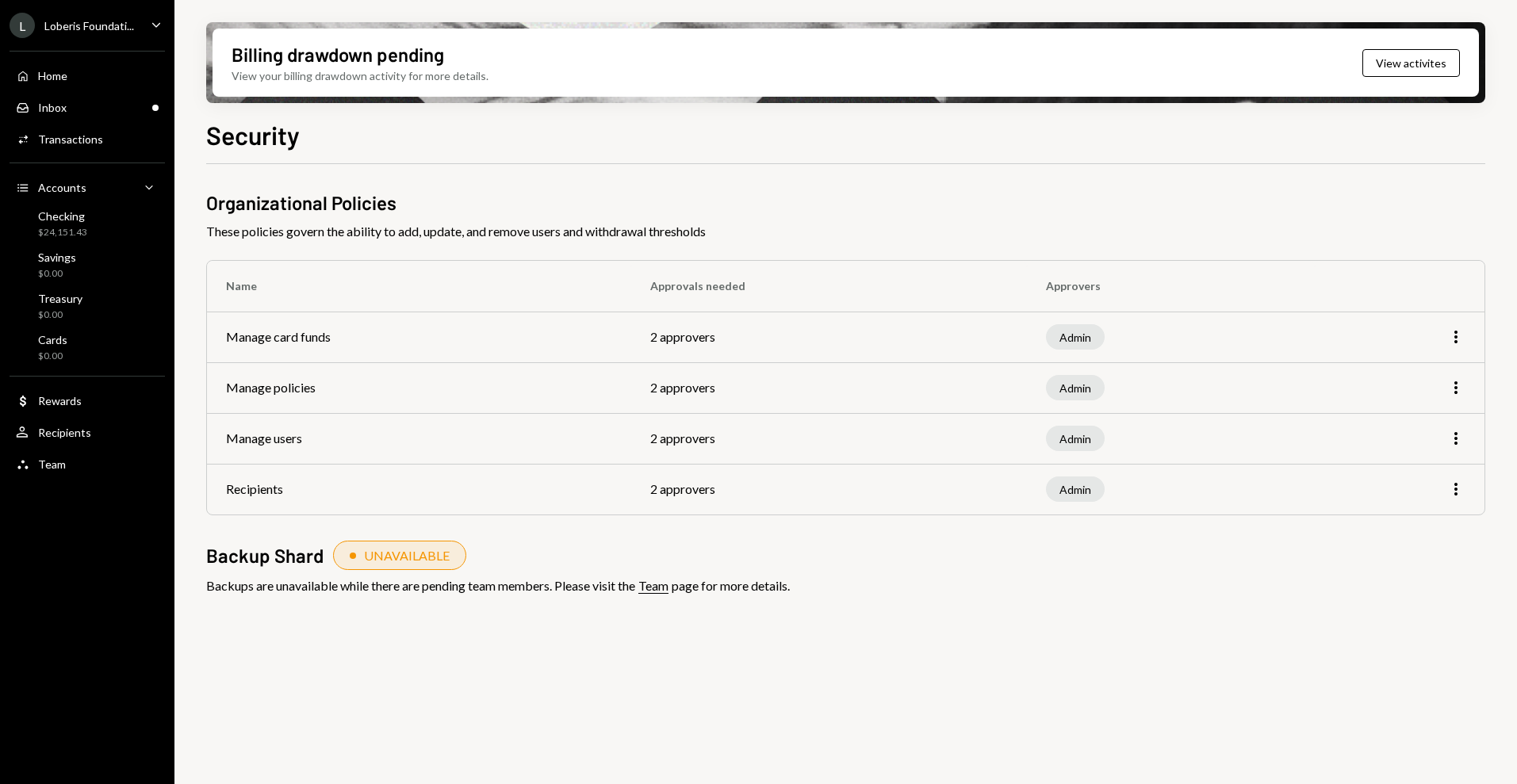
click at [121, 15] on div "L Loberis Foundati..." at bounding box center [72, 25] width 124 height 25
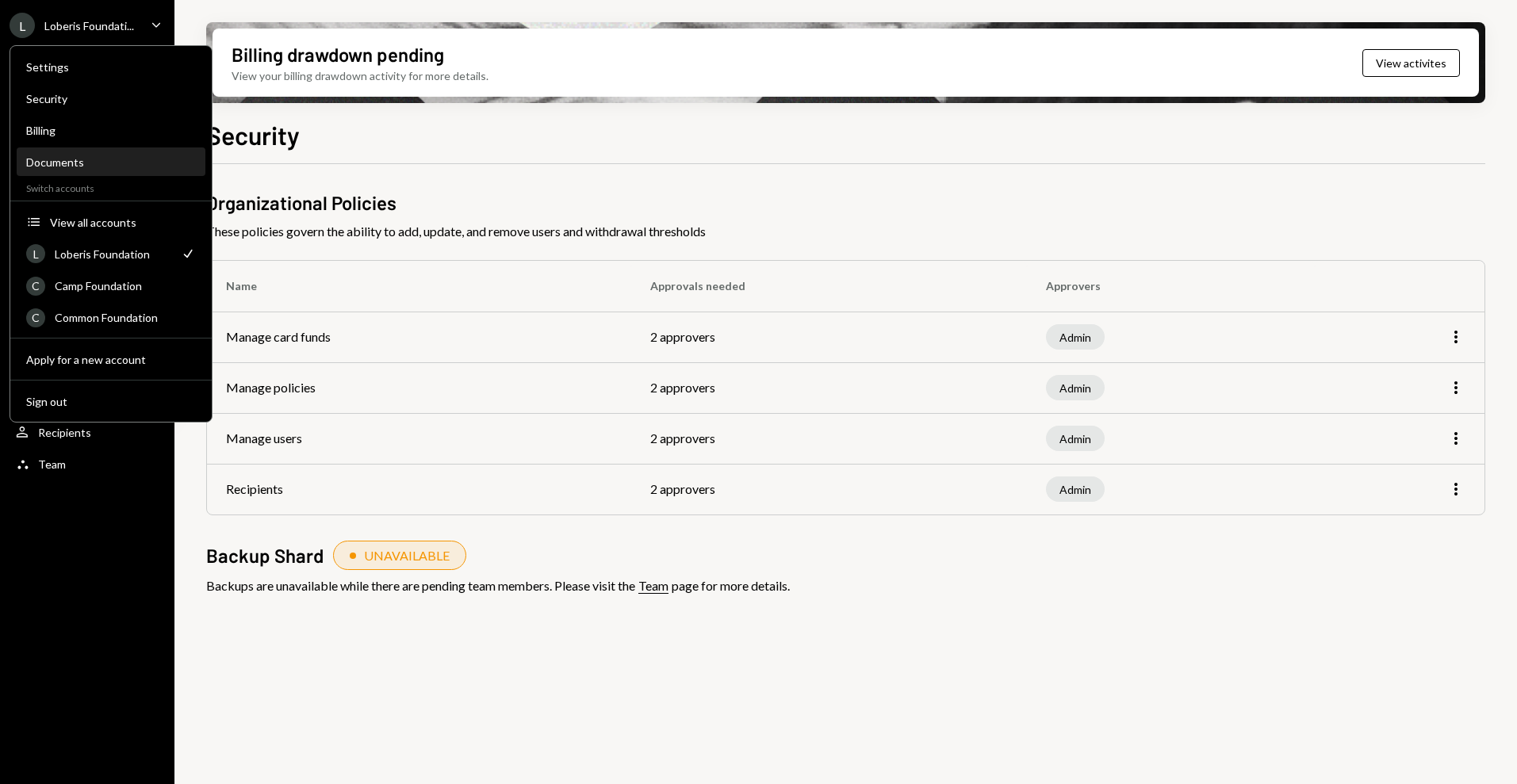
click at [88, 163] on div "Documents" at bounding box center [111, 162] width 170 height 14
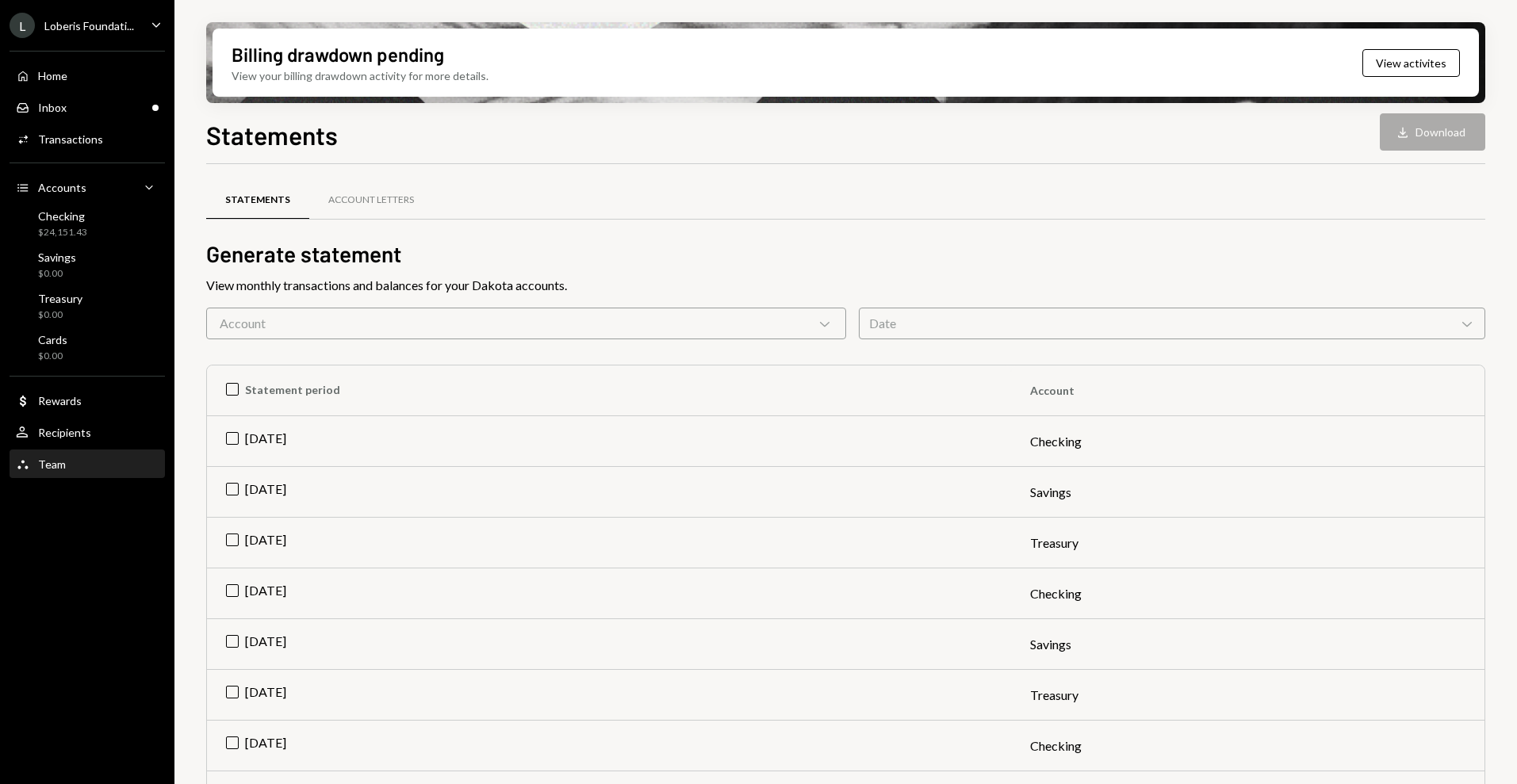
click at [86, 452] on div "Team Team" at bounding box center [86, 464] width 143 height 27
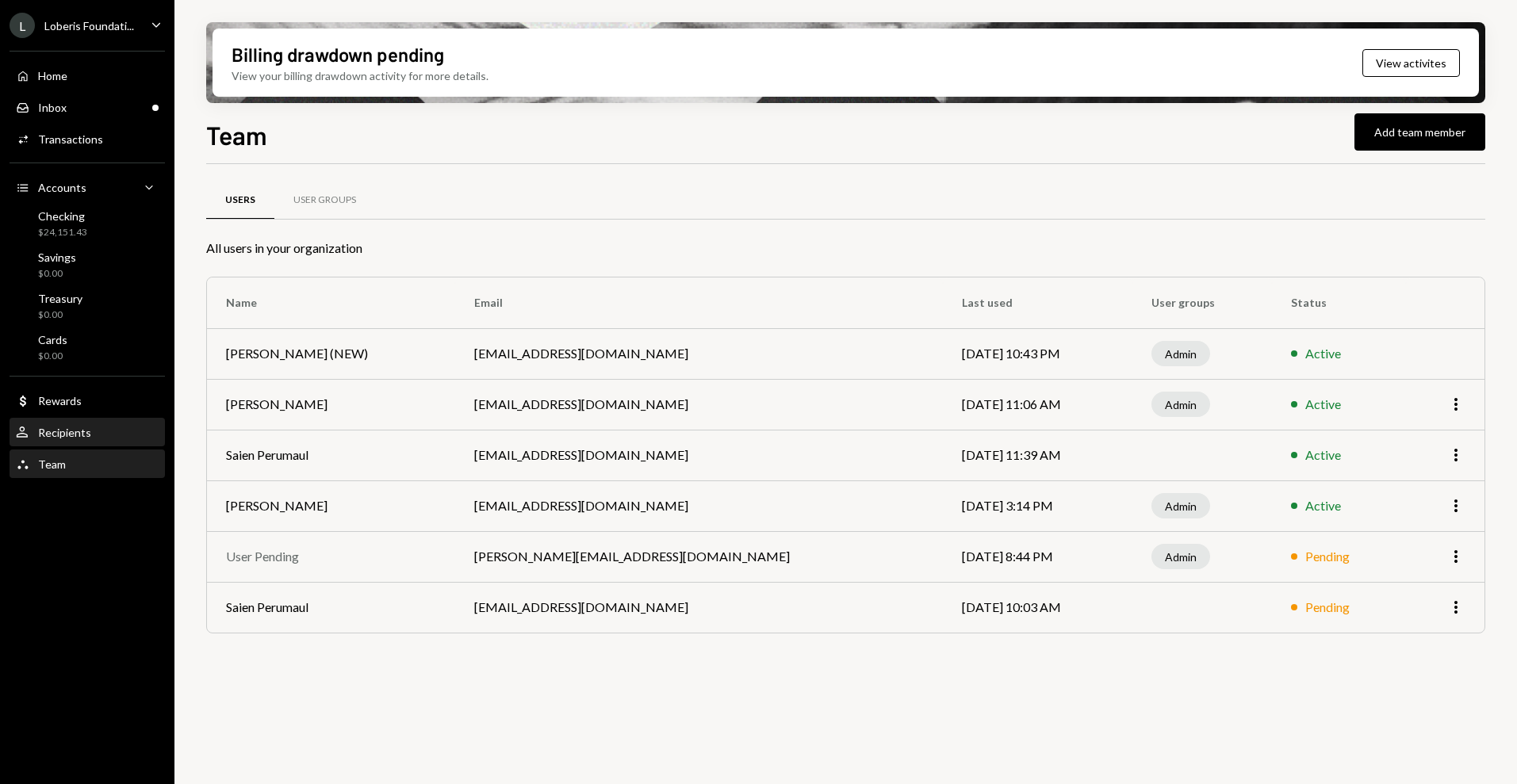
click at [80, 436] on div "Recipients" at bounding box center [64, 432] width 53 height 14
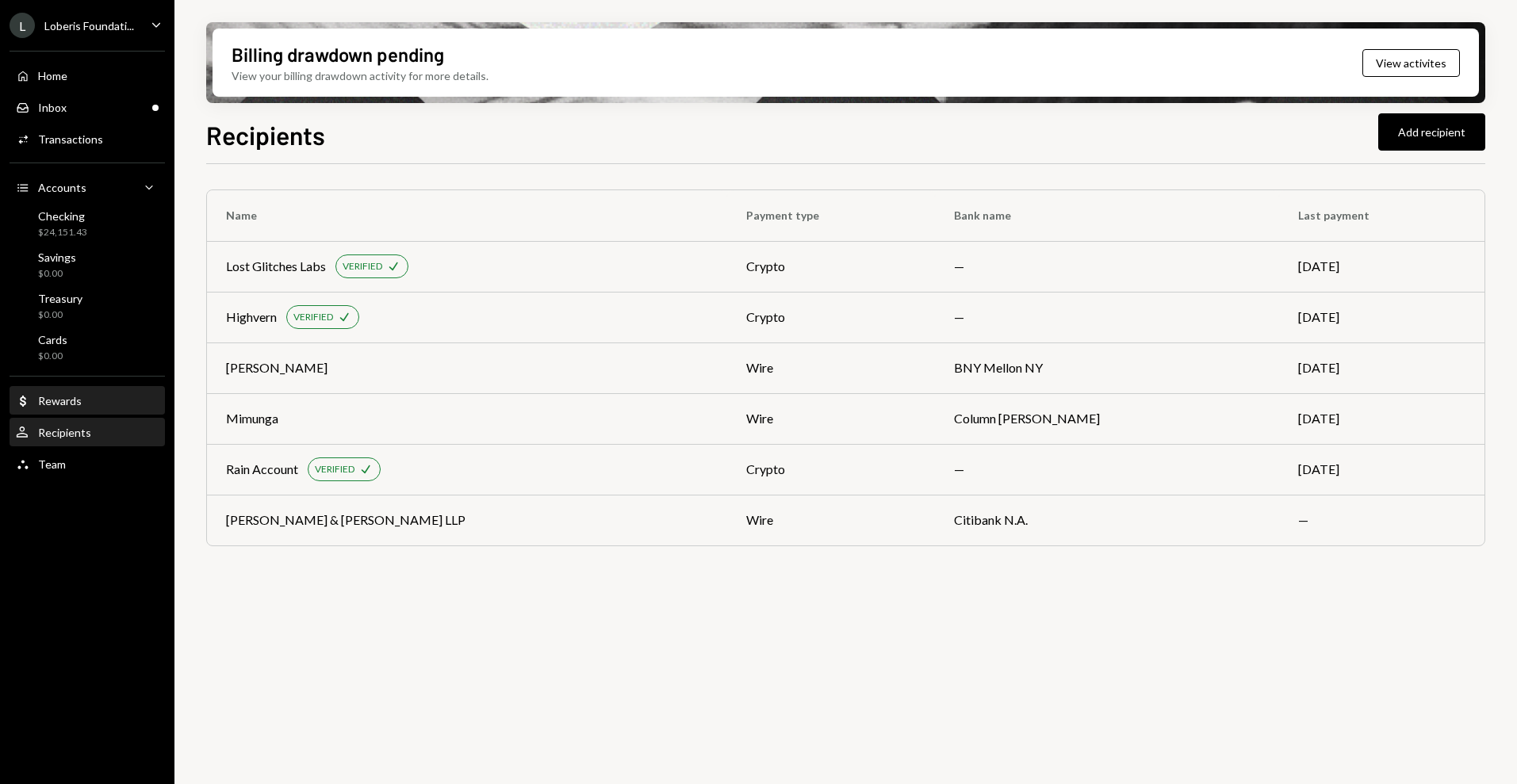
click at [82, 399] on div "Dollar Rewards" at bounding box center [86, 400] width 143 height 15
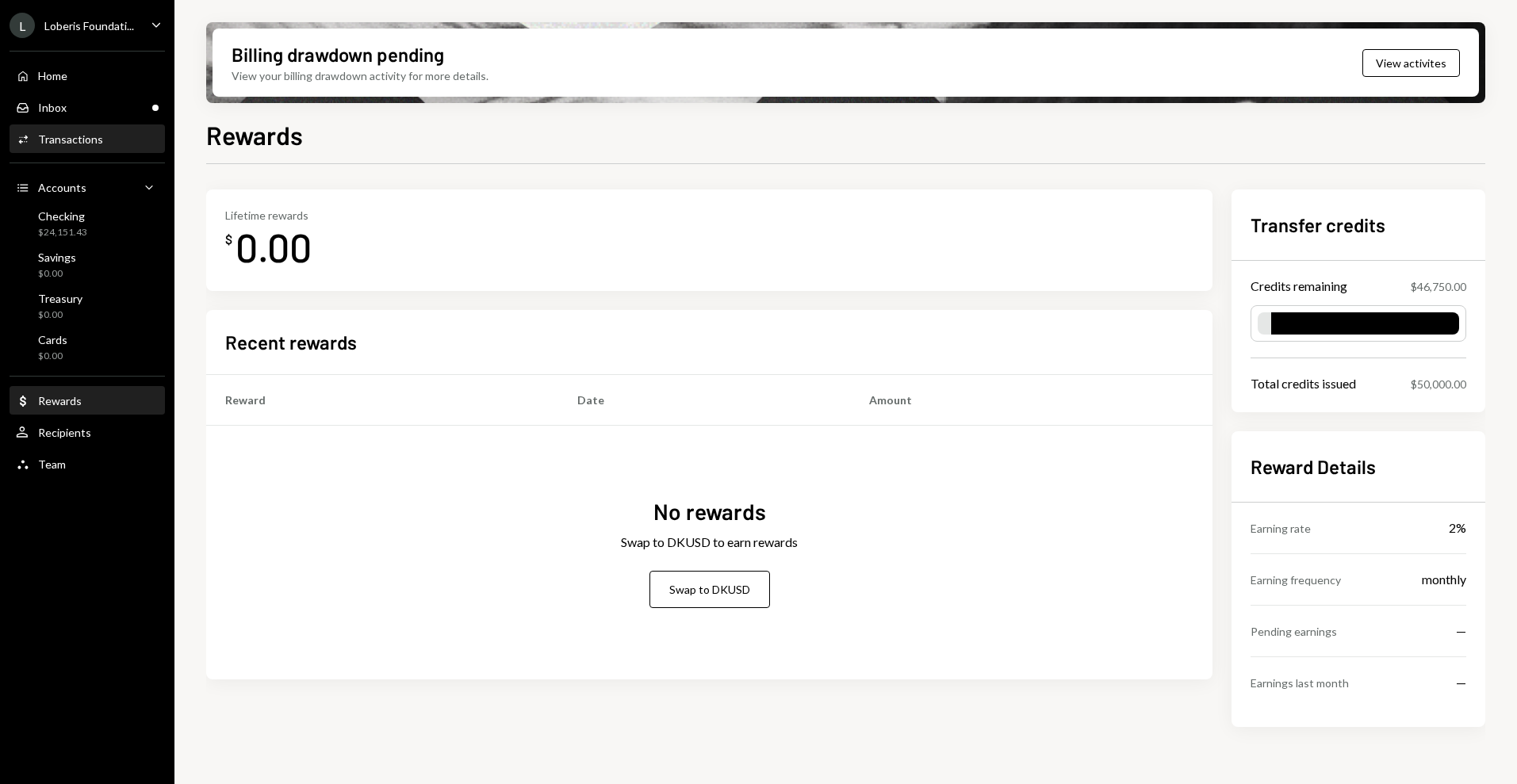
click at [87, 141] on div "Transactions" at bounding box center [70, 139] width 65 height 14
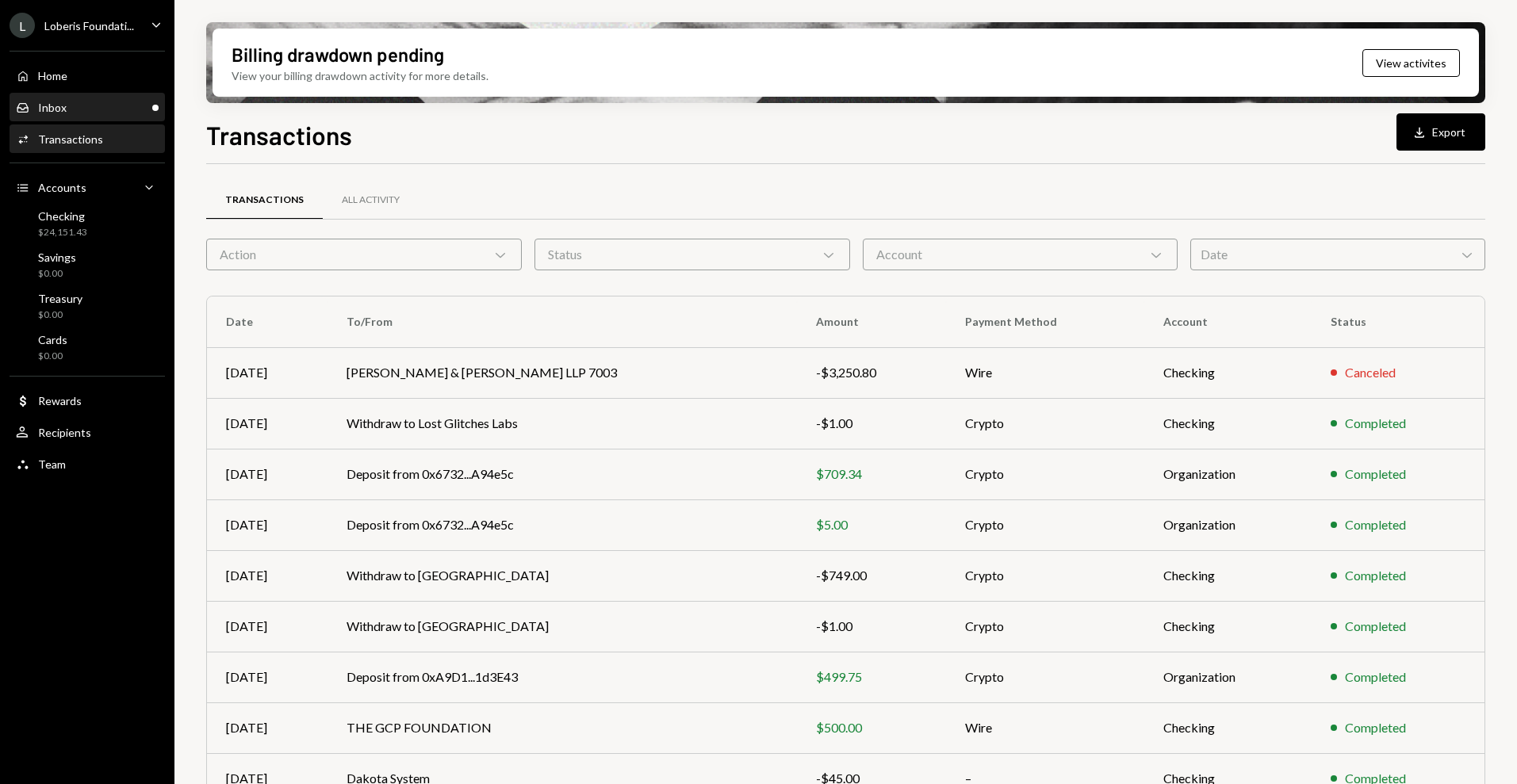
click at [69, 105] on div "Inbox Inbox" at bounding box center [86, 108] width 143 height 15
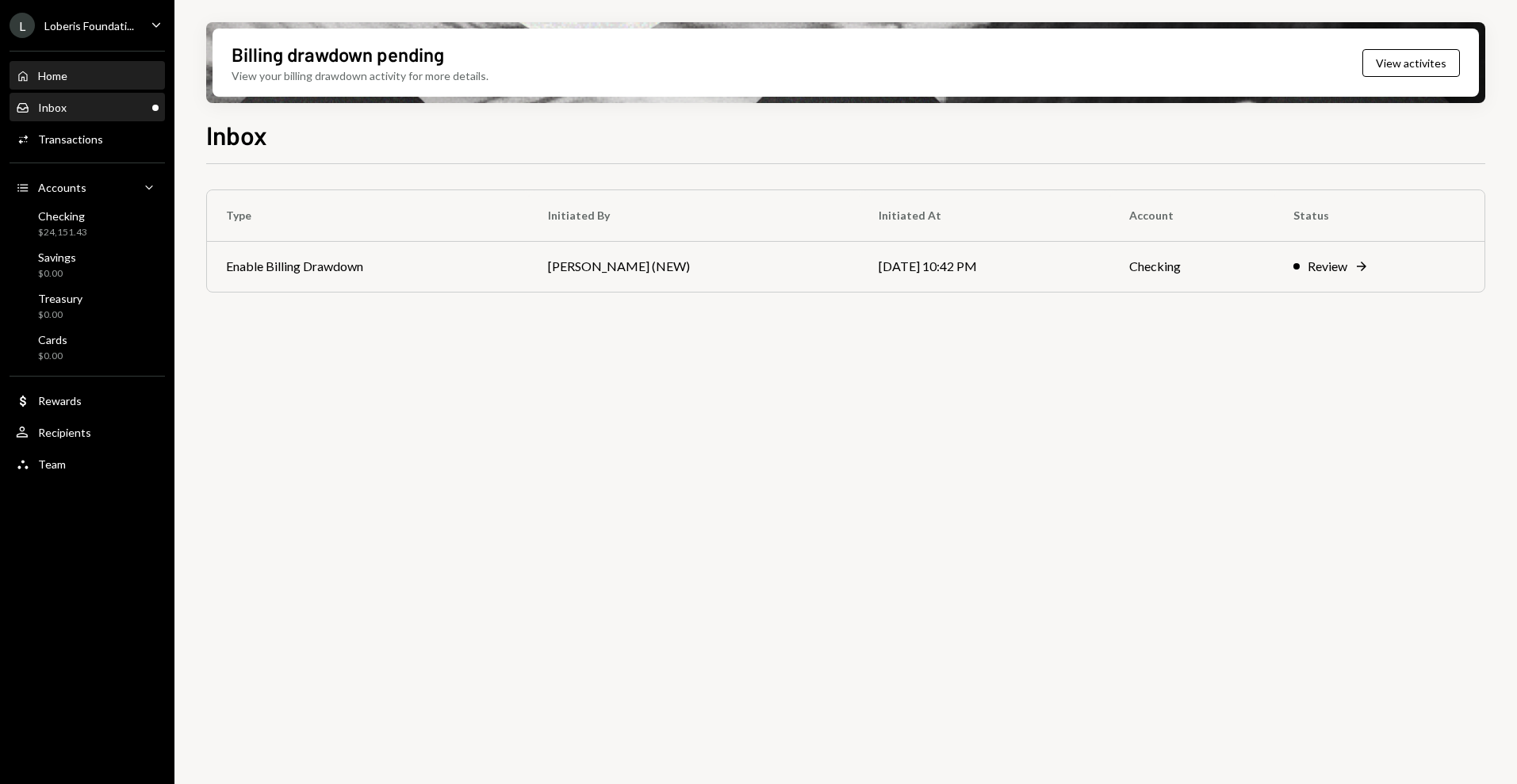
click at [58, 71] on div "Home" at bounding box center [52, 76] width 29 height 14
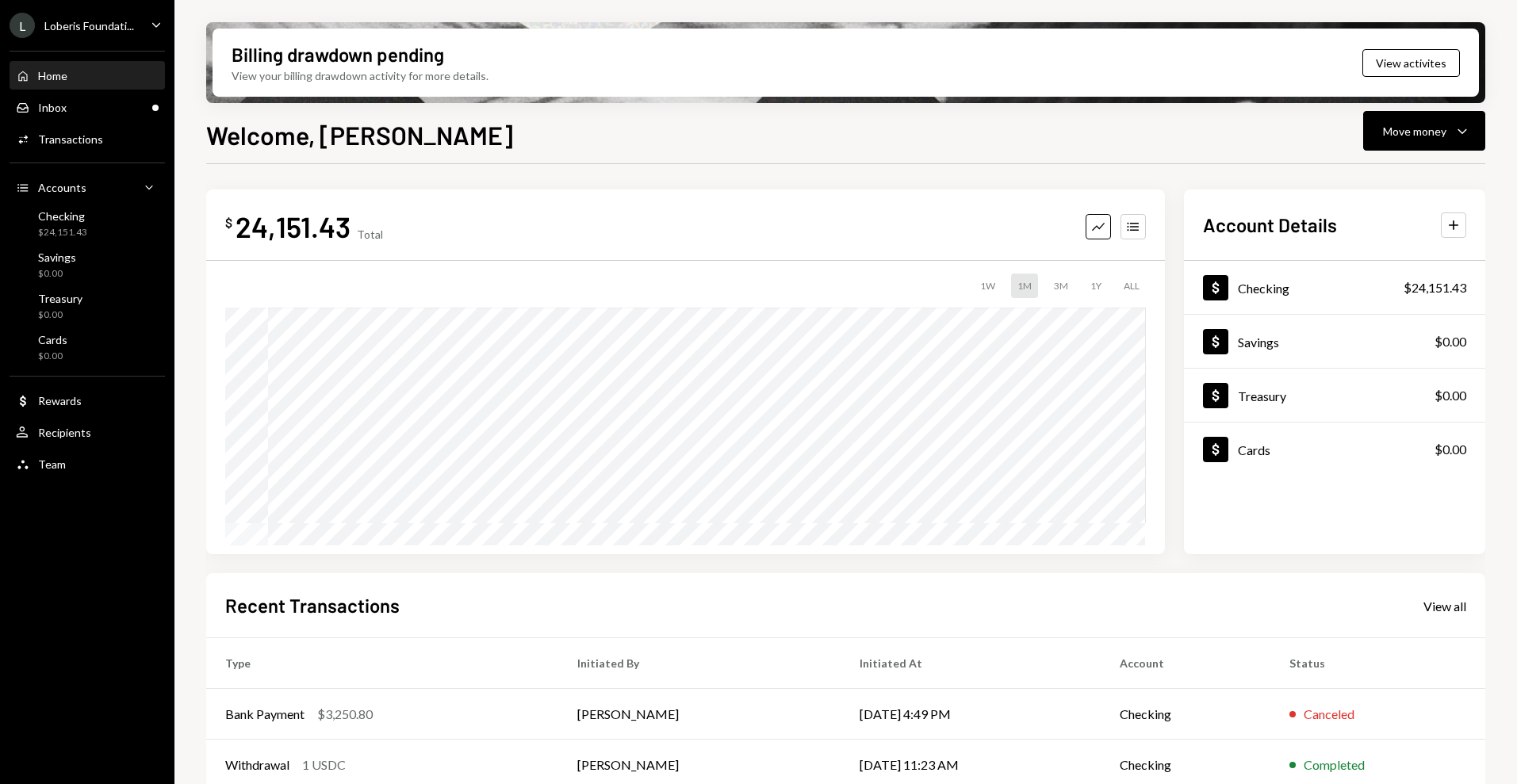
scroll to position [1, 0]
click at [1473, 143] on button "Move money Caret Down" at bounding box center [1424, 130] width 122 height 40
click at [1179, 176] on div "$ 24,151.43 Total Graph Accounts 1W 1M 3M 1Y ALL $24,184.19 Jun 20, 2025 Accoun…" at bounding box center [845, 568] width 1279 height 810
click at [54, 69] on div "Home" at bounding box center [52, 76] width 29 height 14
click at [100, 31] on div "Loberis Foundati..." at bounding box center [89, 26] width 89 height 14
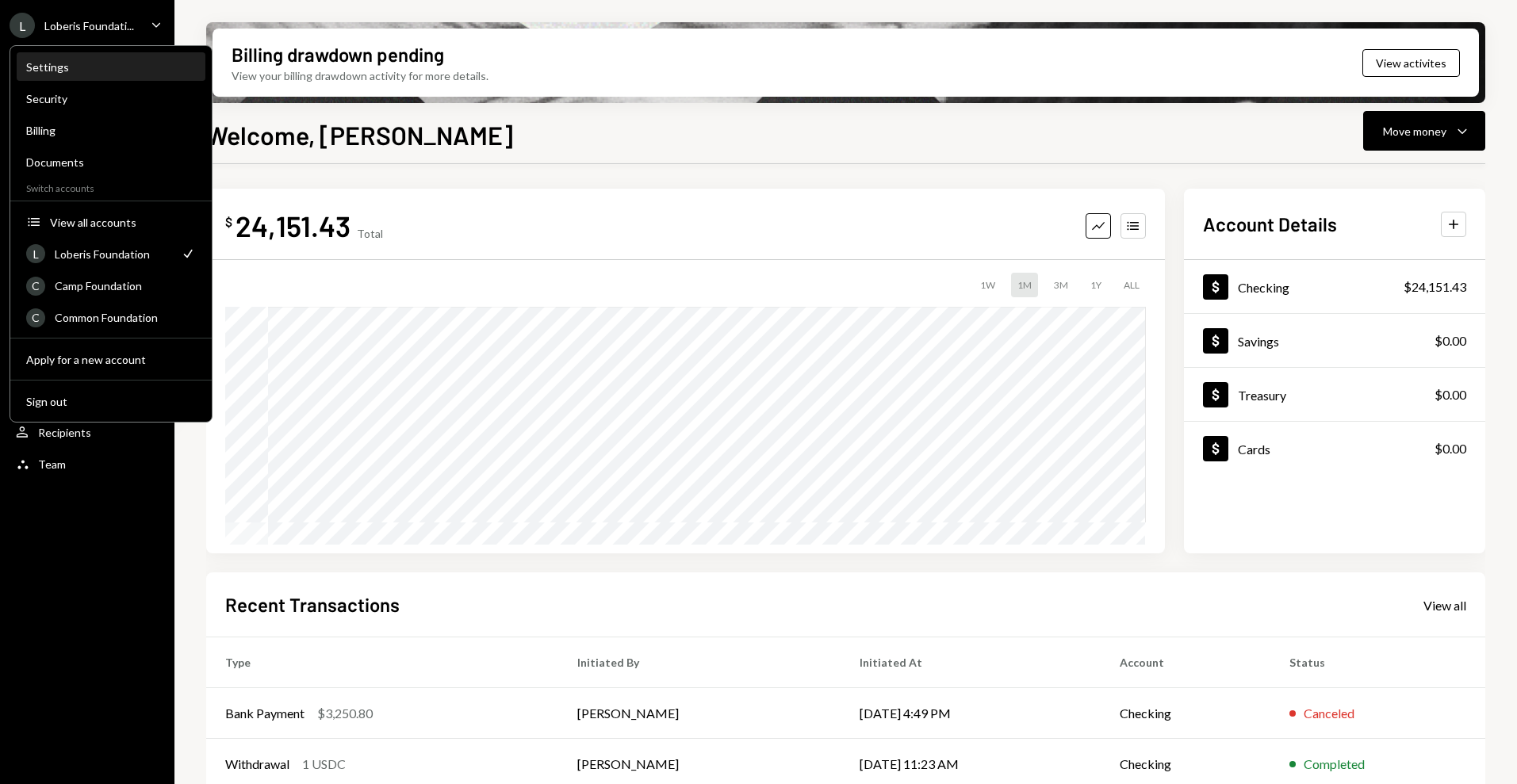
click at [74, 69] on div "Settings" at bounding box center [111, 67] width 170 height 14
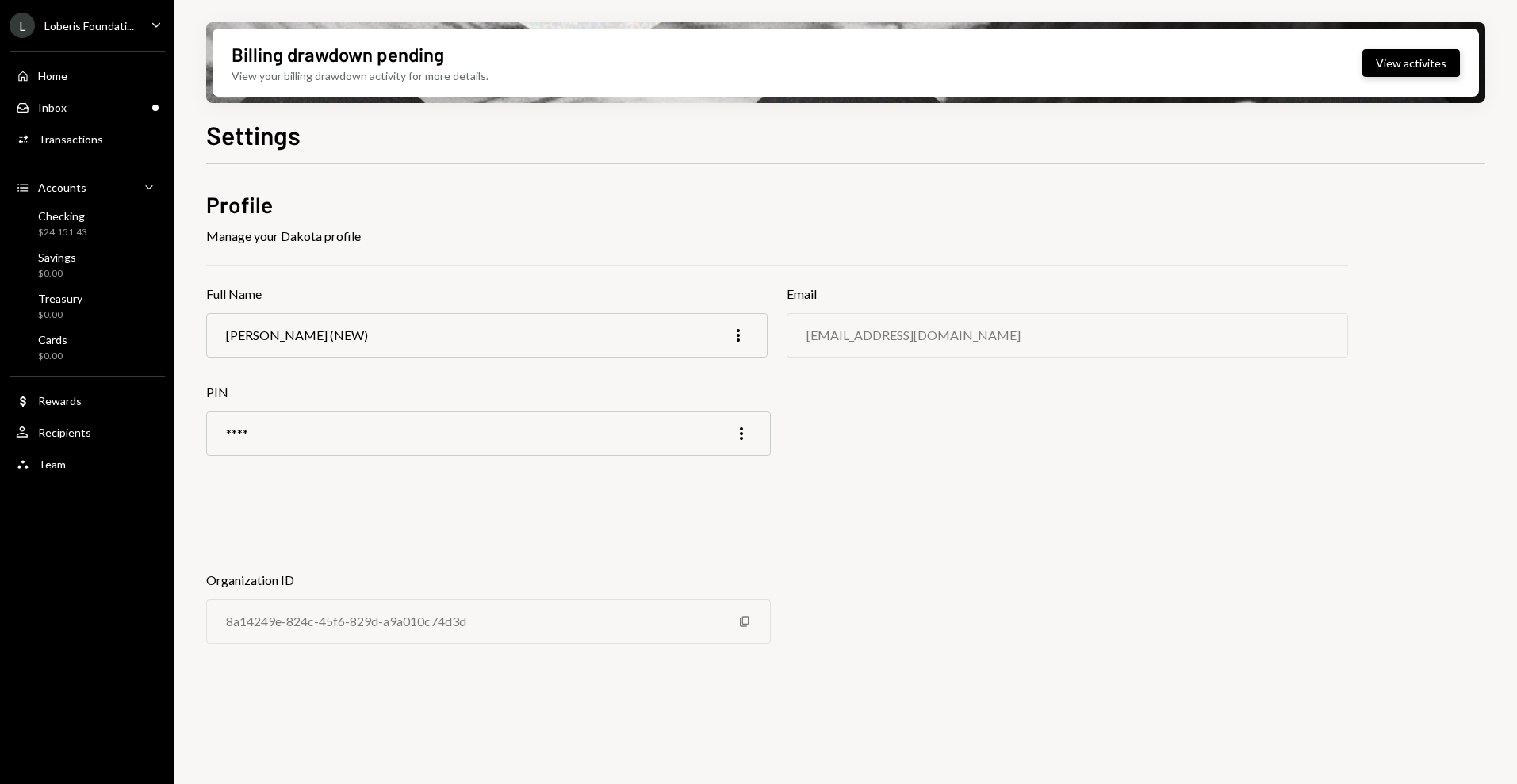
click at [1423, 71] on button "View activites" at bounding box center [1410, 63] width 97 height 28
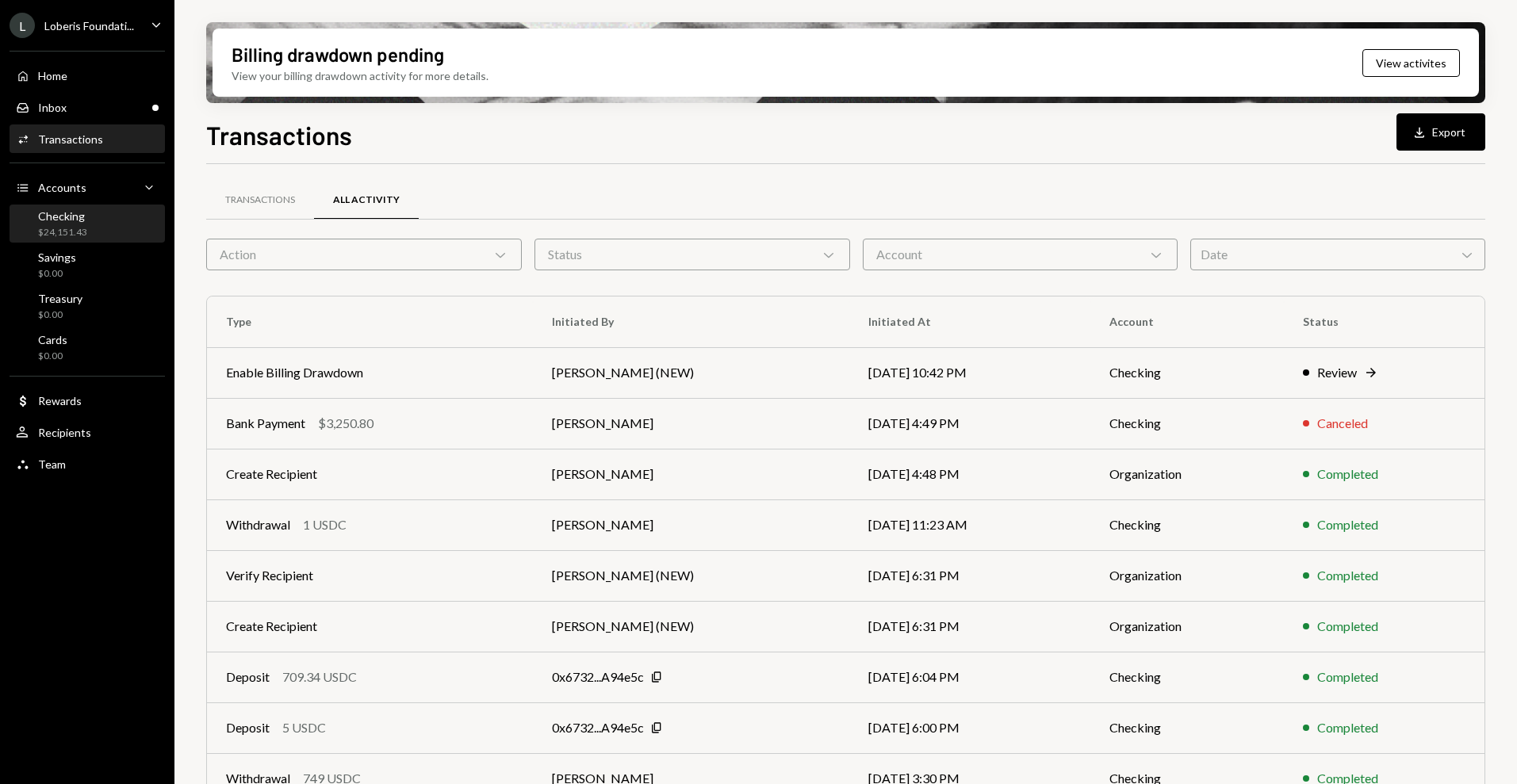
click at [49, 222] on div "Checking $24,151.43" at bounding box center [62, 223] width 50 height 30
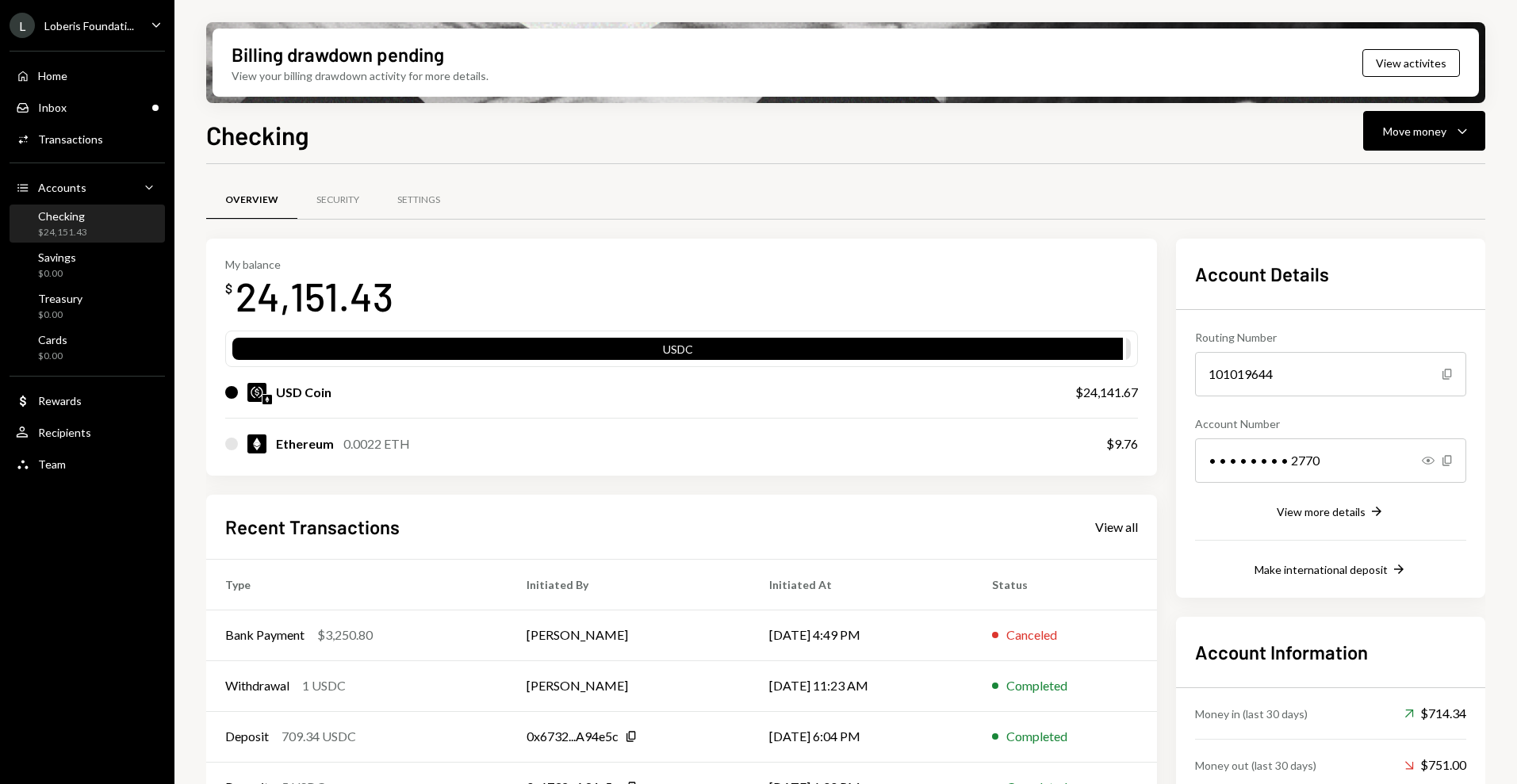
scroll to position [1, 0]
click at [421, 195] on div "Settings" at bounding box center [419, 199] width 43 height 14
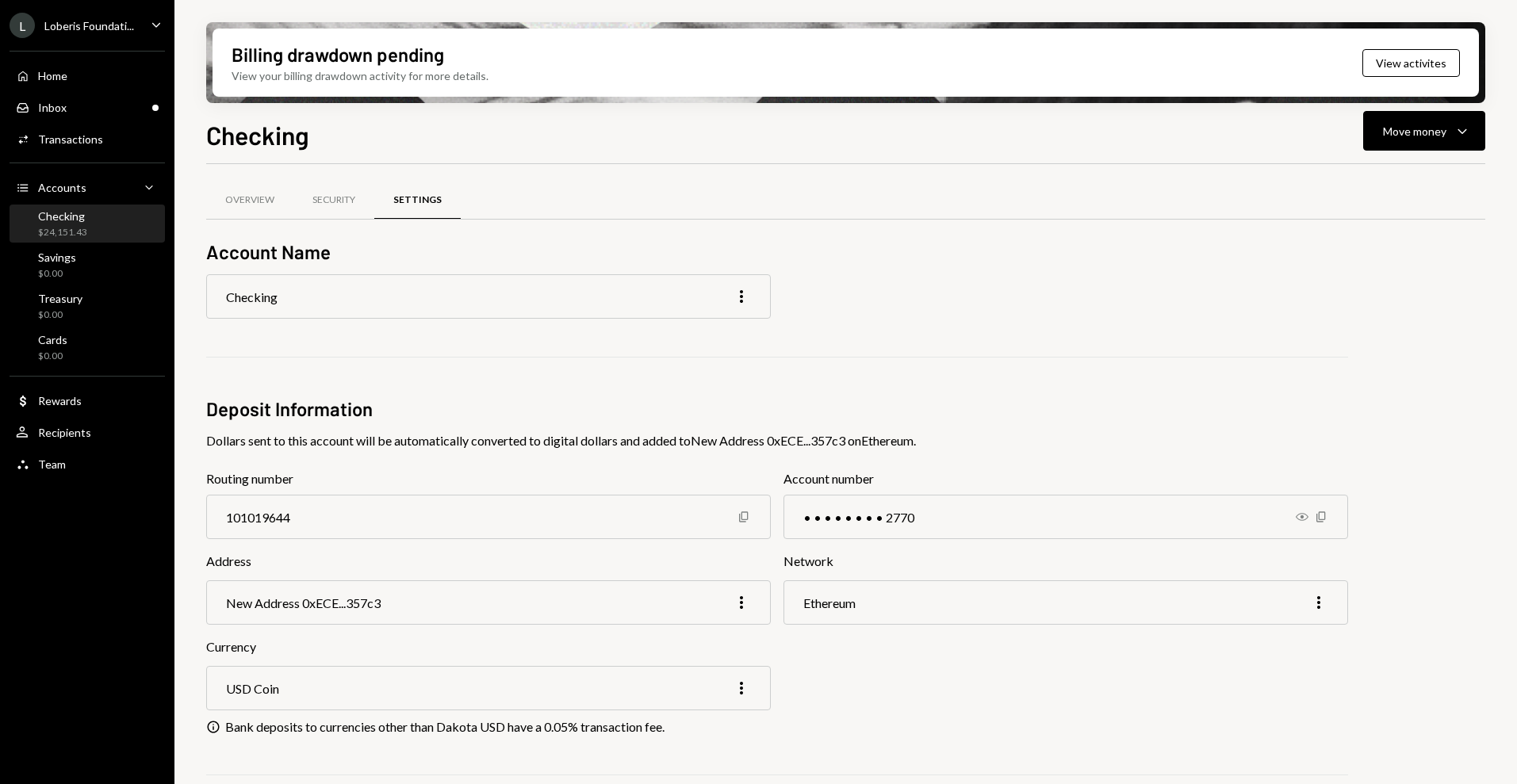
click at [778, 135] on div "Checking Move money Caret Down" at bounding box center [845, 133] width 1279 height 35
click at [1480, 264] on div "Overview Security Settings Account Name Checking More Deposit Information Dolla…" at bounding box center [845, 626] width 1279 height 872
